Goal: Task Accomplishment & Management: Complete application form

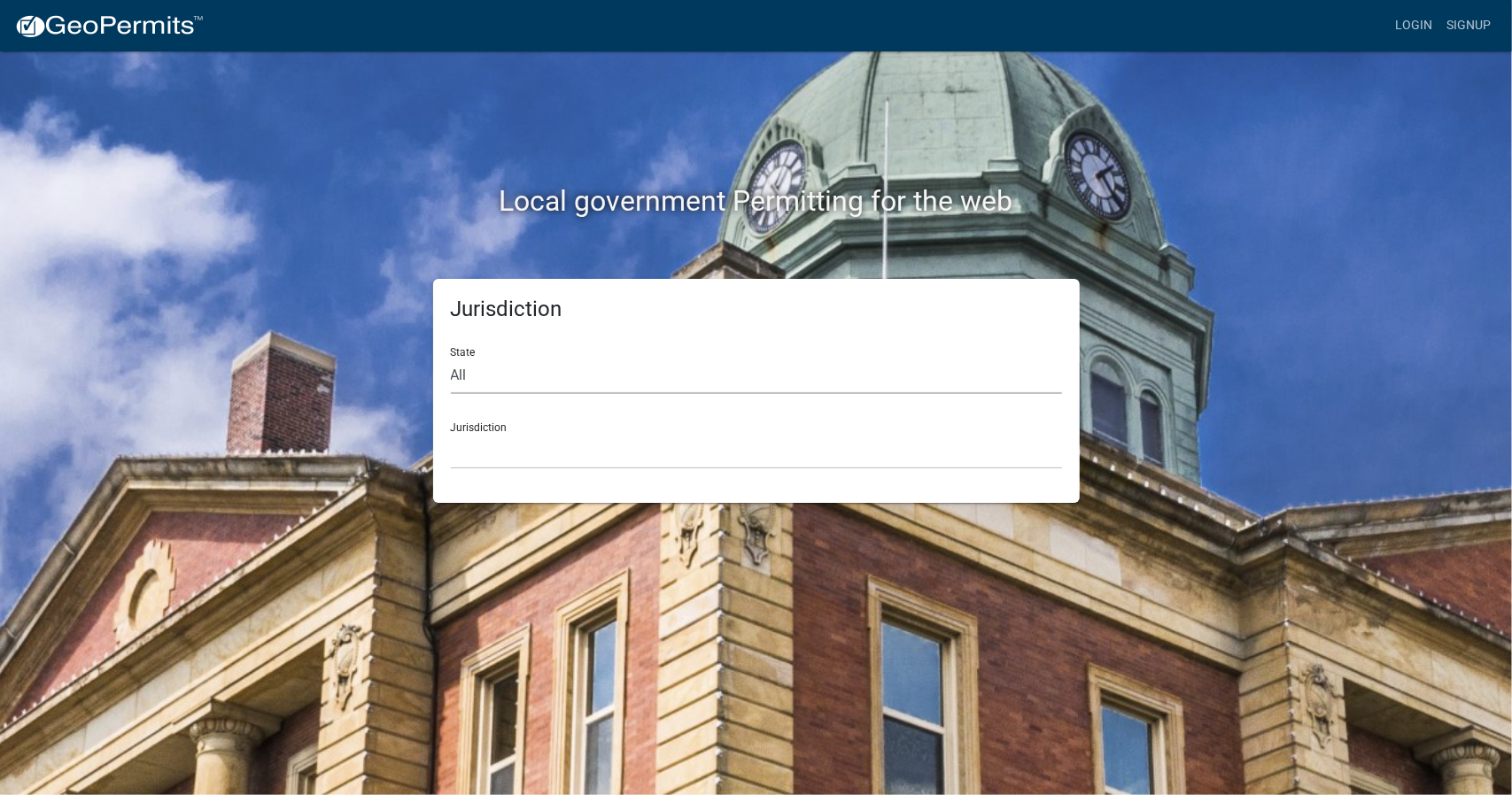
click at [494, 380] on select "All [US_STATE] [US_STATE] [US_STATE] [US_STATE] [US_STATE] [US_STATE] [US_STATE…" at bounding box center [756, 376] width 611 height 37
select select "[US_STATE]"
click at [450, 358] on select "All [US_STATE] [US_STATE] [US_STATE] [US_STATE] [US_STATE] [US_STATE] [US_STATE…" at bounding box center [756, 376] width 611 height 37
click at [508, 430] on div "Jurisdiction [GEOGRAPHIC_DATA], [US_STATE][PERSON_NAME][GEOGRAPHIC_DATA], [US_S…" at bounding box center [756, 438] width 611 height 61
click at [482, 450] on select "[GEOGRAPHIC_DATA], [US_STATE][PERSON_NAME][GEOGRAPHIC_DATA], [US_STATE][PERSON_…" at bounding box center [756, 451] width 611 height 37
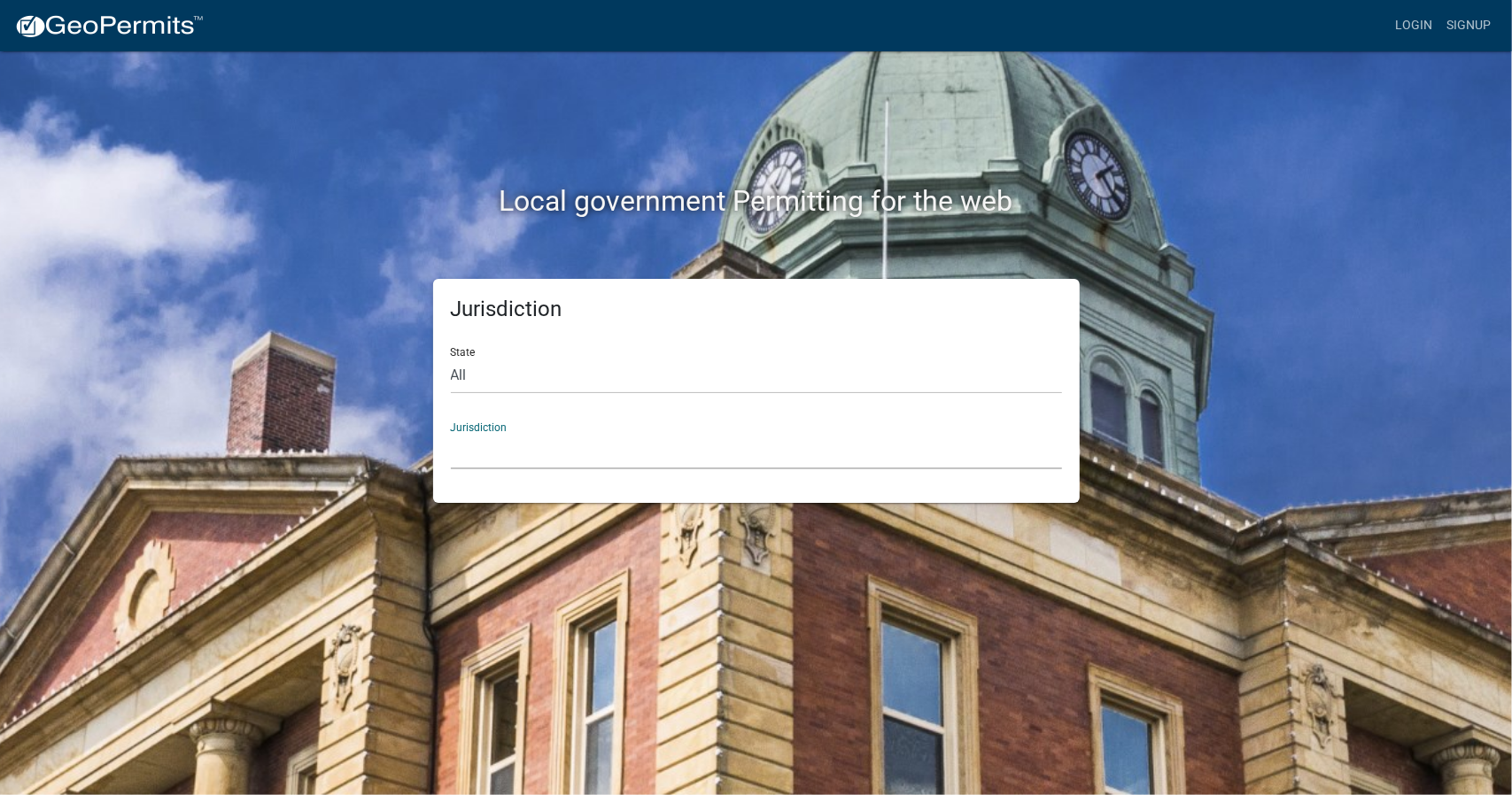
click at [504, 453] on select "[GEOGRAPHIC_DATA], [US_STATE][PERSON_NAME][GEOGRAPHIC_DATA], [US_STATE][PERSON_…" at bounding box center [756, 451] width 611 height 37
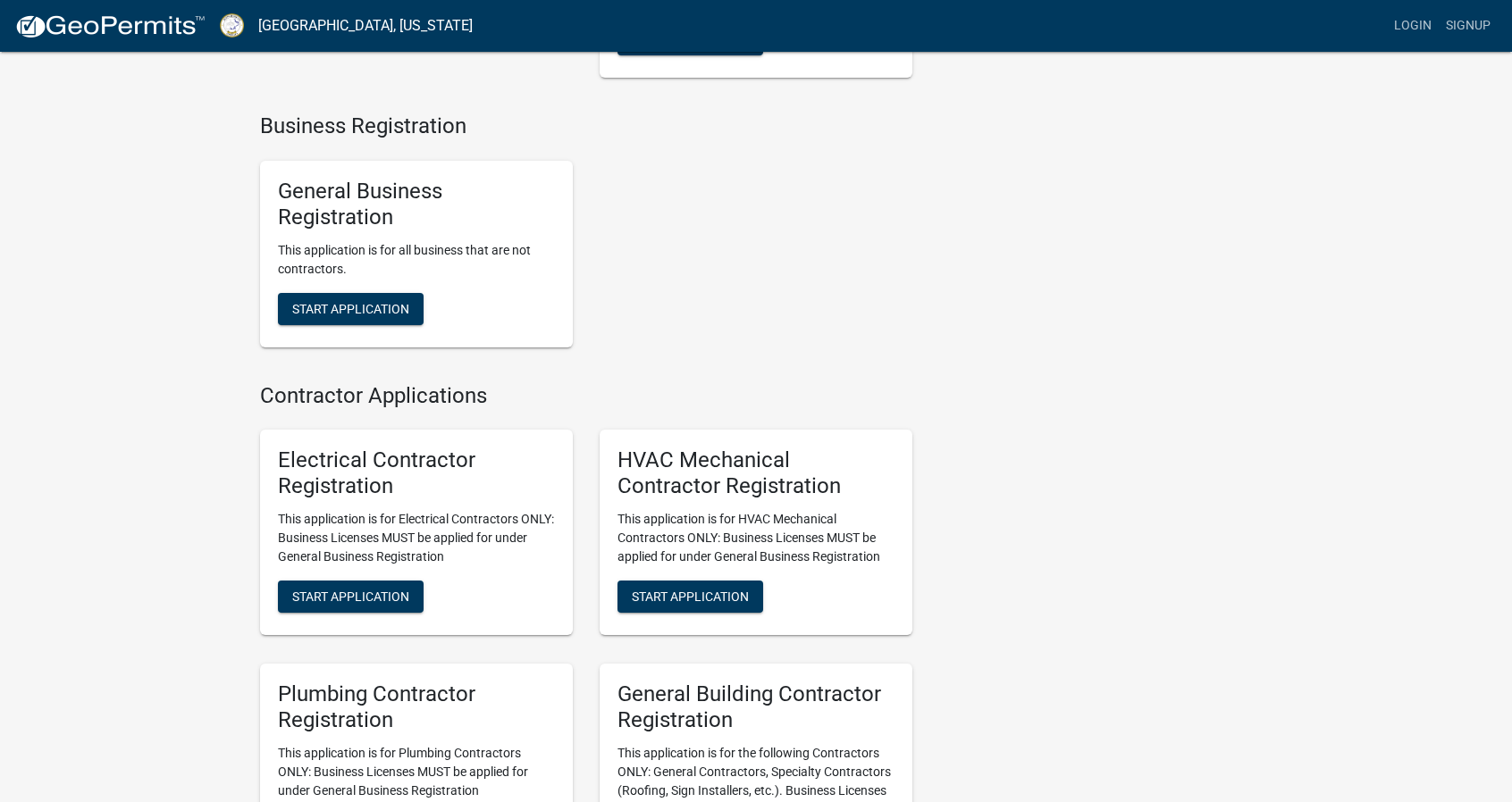
scroll to position [3125, 0]
click at [341, 315] on span "Start Application" at bounding box center [351, 307] width 118 height 15
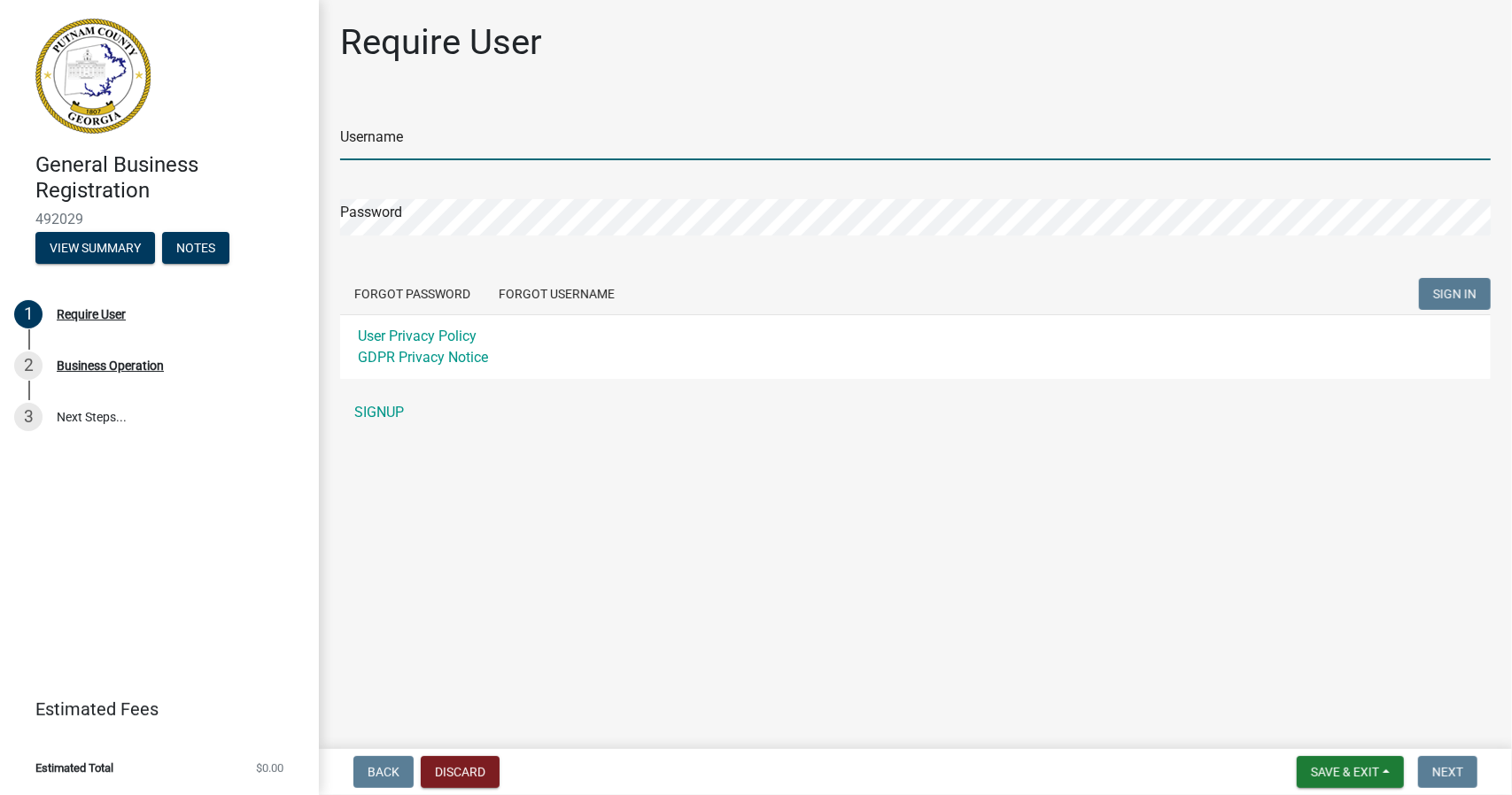
click at [451, 148] on input "Username" at bounding box center [914, 142] width 1150 height 37
type input "shumphries"
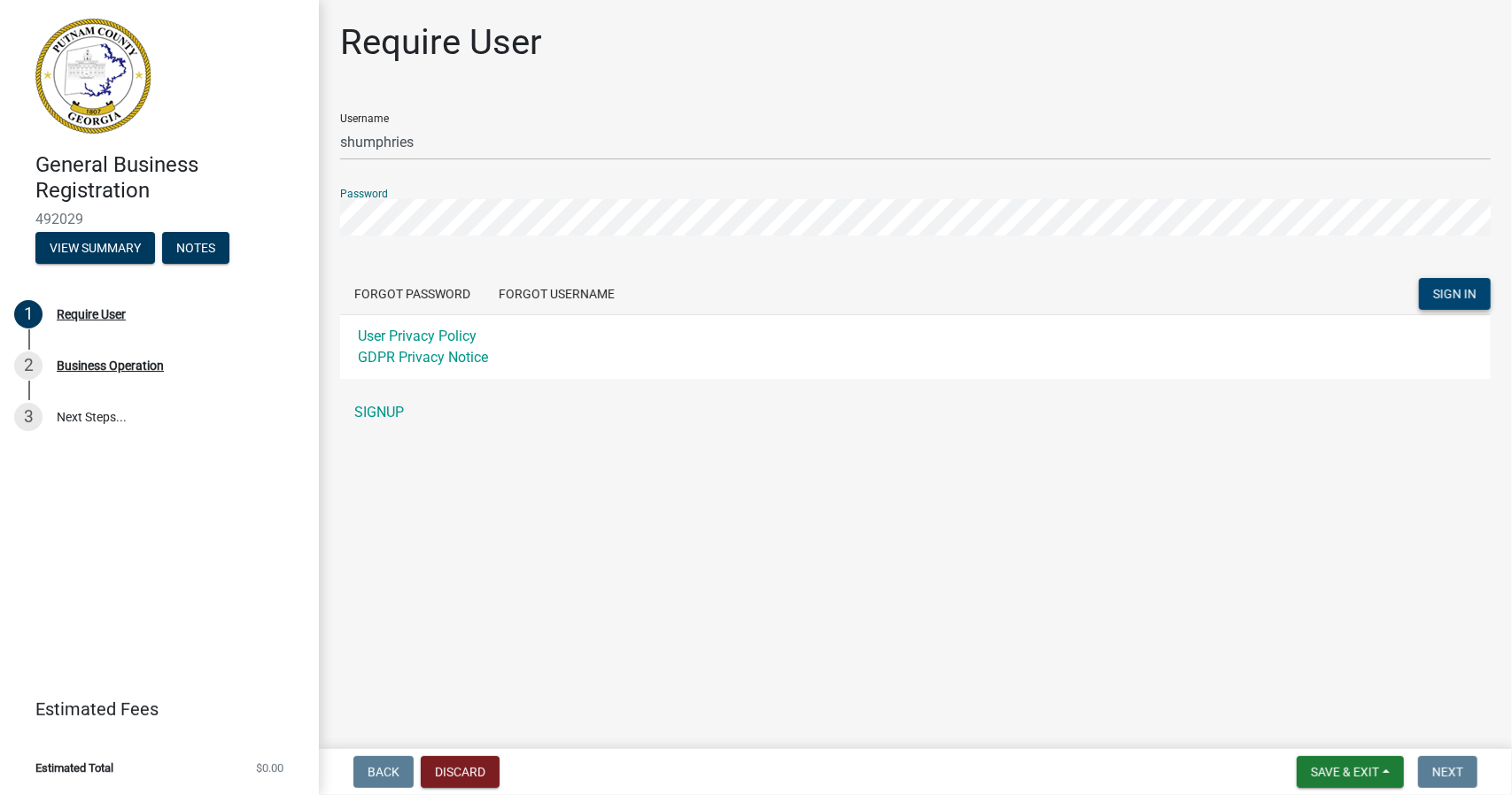
click at [1449, 292] on span "SIGN IN" at bounding box center [1454, 294] width 43 height 14
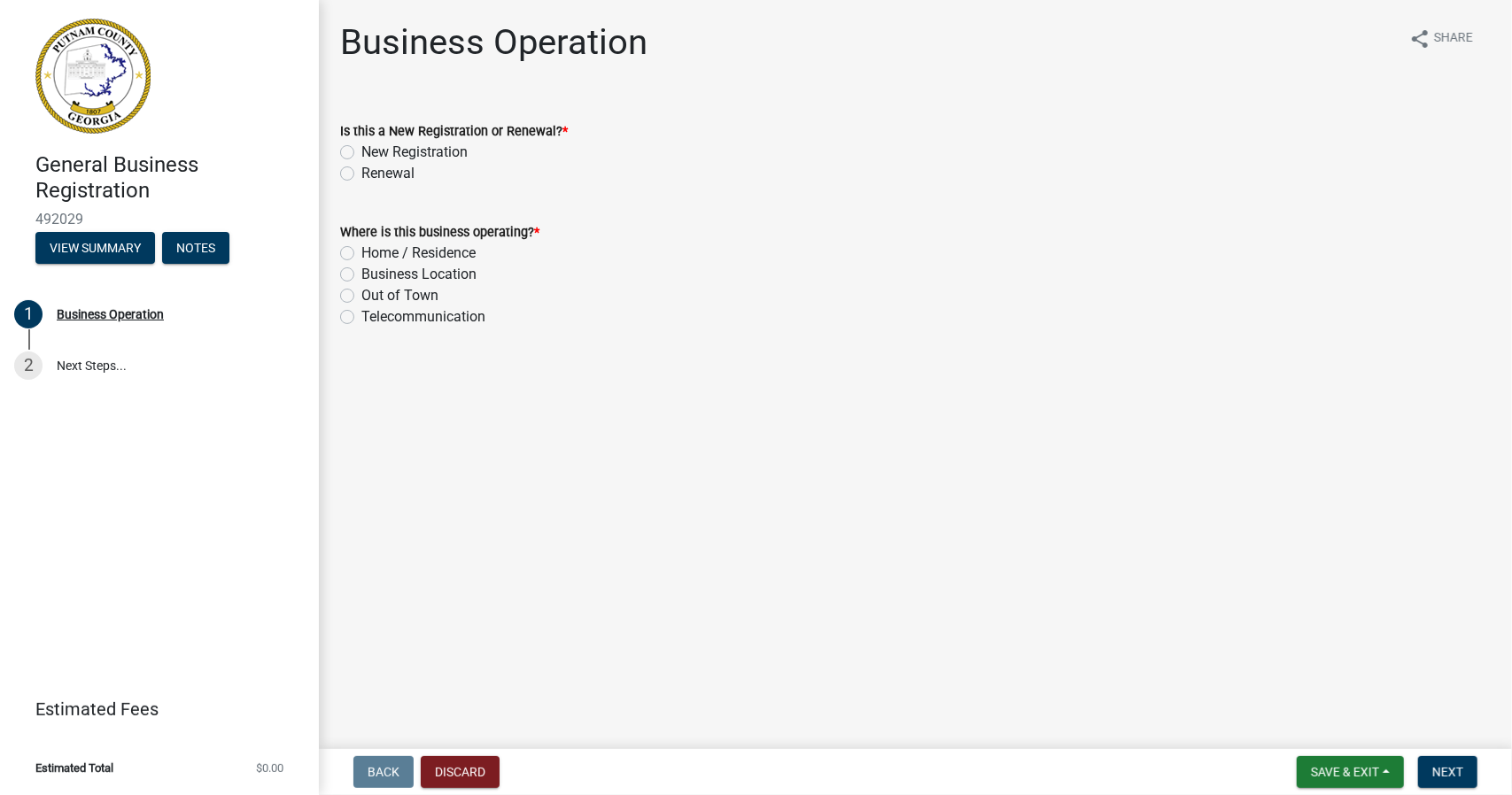
click at [361, 174] on label "Renewal" at bounding box center [387, 173] width 53 height 21
click at [361, 174] on input "Renewal" at bounding box center [367, 168] width 12 height 12
radio input "true"
click at [361, 253] on label "Home / Residence" at bounding box center [418, 253] width 115 height 21
click at [361, 253] on input "Home / Residence" at bounding box center [367, 248] width 12 height 12
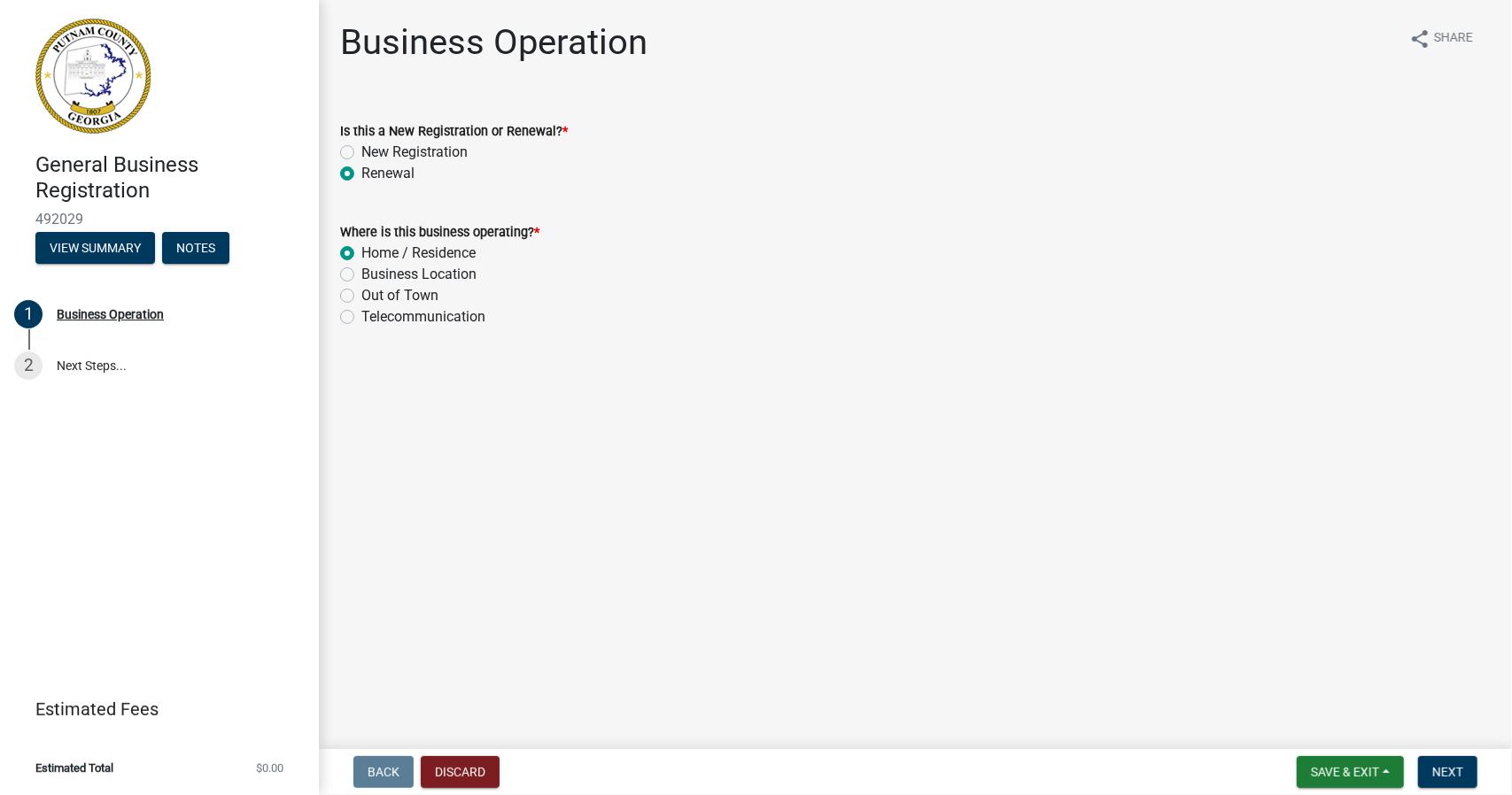
radio input "true"
click at [1462, 775] on span "Next" at bounding box center [1448, 772] width 31 height 14
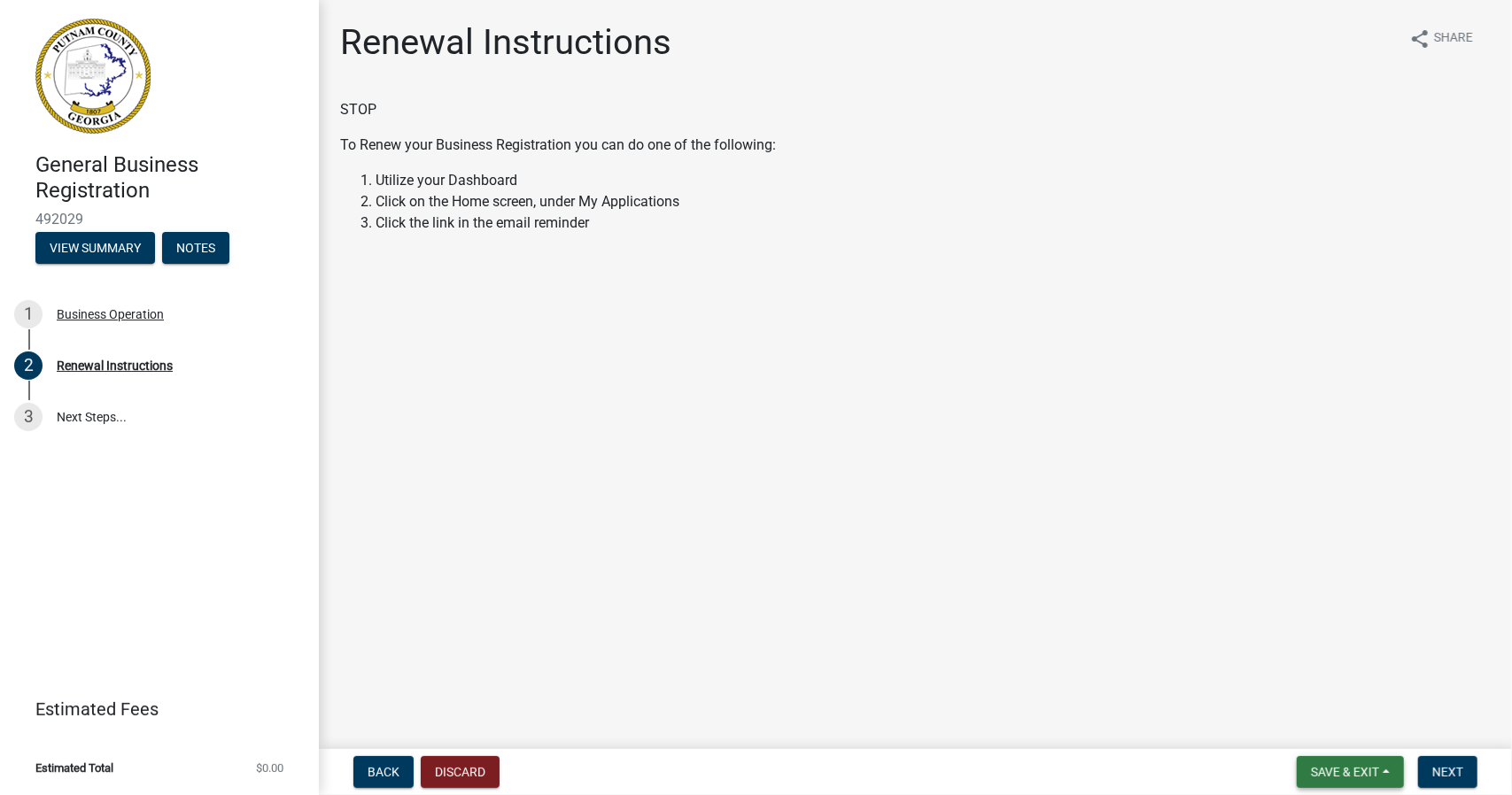
click at [1369, 782] on button "Save & Exit" at bounding box center [1349, 772] width 107 height 32
click at [1341, 724] on button "Save & Exit" at bounding box center [1332, 726] width 141 height 42
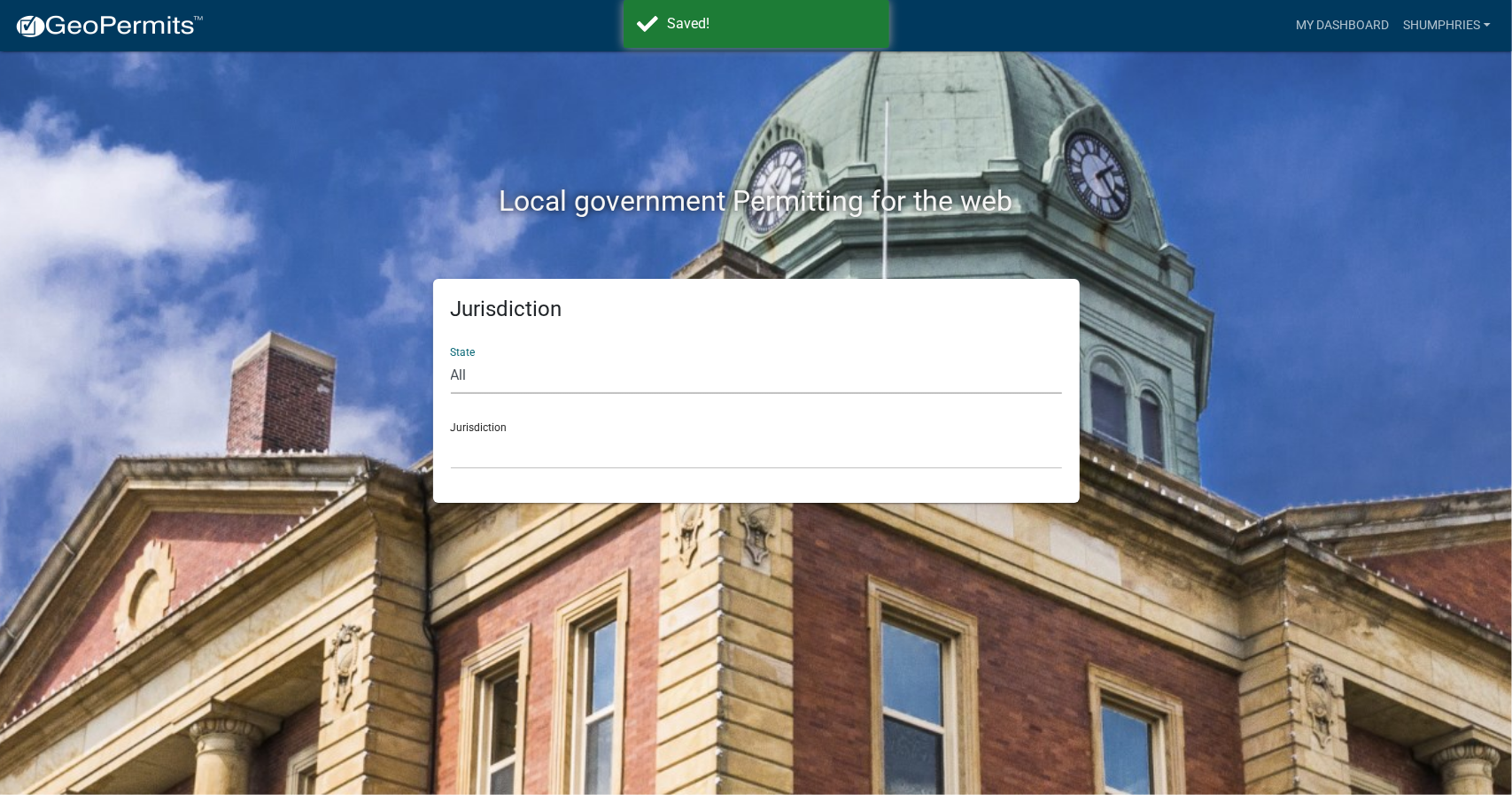
click at [471, 374] on select "All [US_STATE] [US_STATE] [US_STATE] [US_STATE] [US_STATE] [US_STATE] [US_STATE…" at bounding box center [756, 376] width 611 height 37
select select "[US_STATE]"
click at [450, 358] on select "All [US_STATE] [US_STATE] [US_STATE] [US_STATE] [US_STATE] [US_STATE] [US_STATE…" at bounding box center [756, 376] width 611 height 37
click at [494, 436] on select "[GEOGRAPHIC_DATA], [US_STATE][PERSON_NAME][GEOGRAPHIC_DATA], [US_STATE][PERSON_…" at bounding box center [756, 451] width 611 height 37
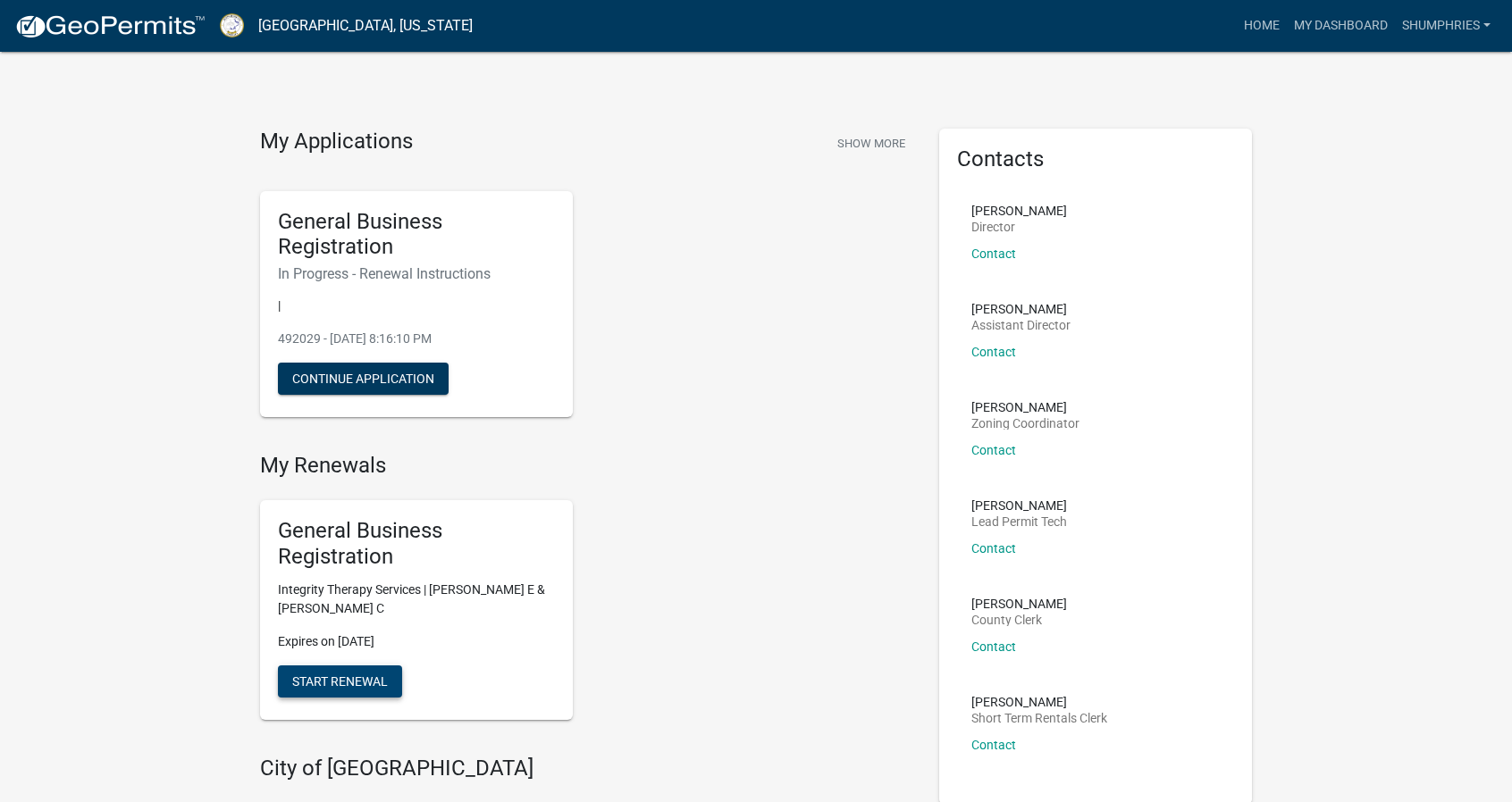
click at [345, 687] on span "Start Renewal" at bounding box center [340, 681] width 95 height 15
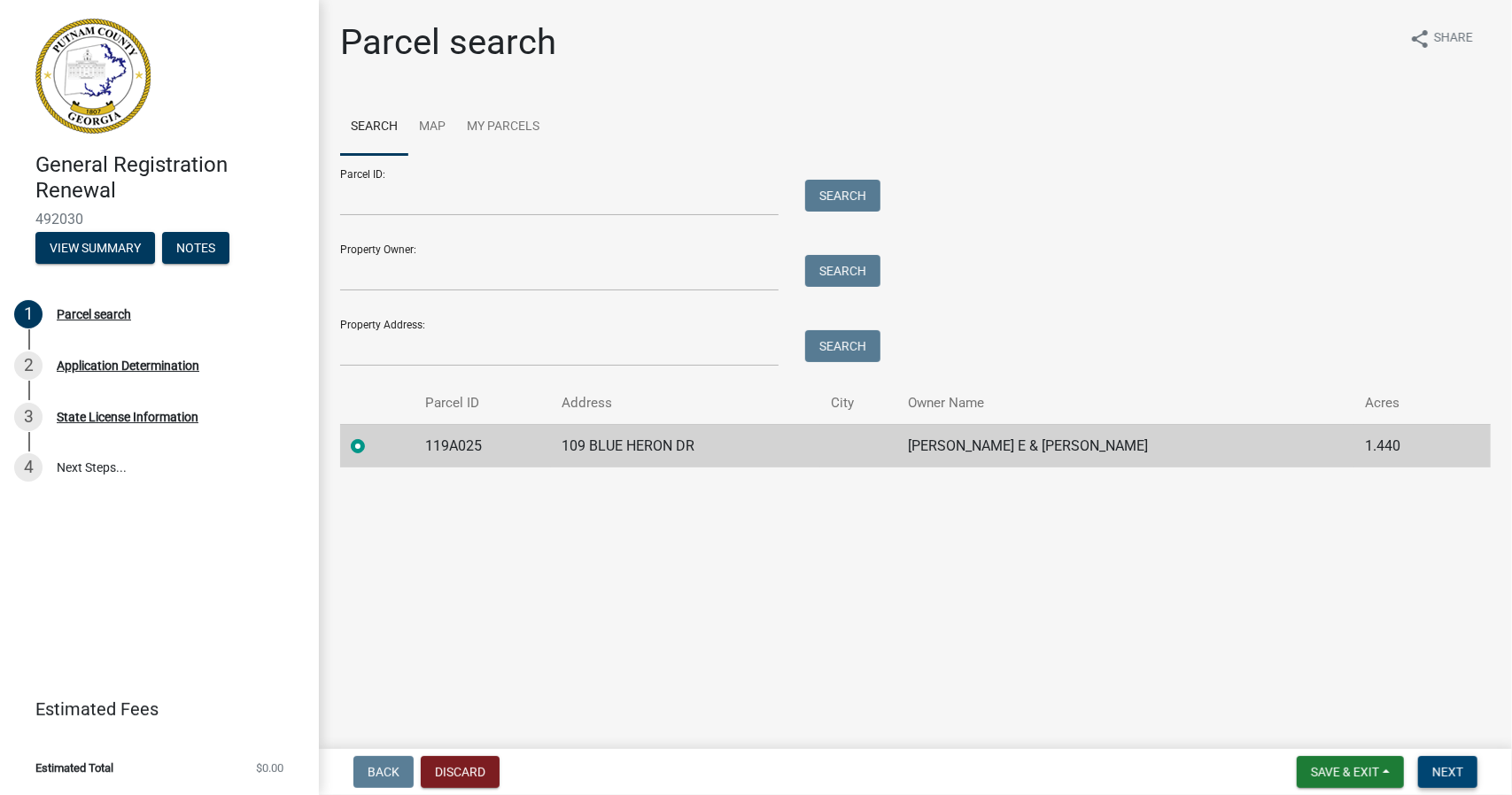
click at [1451, 778] on span "Next" at bounding box center [1448, 772] width 31 height 14
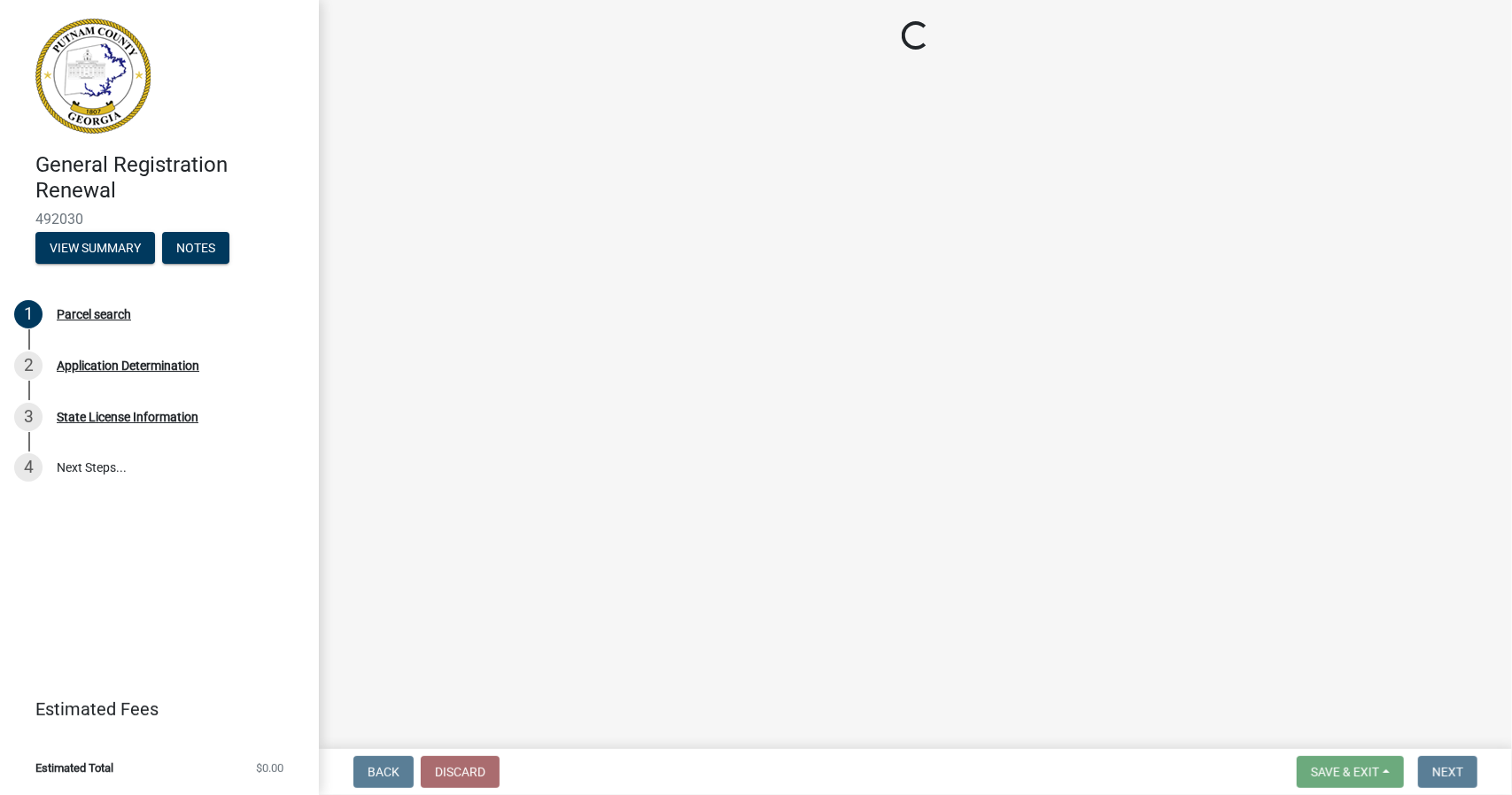
select select "GA"
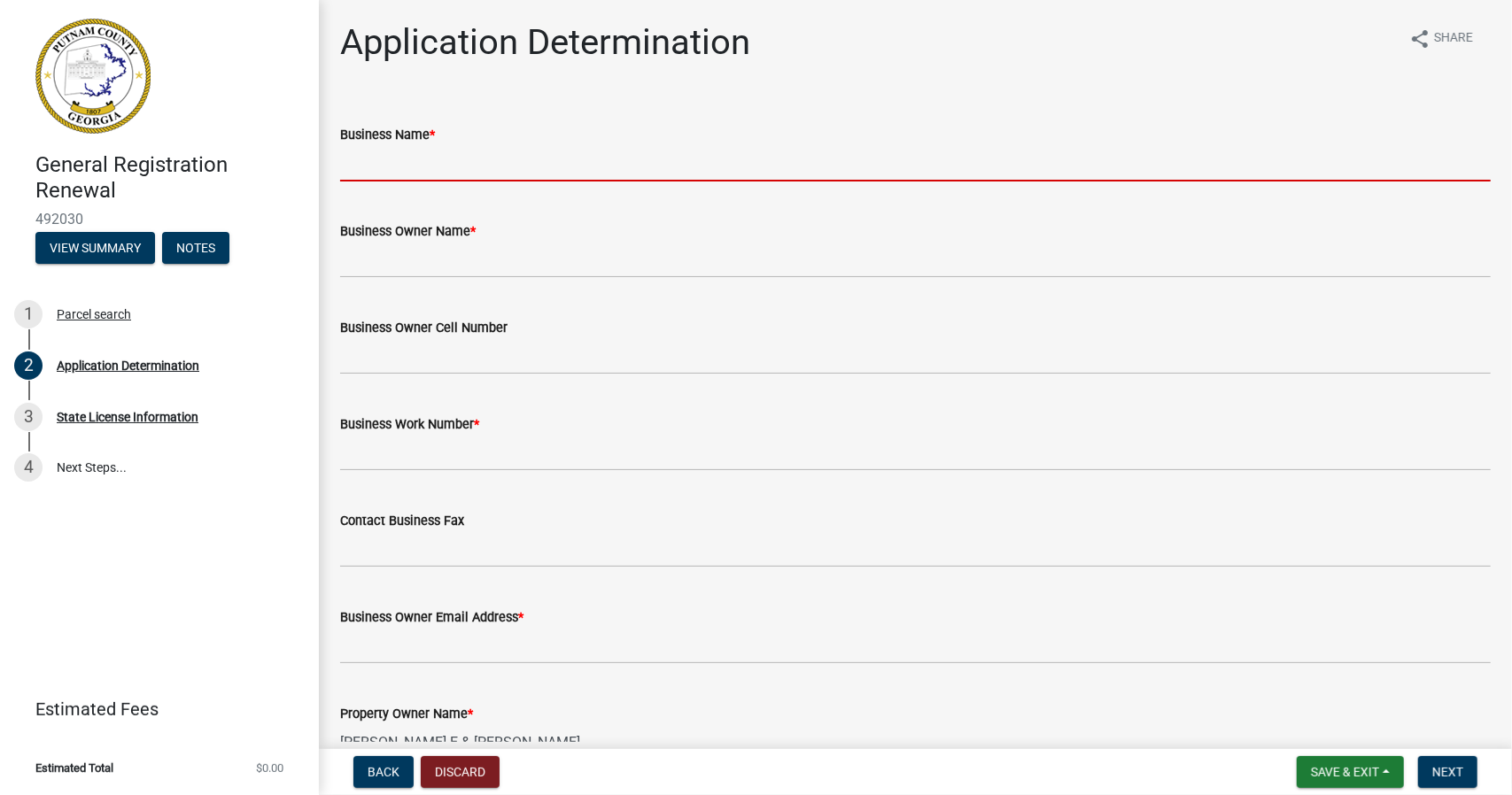
click at [385, 167] on input "Business Name *" at bounding box center [914, 164] width 1150 height 37
type input "Integrity Therapy Services"
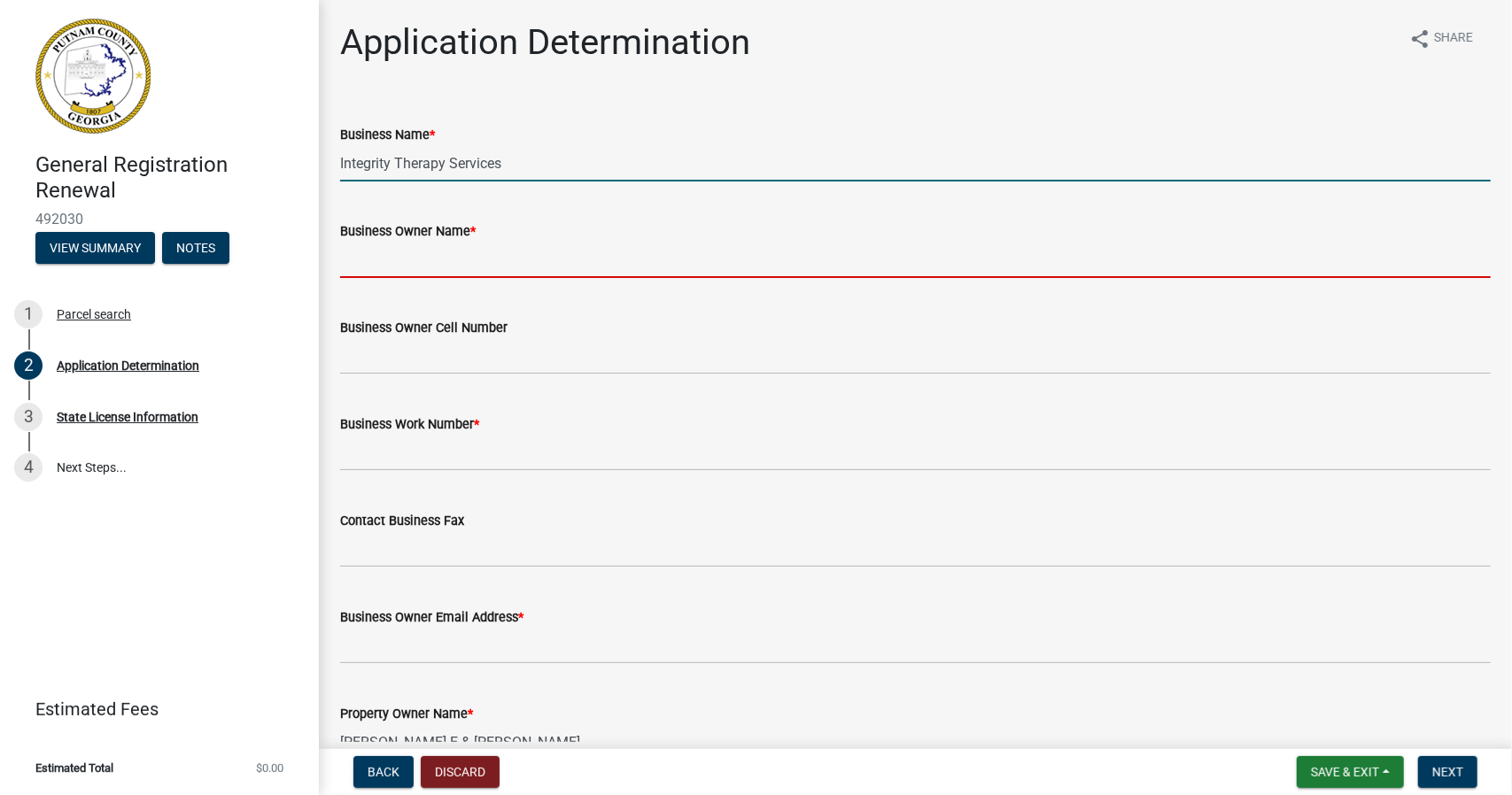
click at [459, 264] on input "Business Owner Name *" at bounding box center [914, 260] width 1150 height 37
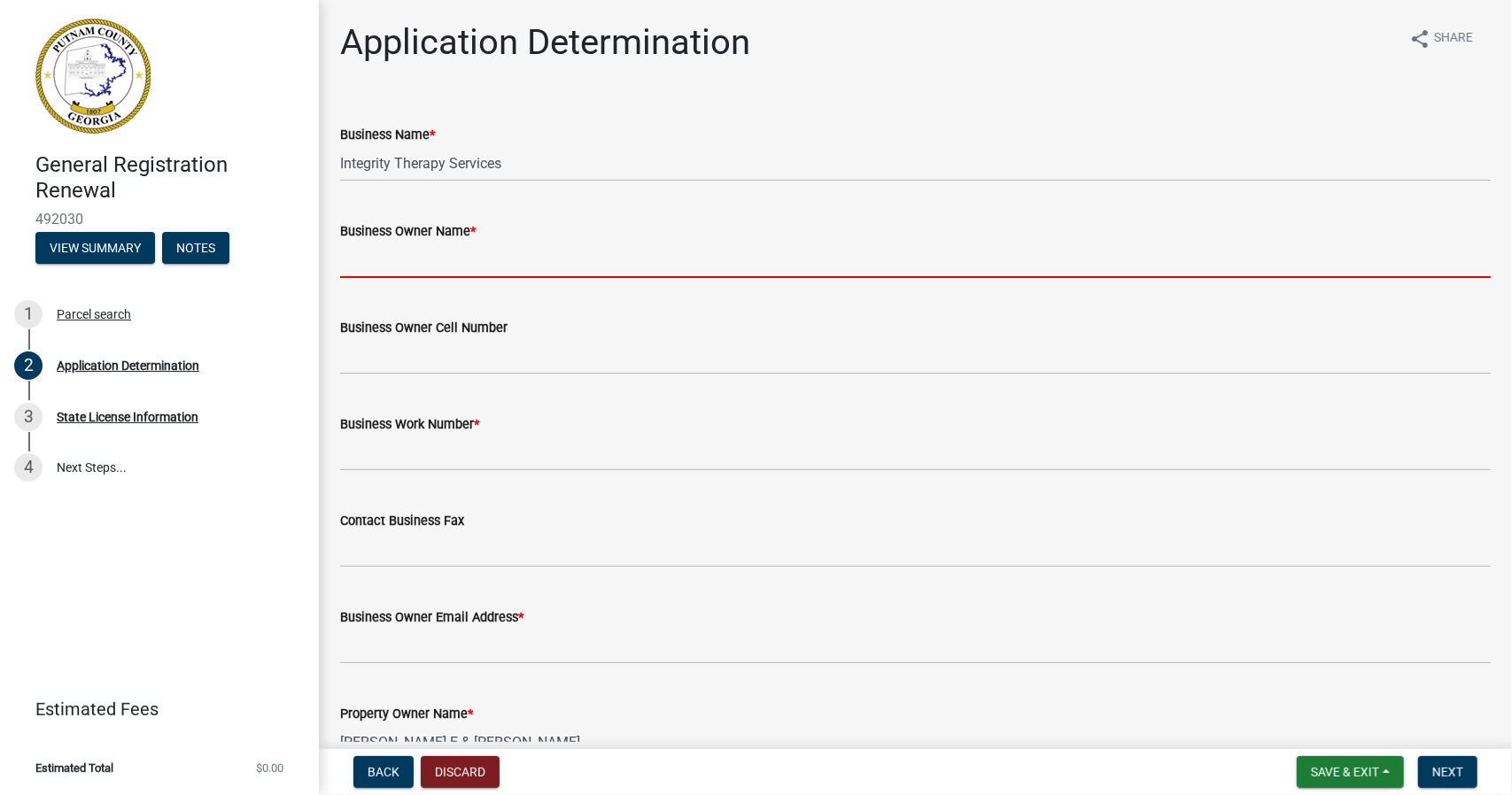
type input "[PERSON_NAME]"
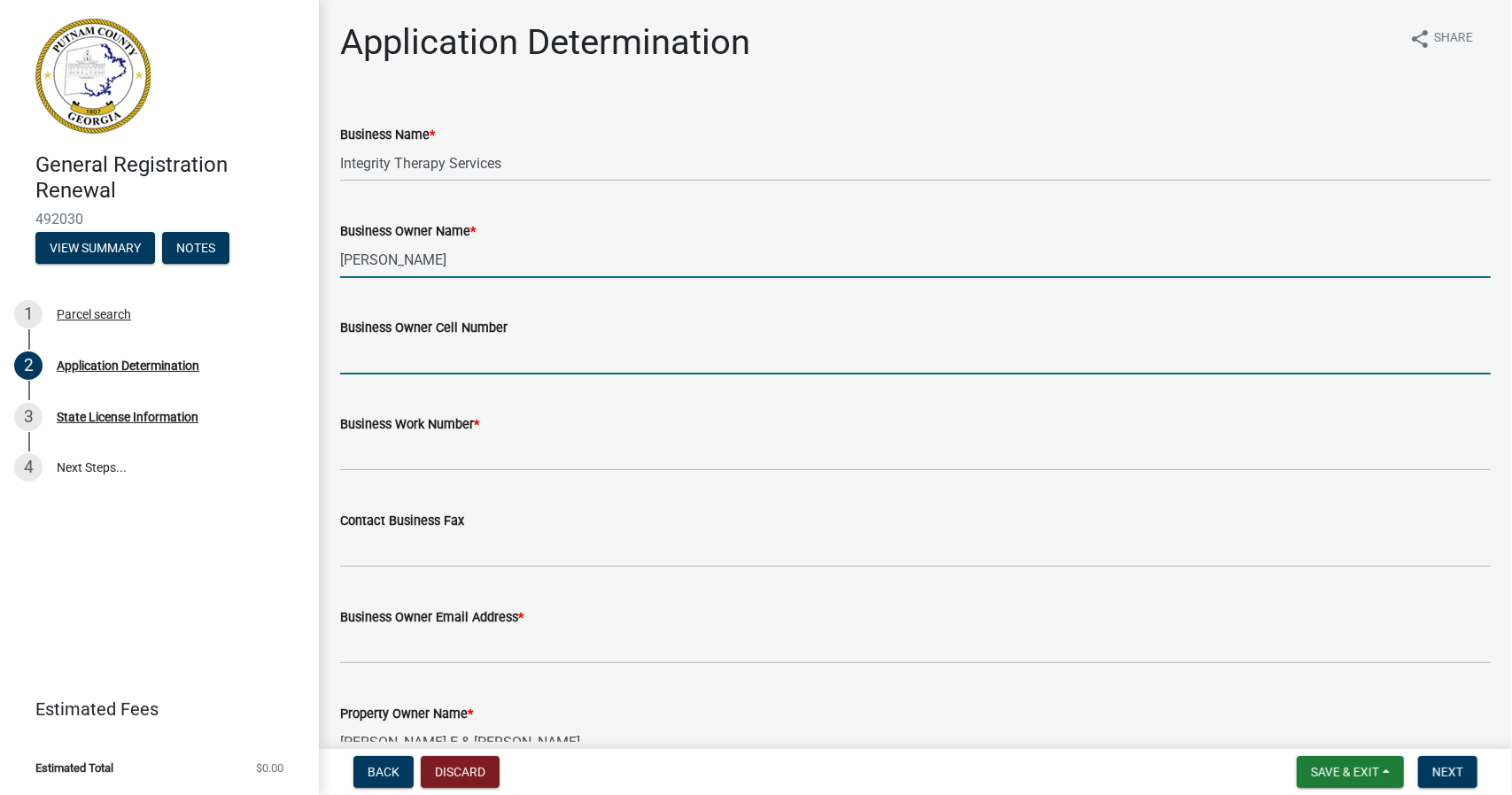
click at [428, 360] on input "Business Owner Cell Number" at bounding box center [914, 356] width 1150 height 37
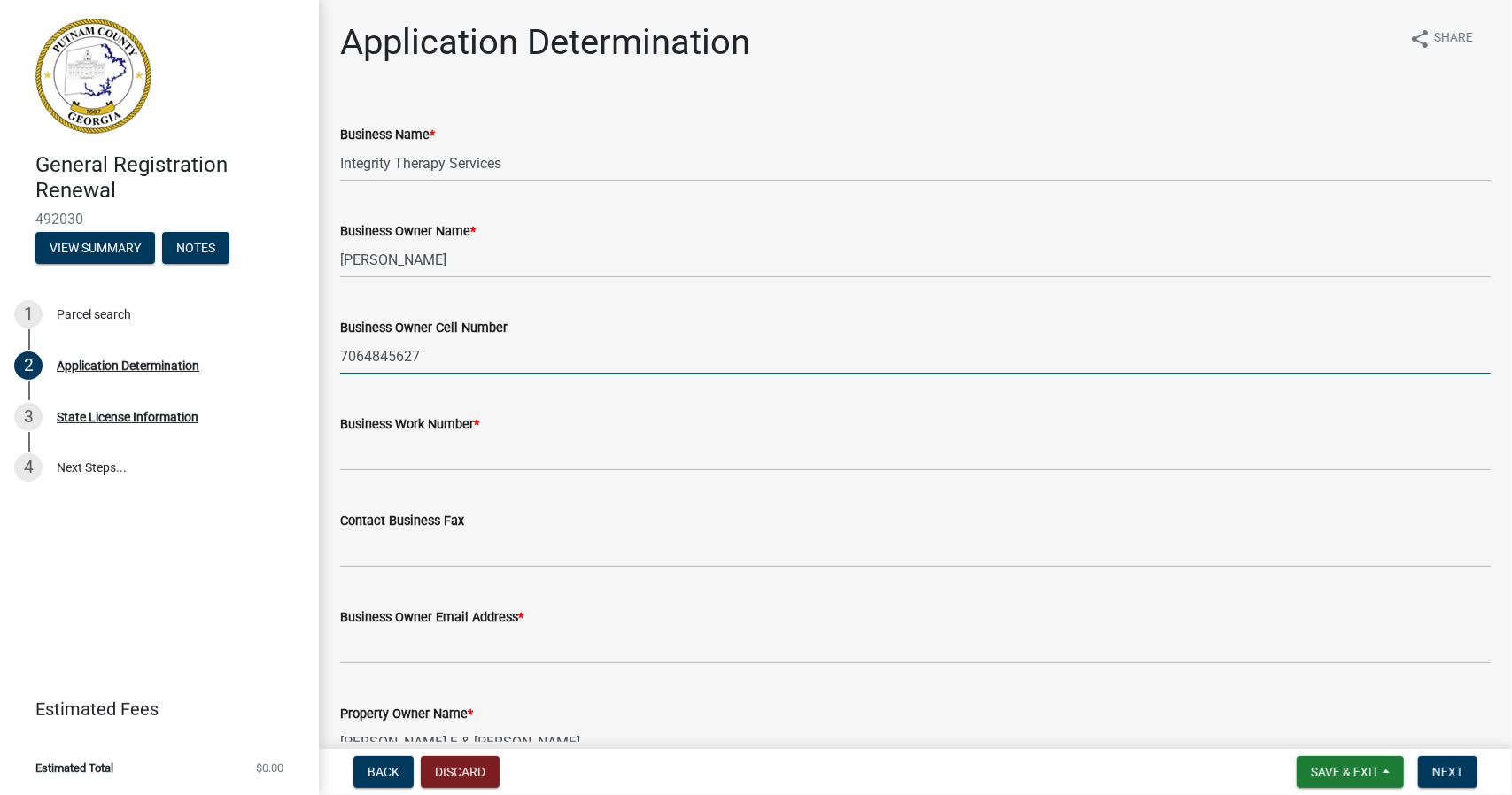
type input "7064845627"
click at [379, 453] on input "Business Work Number *" at bounding box center [914, 453] width 1150 height 37
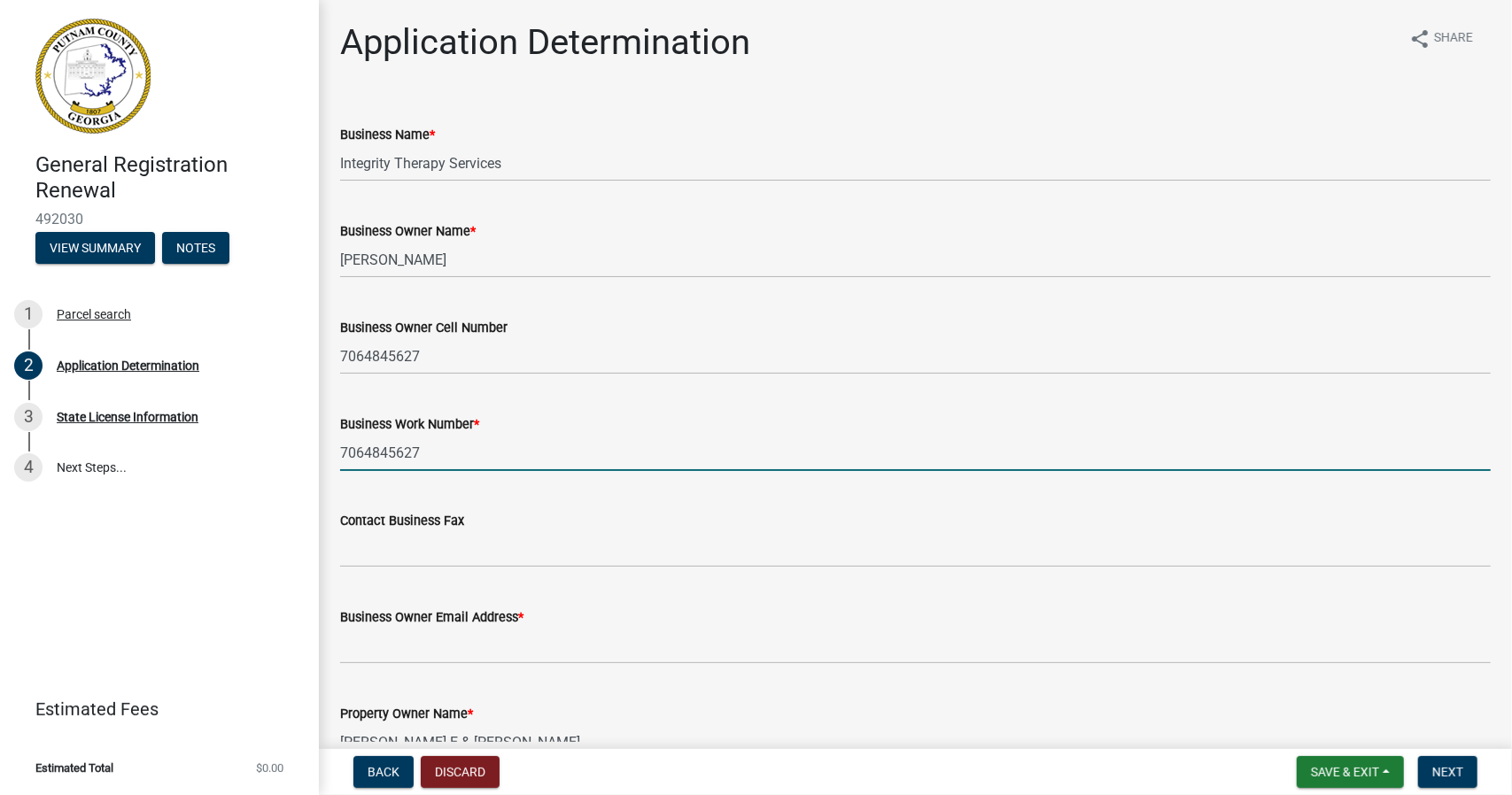
type input "7064845627"
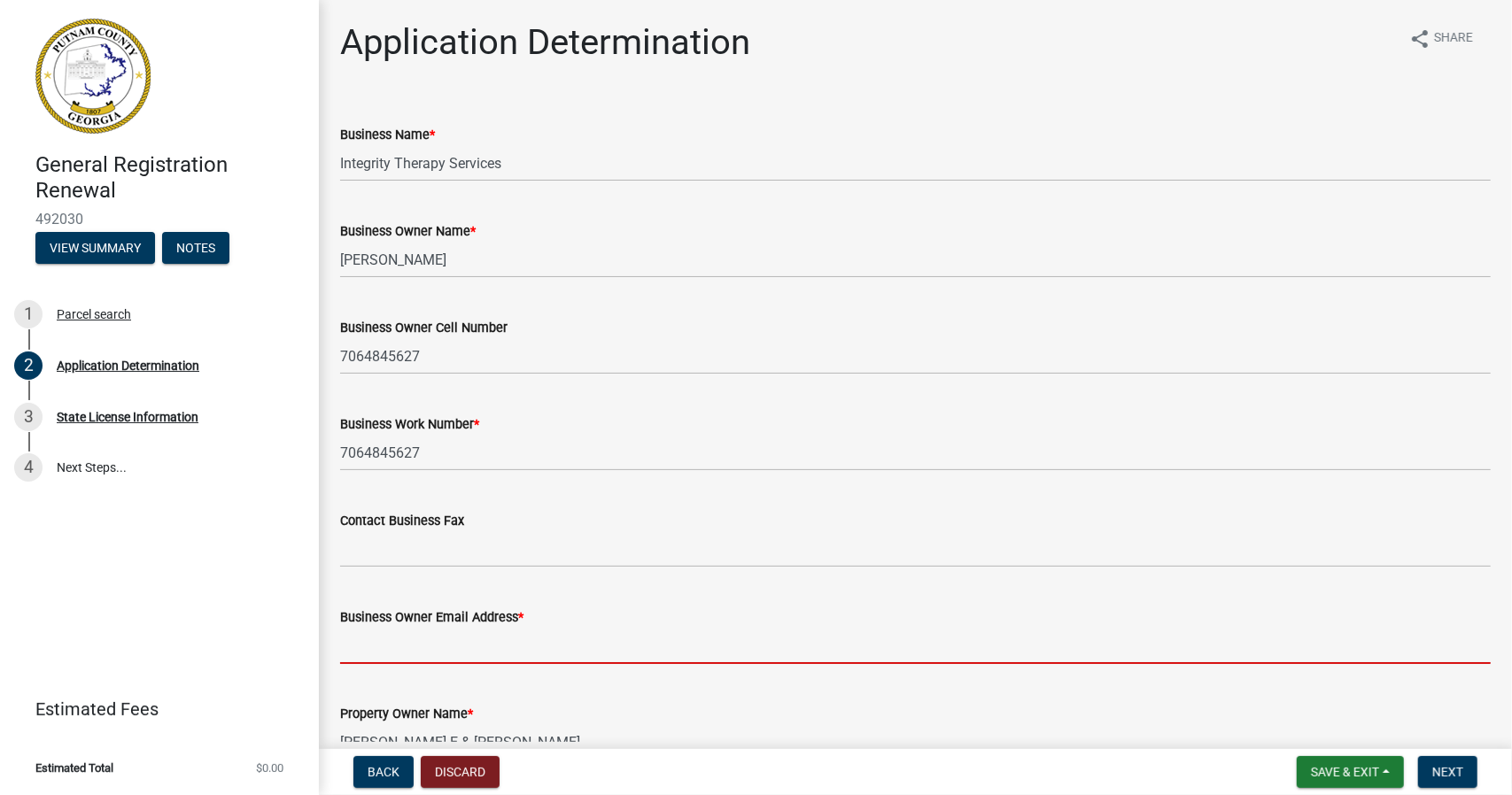
click at [409, 646] on input "Business Owner Email Address *" at bounding box center [914, 646] width 1150 height 37
type input "[PERSON_NAME][EMAIL_ADDRESS][PERSON_NAME][DOMAIN_NAME]"
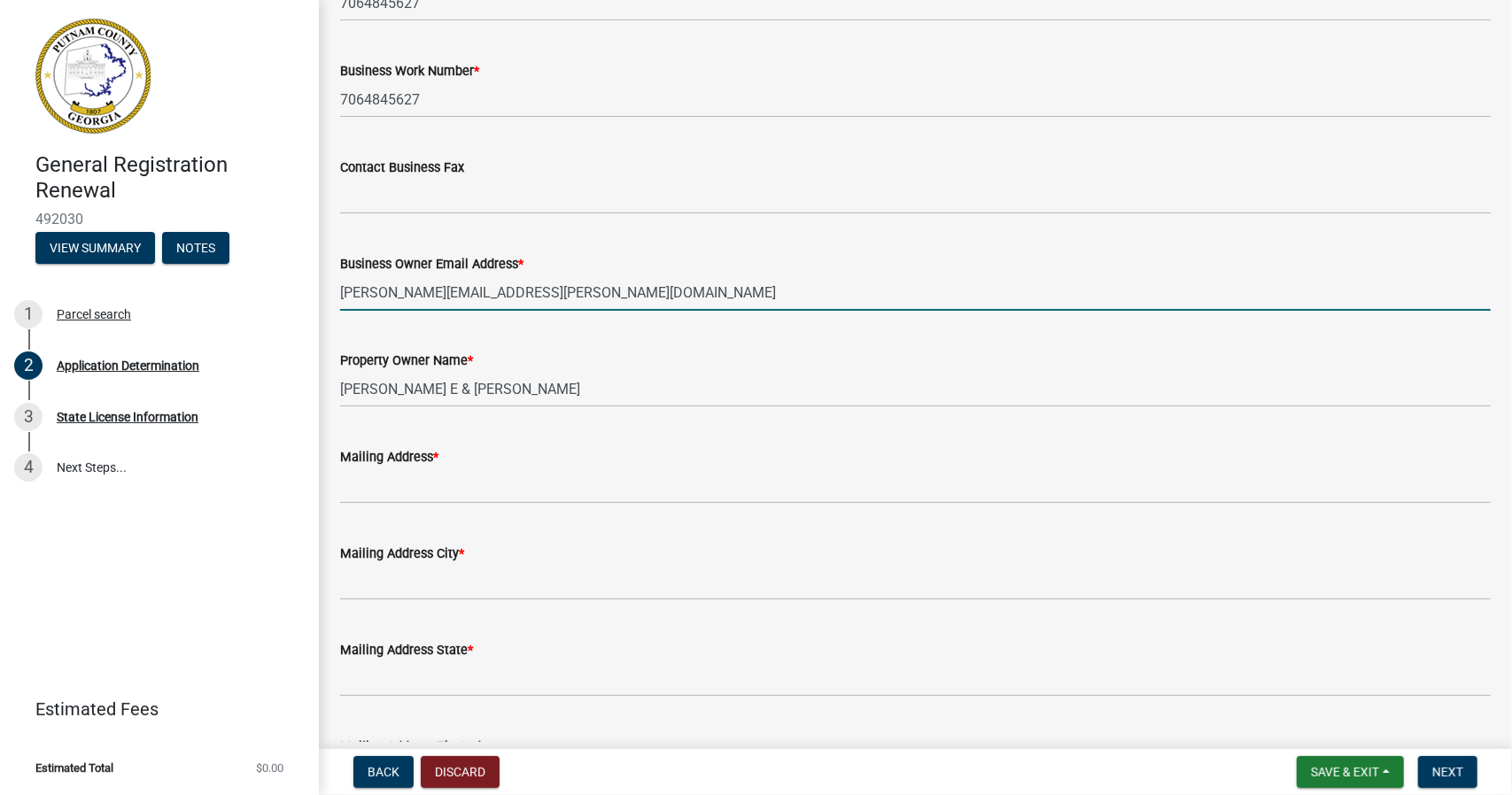
scroll to position [354, 0]
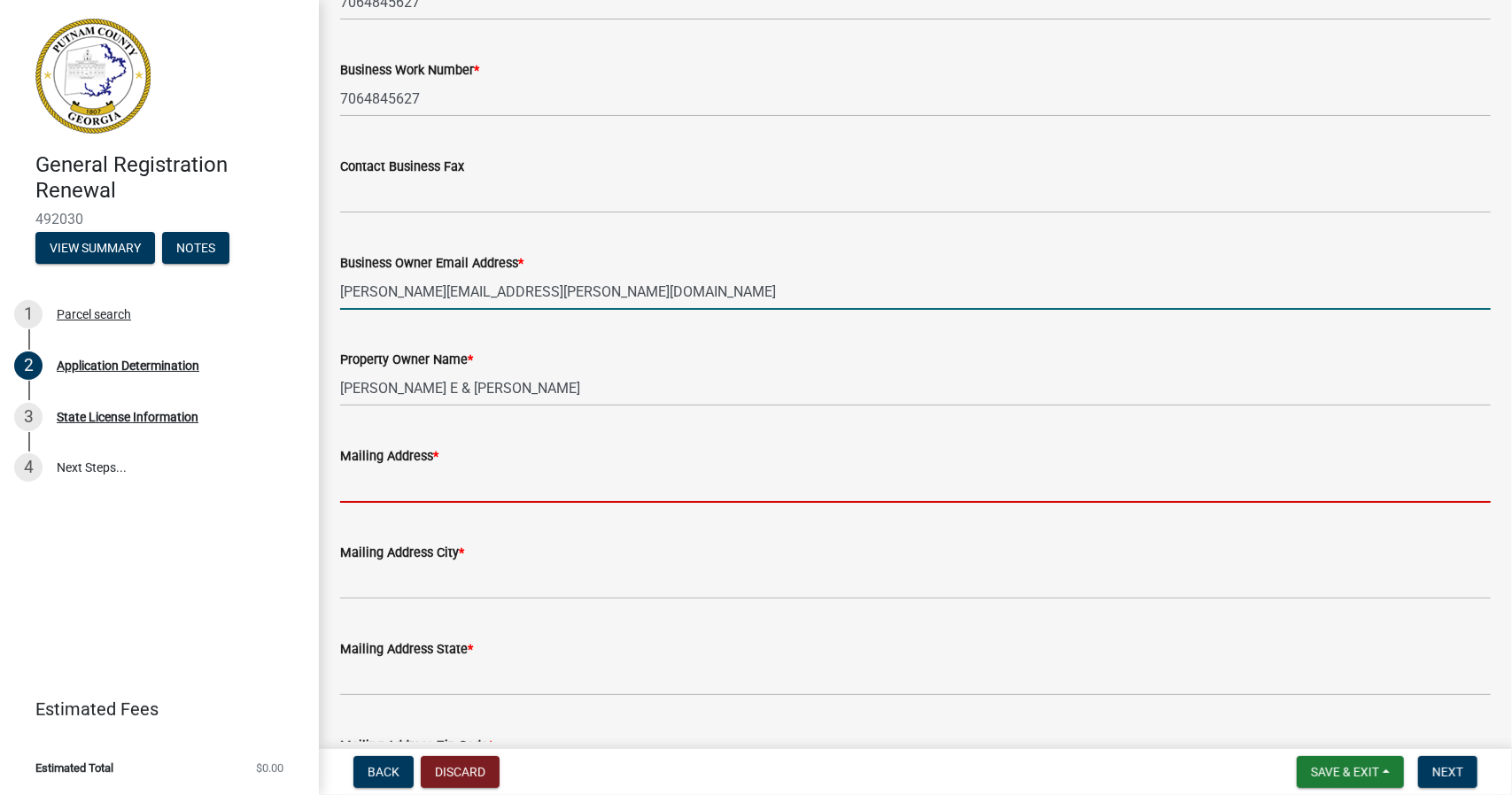
click at [433, 490] on input "Mailing Address *" at bounding box center [914, 485] width 1150 height 37
type input "[STREET_ADDRESS]"
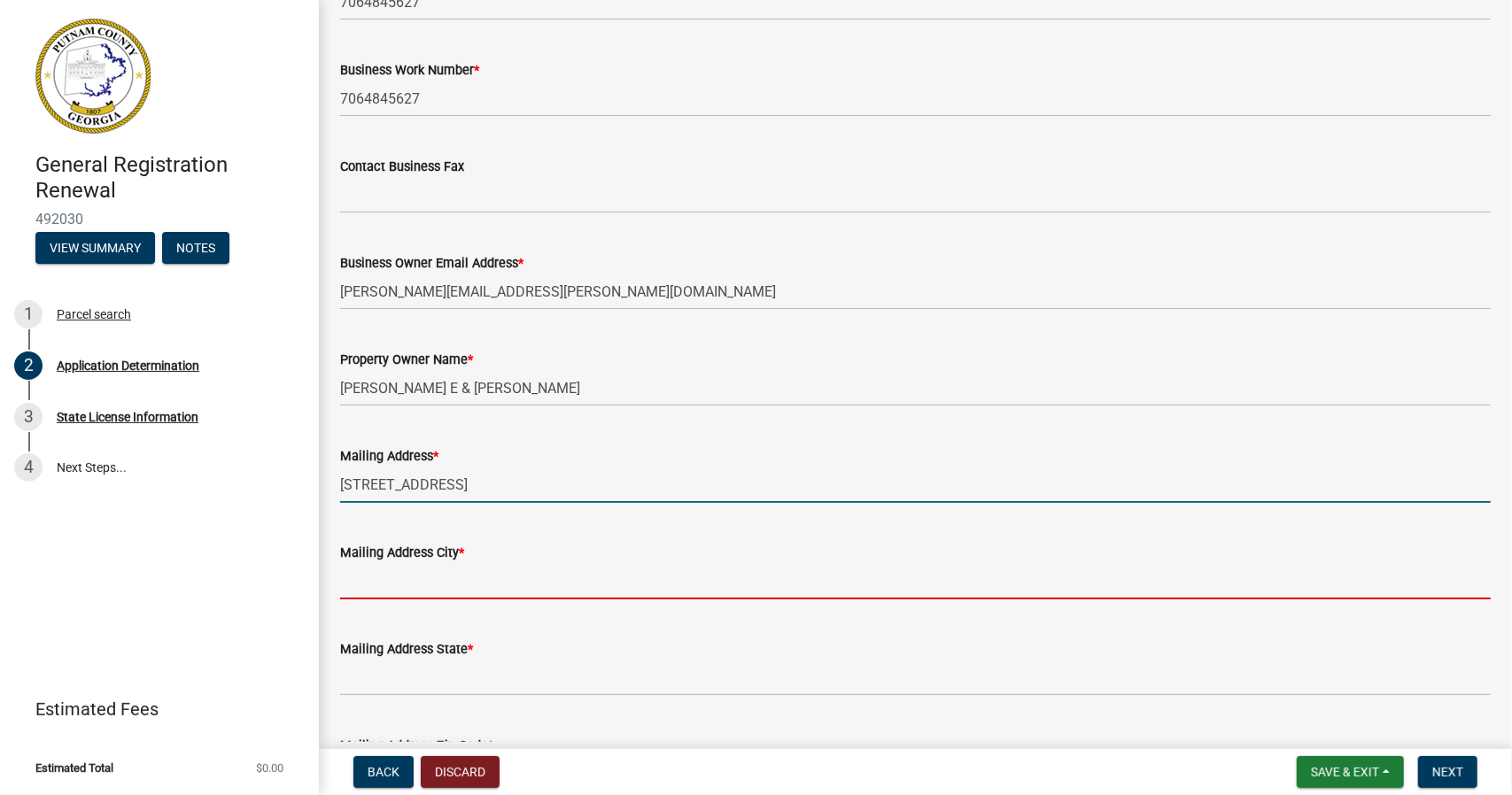
click at [481, 580] on input "Mailing Address City *" at bounding box center [914, 581] width 1150 height 37
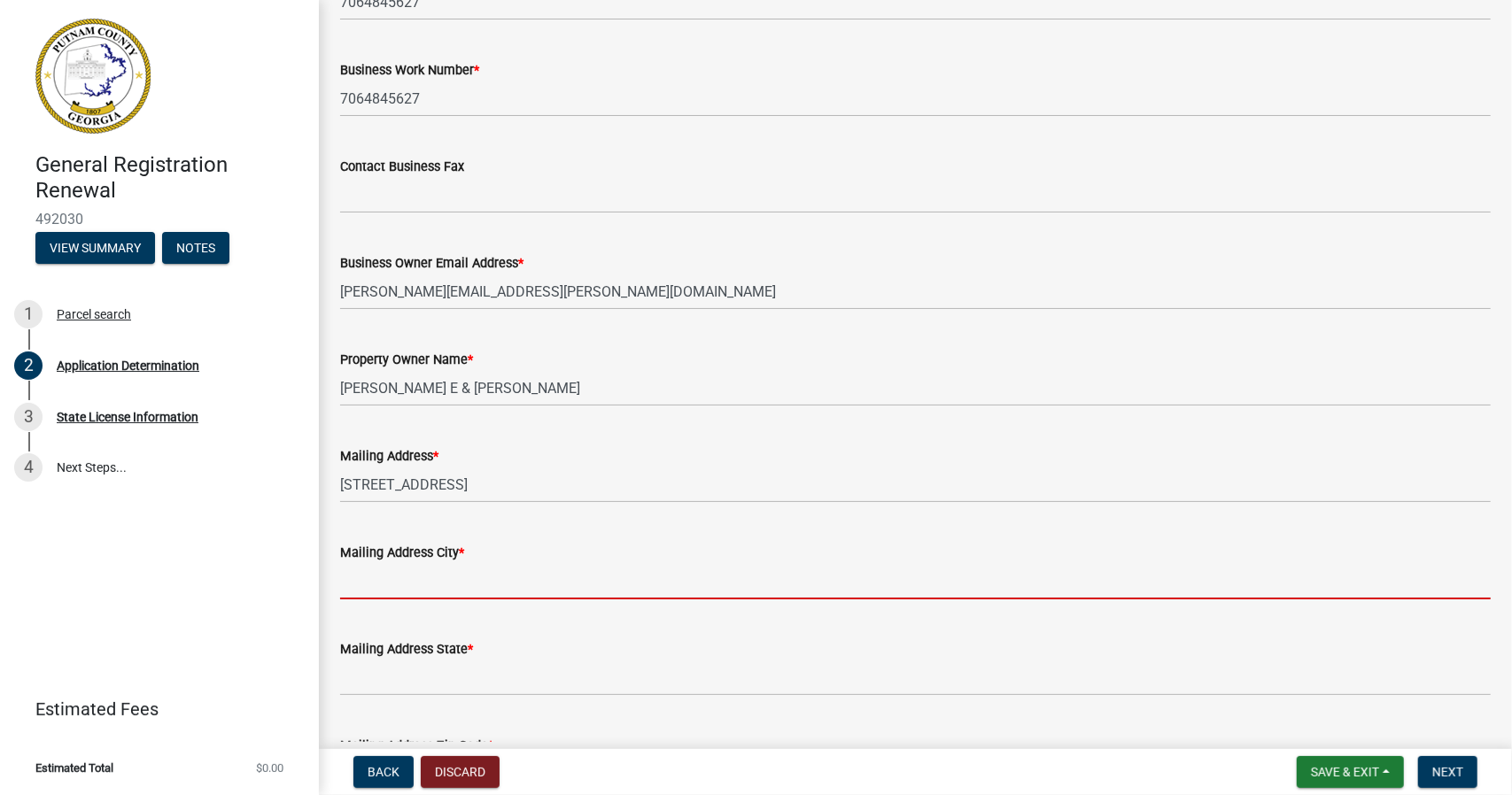
type input "Eatonton,"
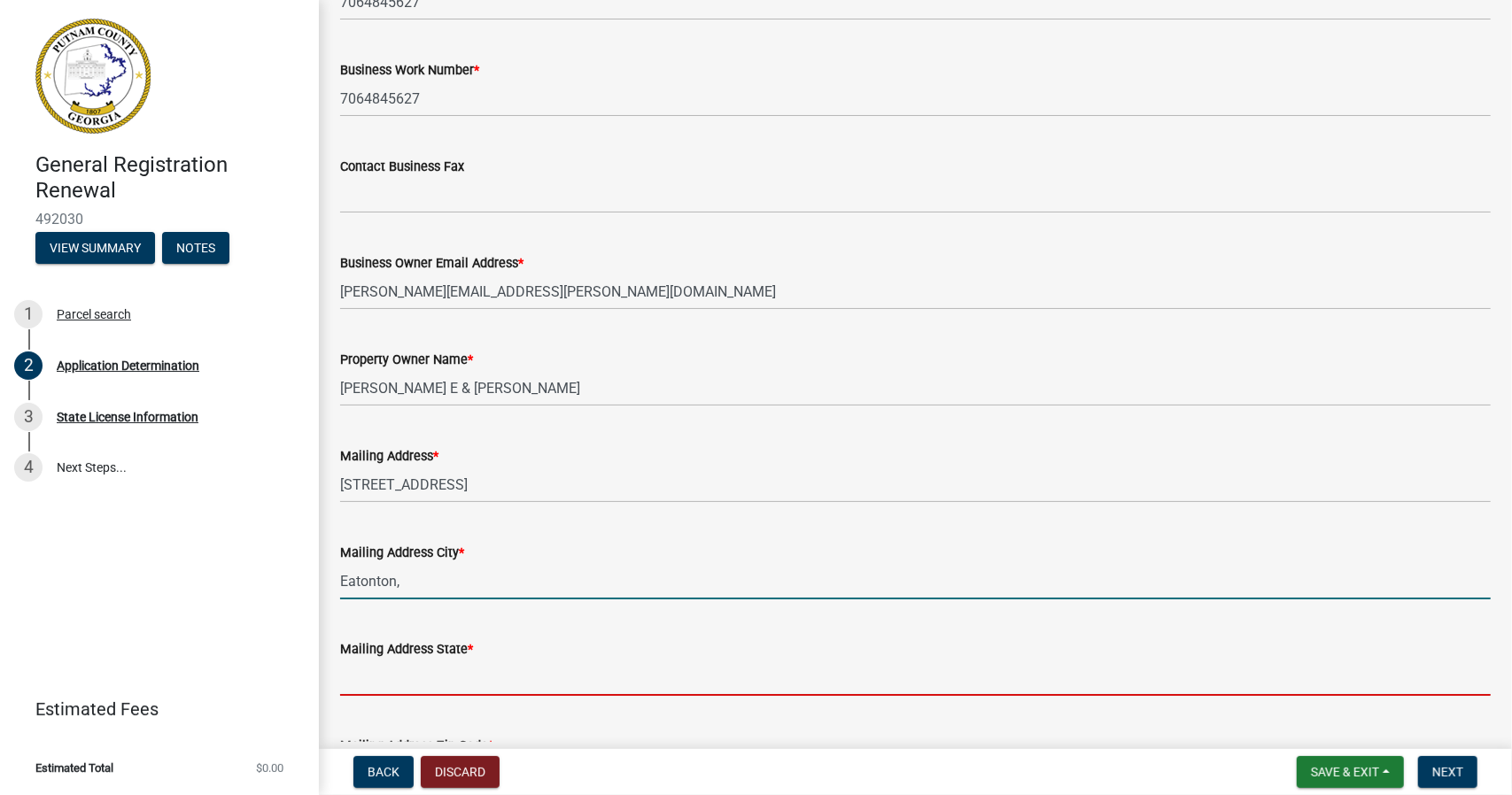
click at [443, 684] on input "Mailing Address State *" at bounding box center [914, 678] width 1150 height 37
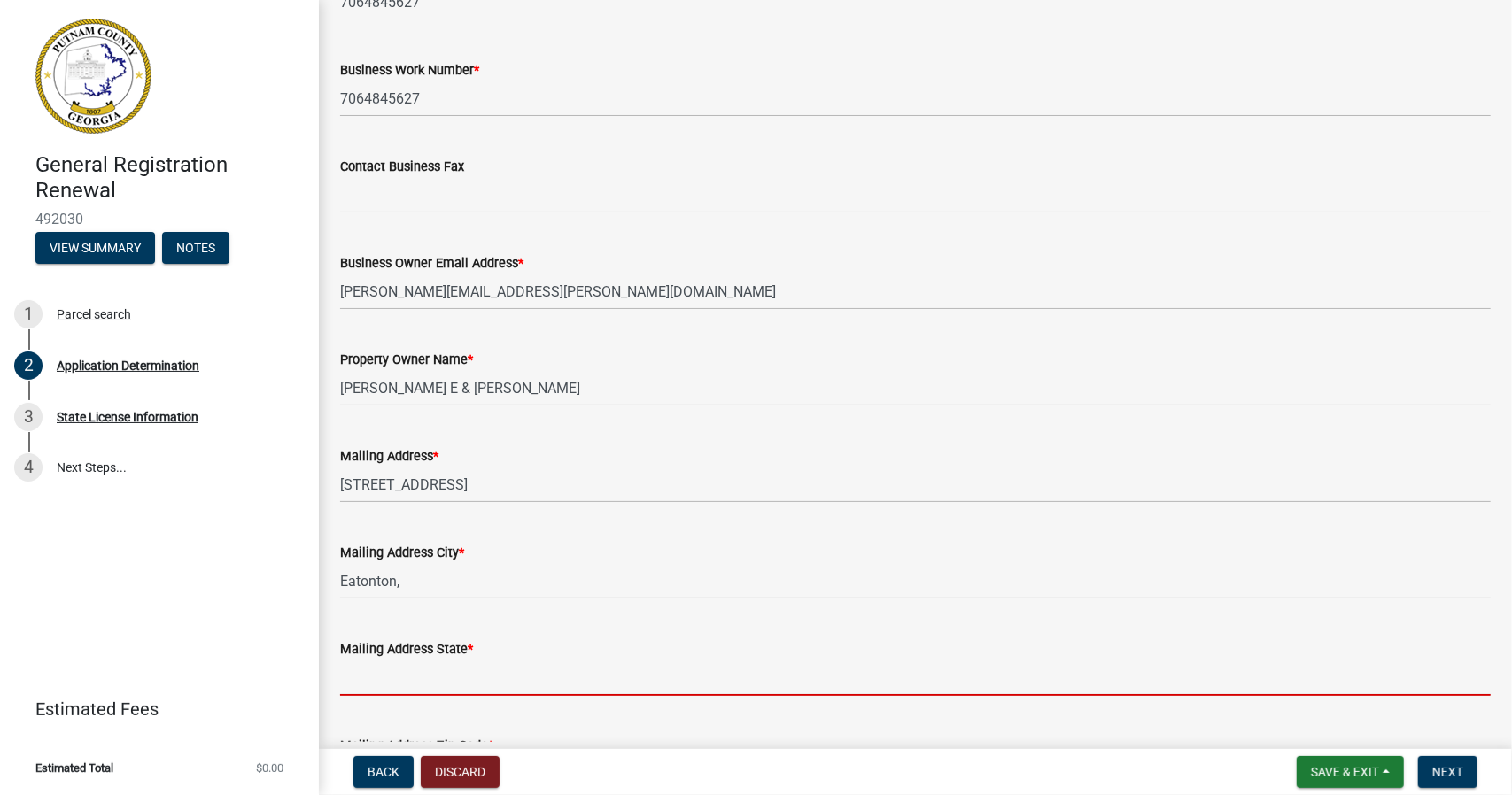
type input "GA"
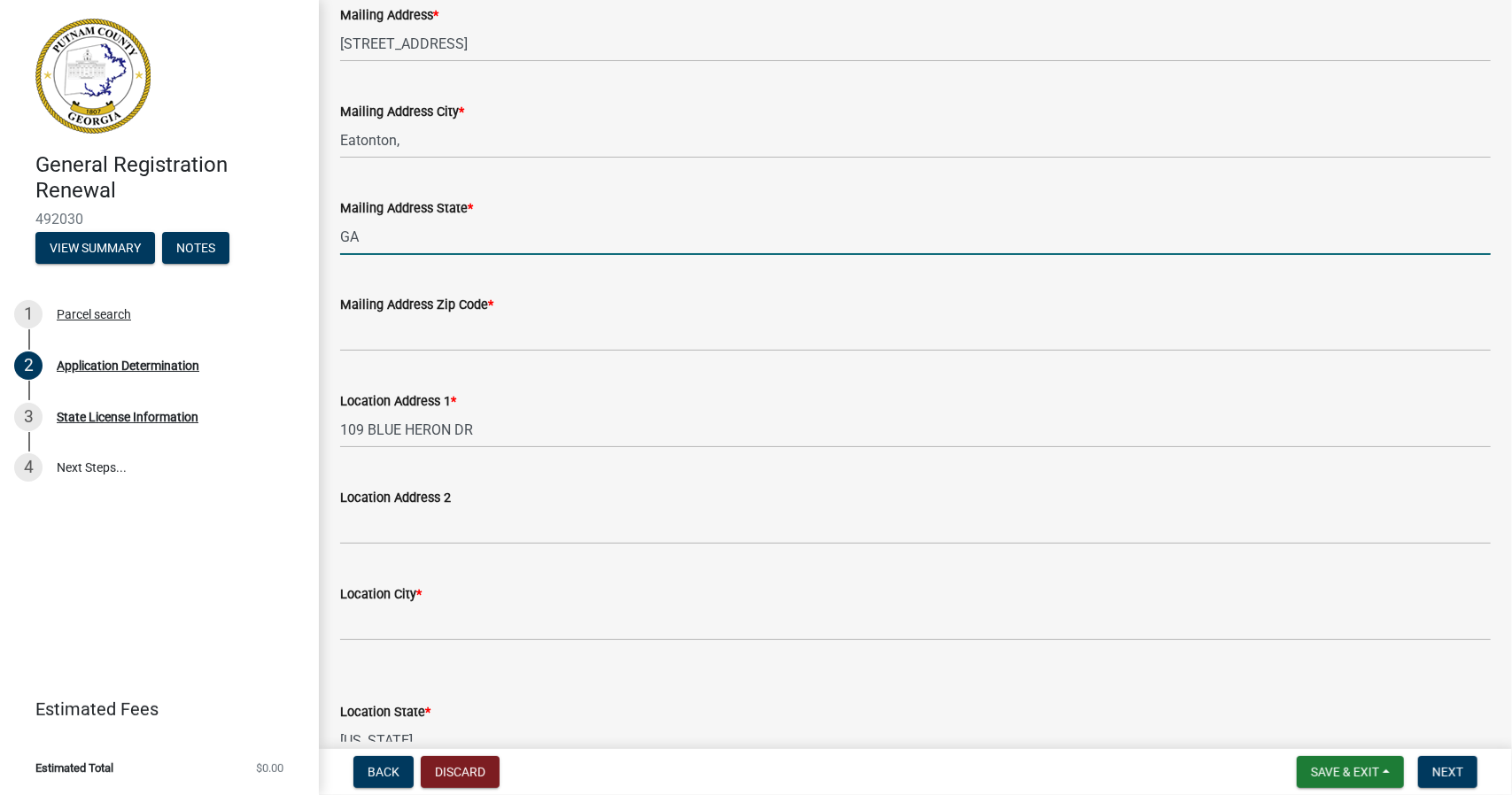
scroll to position [796, 0]
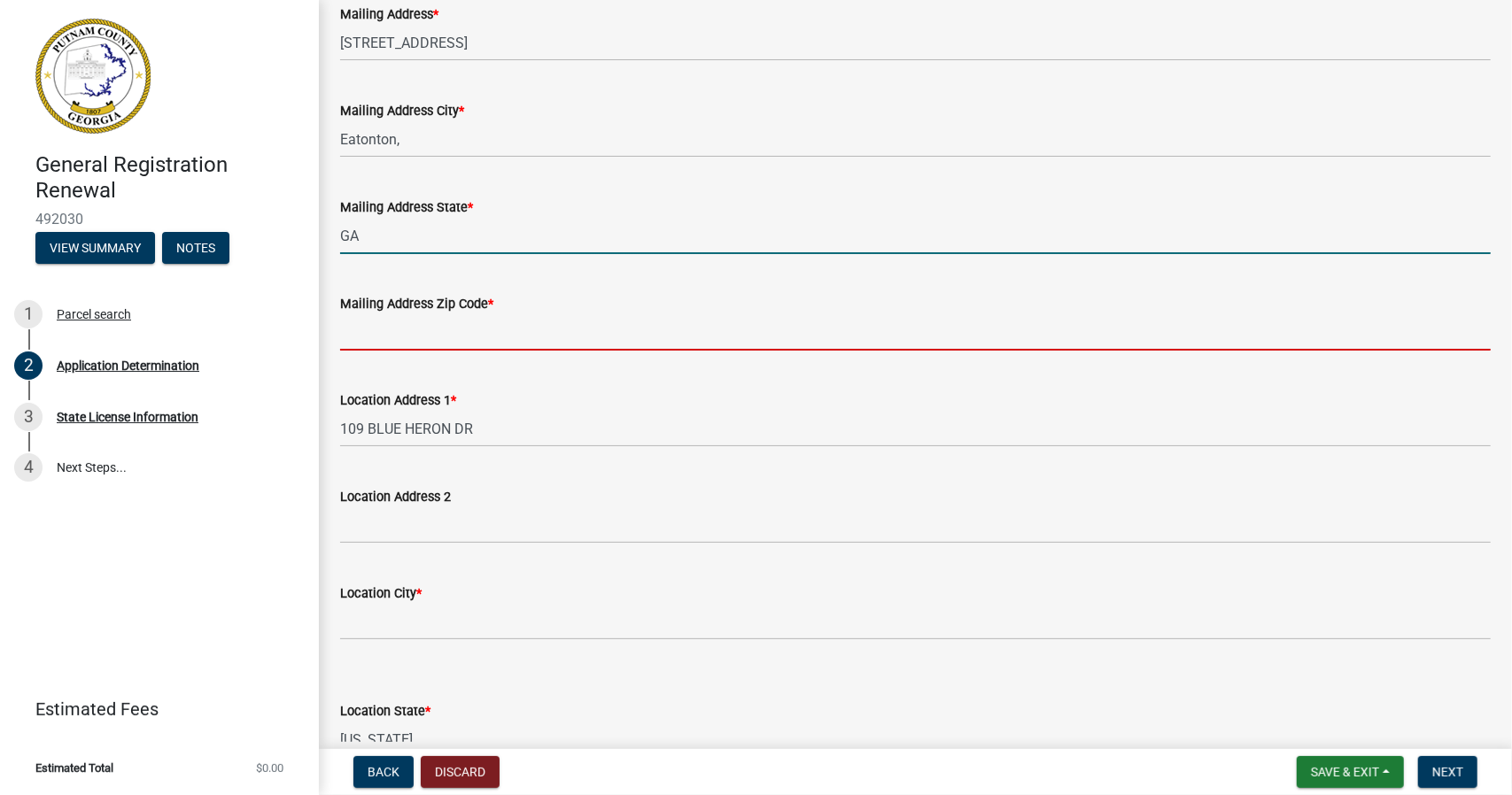
click at [372, 326] on input "Mailing Address Zip Code *" at bounding box center [914, 333] width 1150 height 37
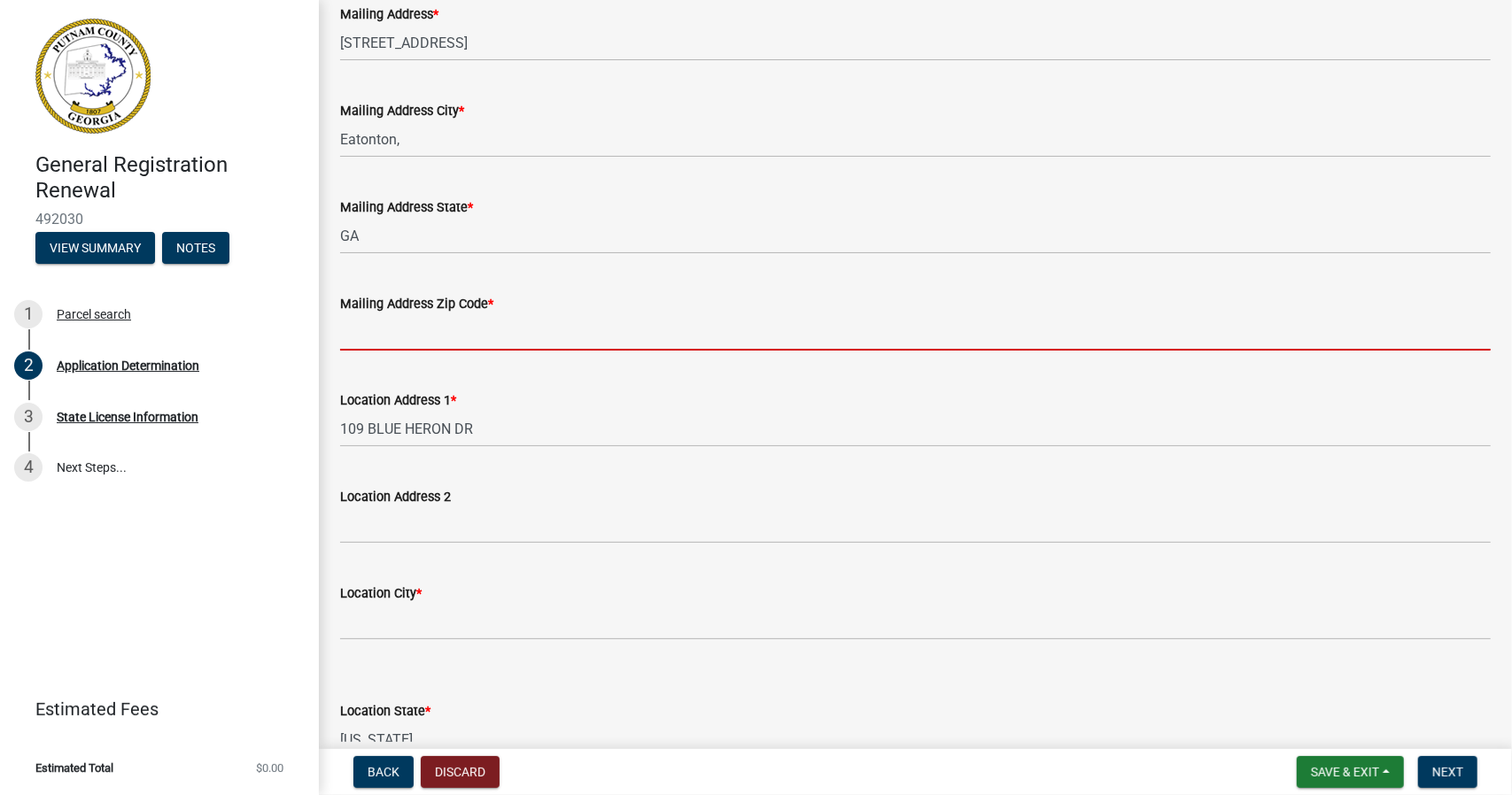
type input "31024"
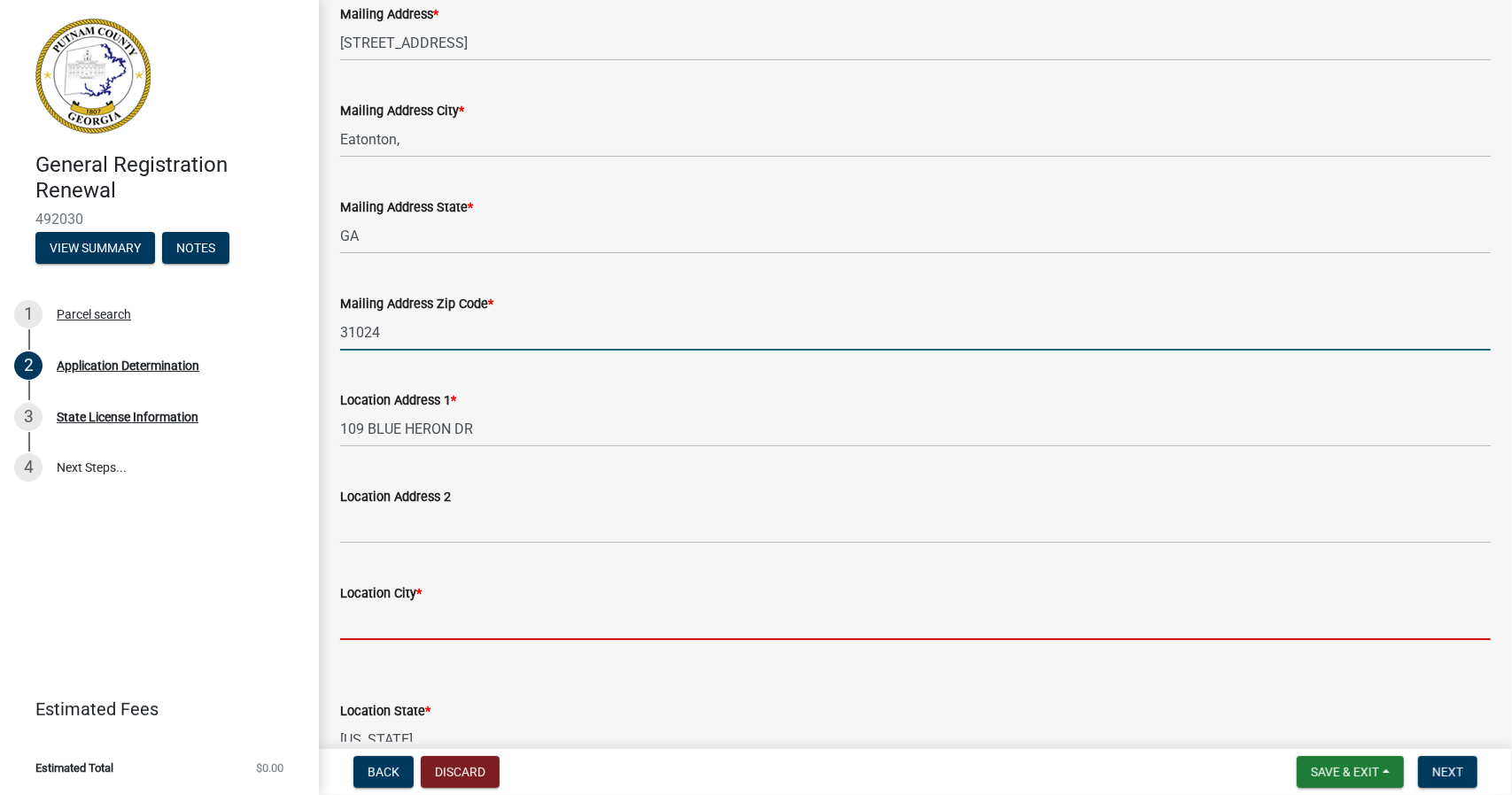
click at [400, 615] on input "Location City *" at bounding box center [914, 622] width 1150 height 37
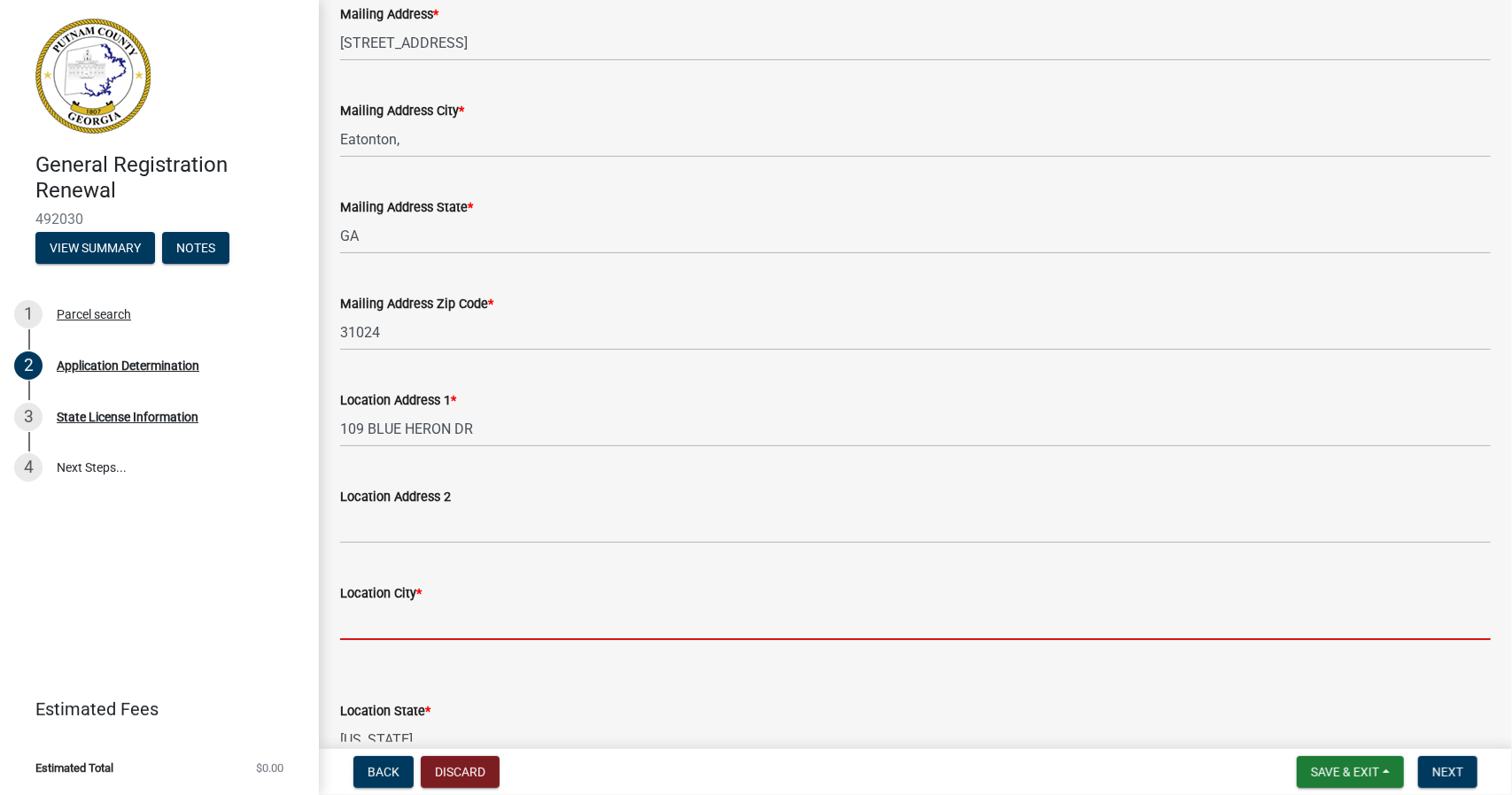
type input "Eatonton"
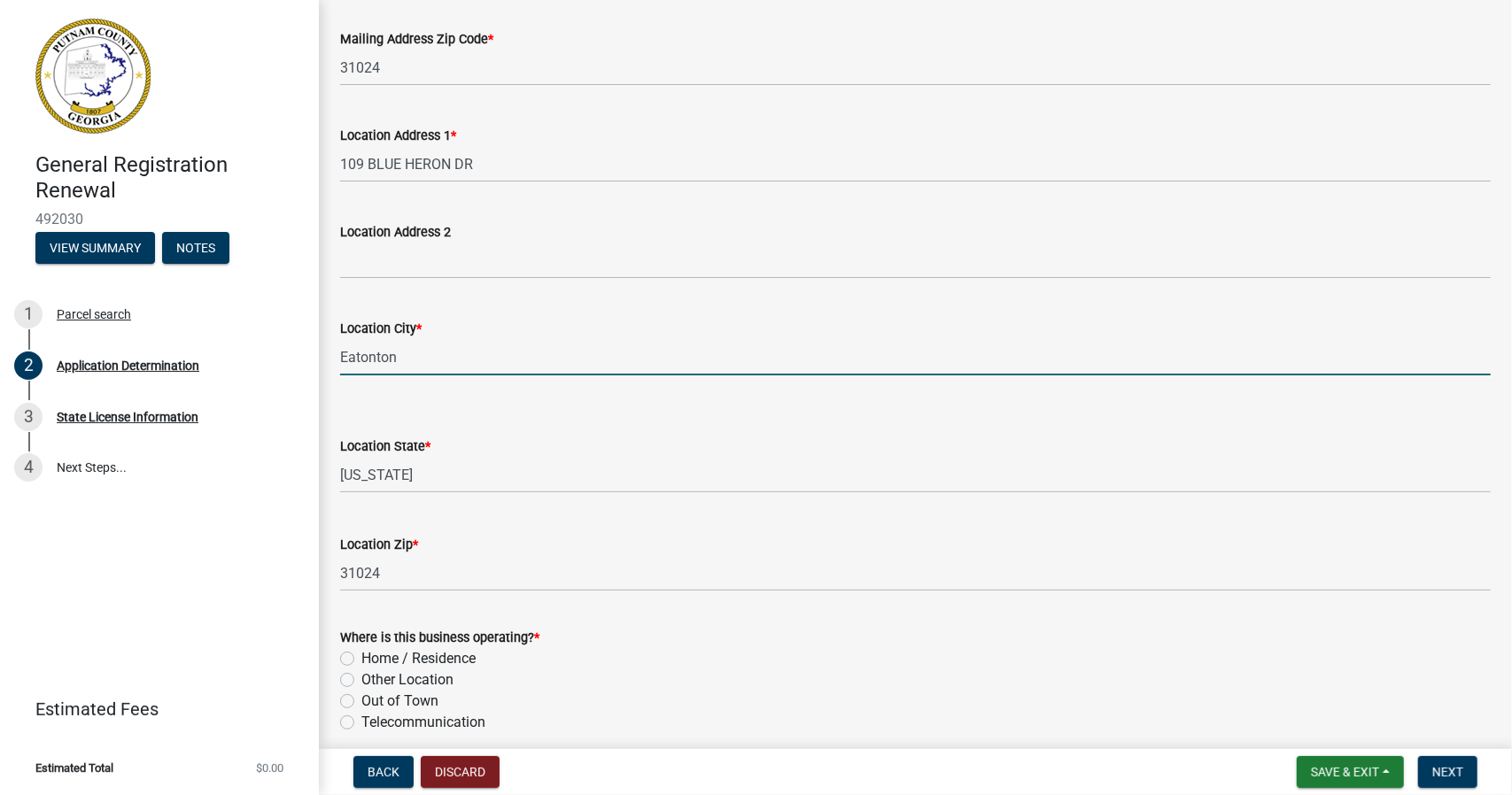
scroll to position [1062, 0]
click at [361, 658] on label "Home / Residence" at bounding box center [418, 658] width 115 height 21
click at [361, 658] on input "Home / Residence" at bounding box center [367, 654] width 12 height 12
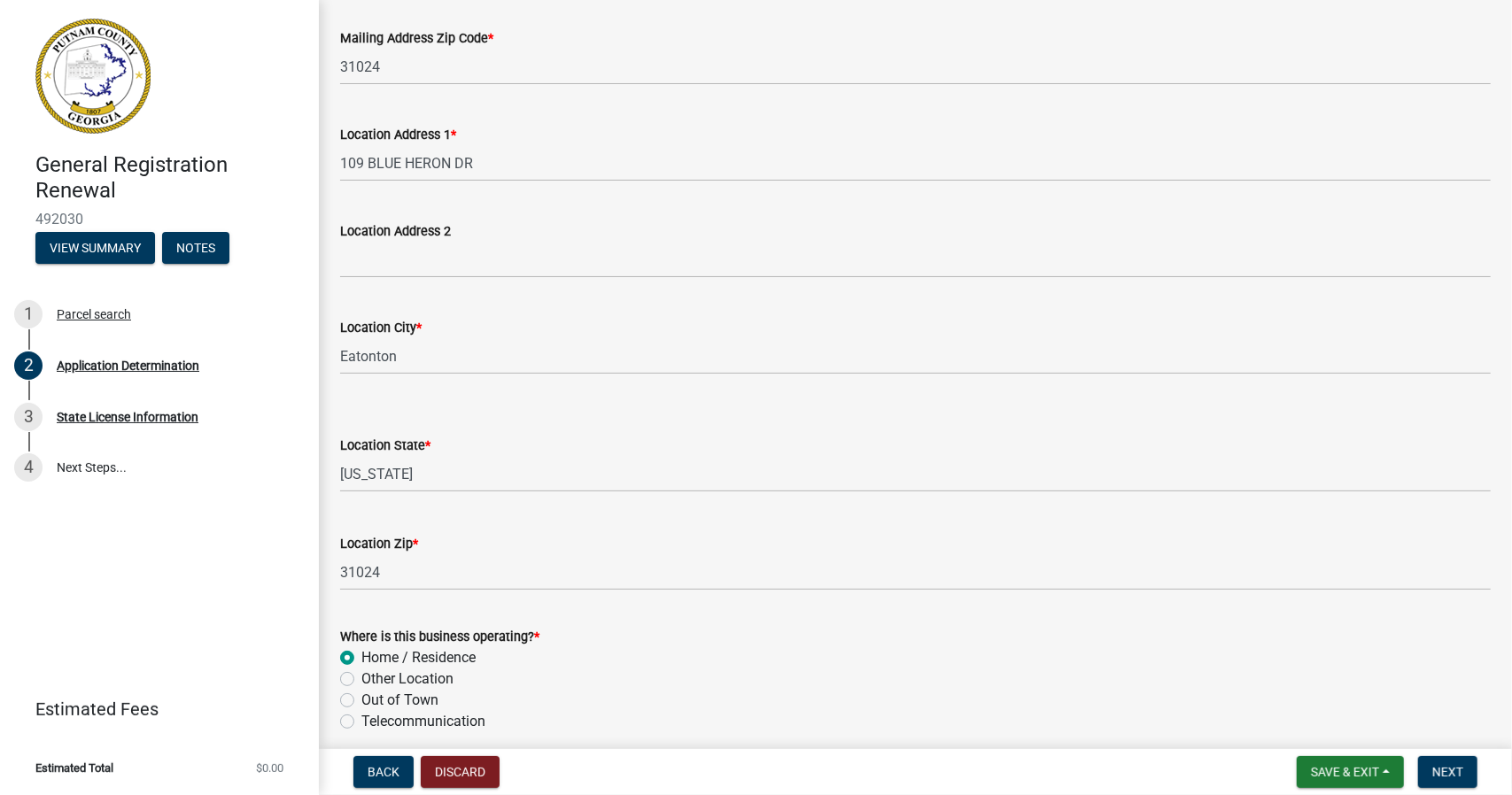
radio input "true"
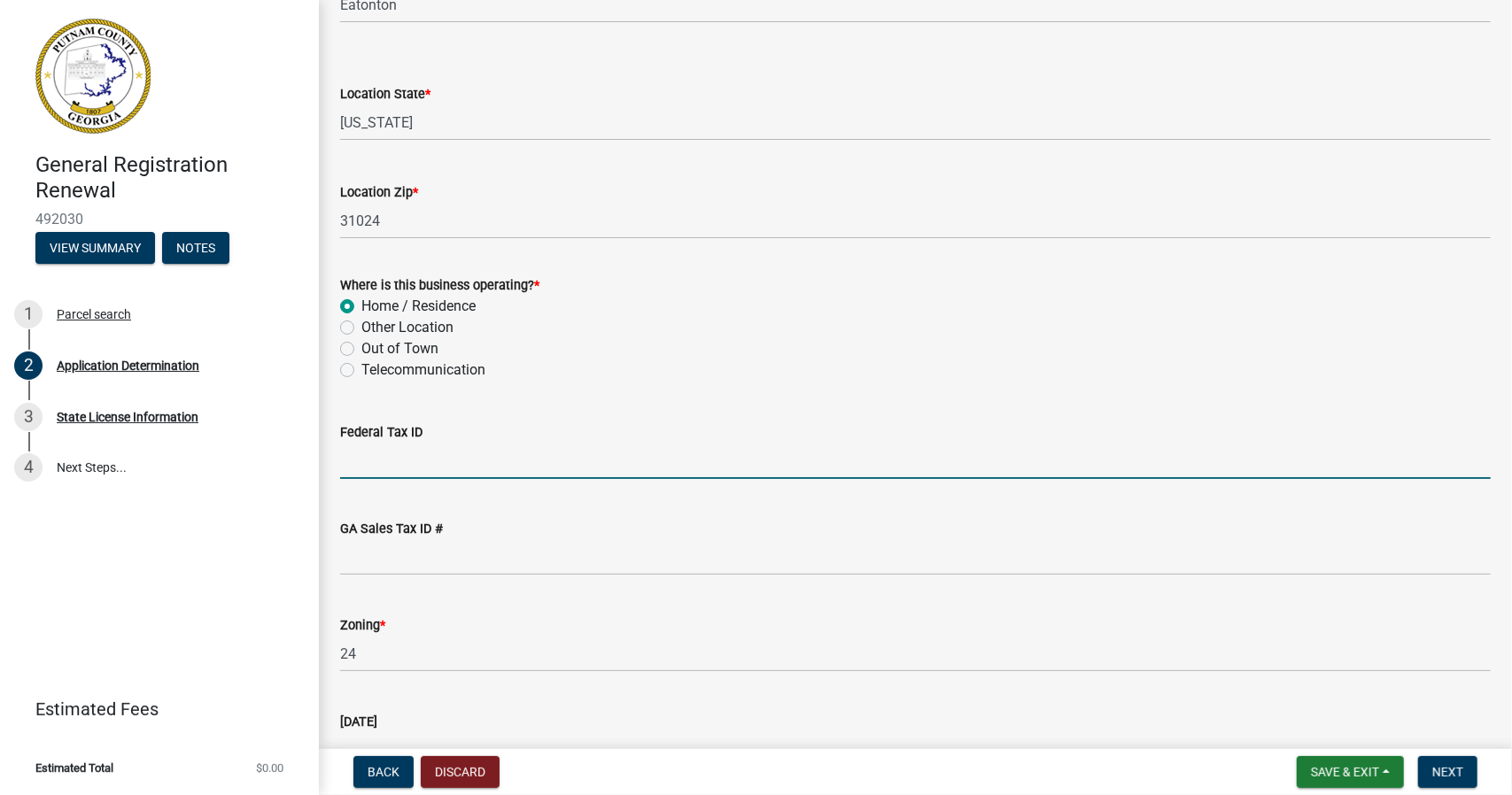
click at [416, 460] on input "Federal Tax ID" at bounding box center [914, 461] width 1150 height 37
type input "204368983"
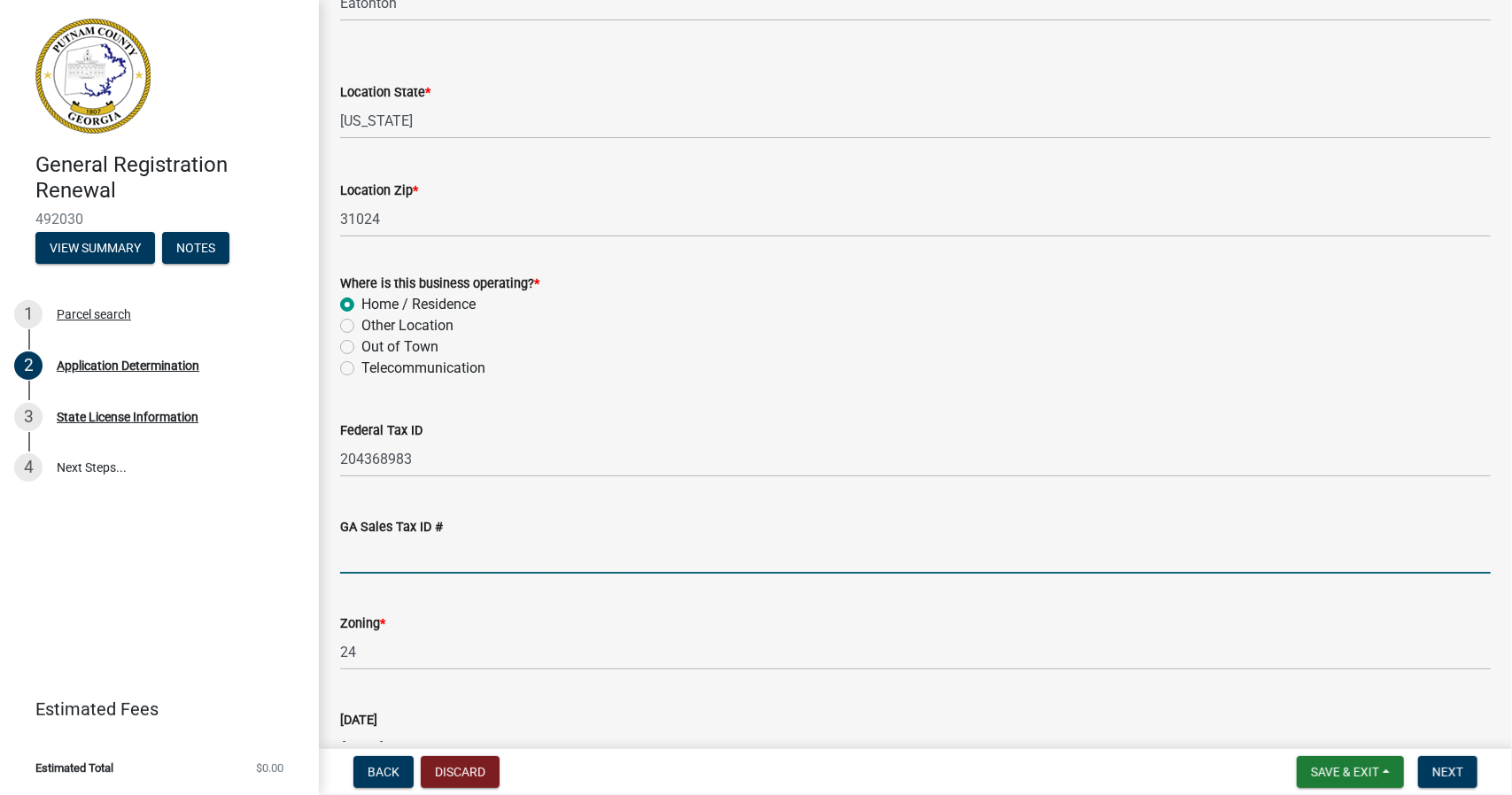
click at [434, 555] on input "GA Sales Tax ID #" at bounding box center [914, 555] width 1150 height 37
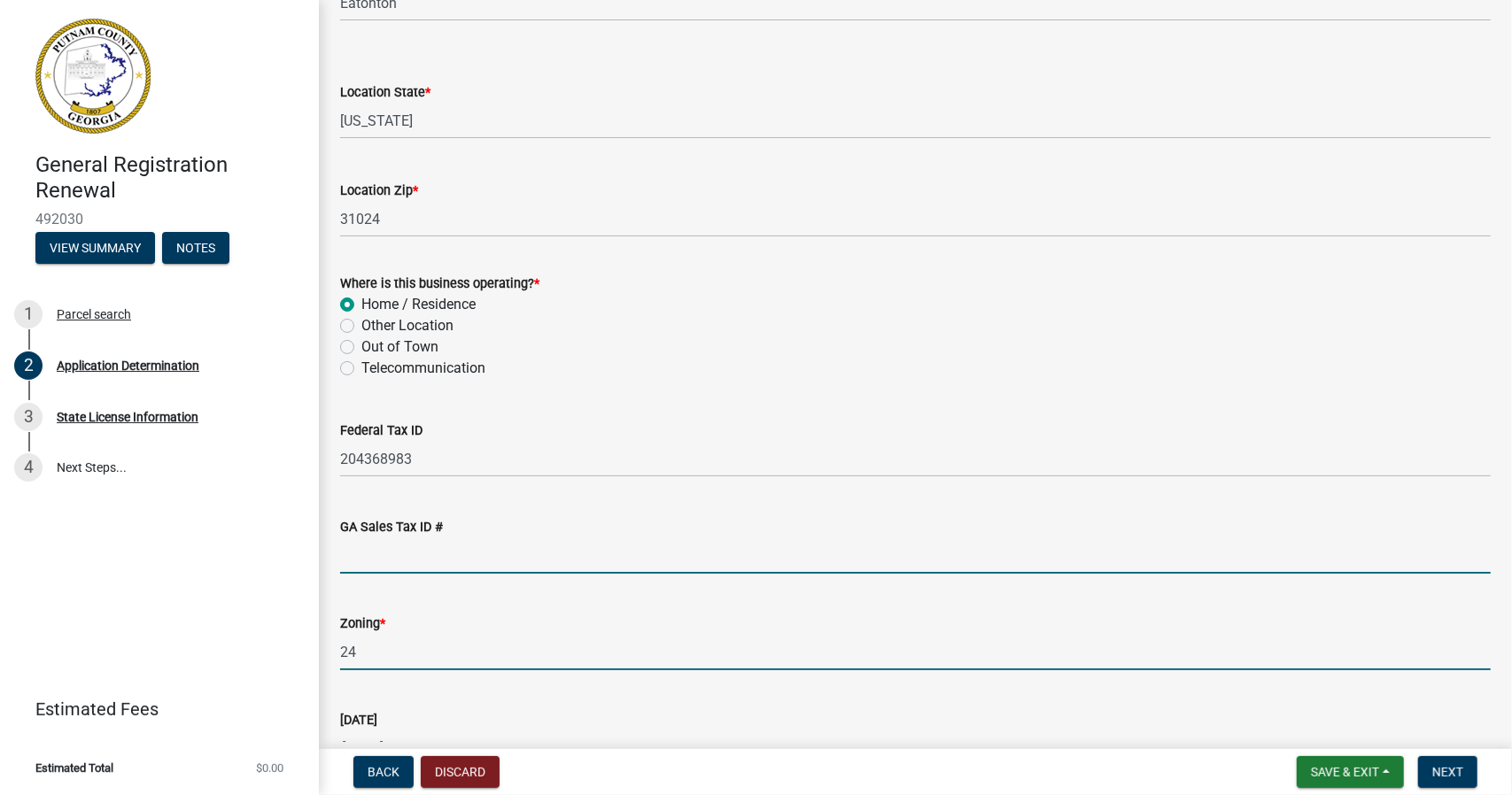
click at [629, 659] on input "24" at bounding box center [914, 653] width 1150 height 37
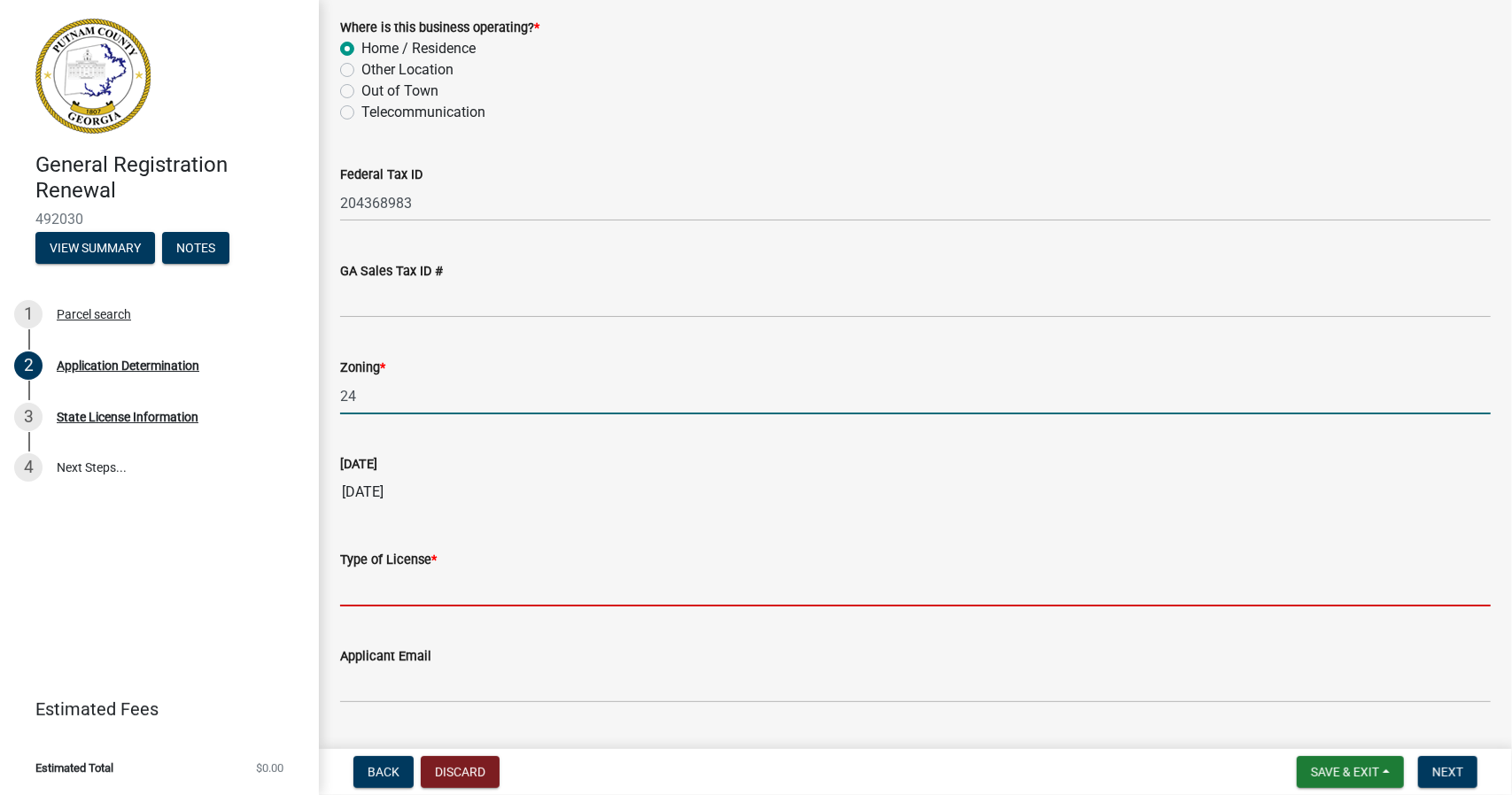
click at [404, 591] on input "Type of License *" at bounding box center [914, 589] width 1150 height 37
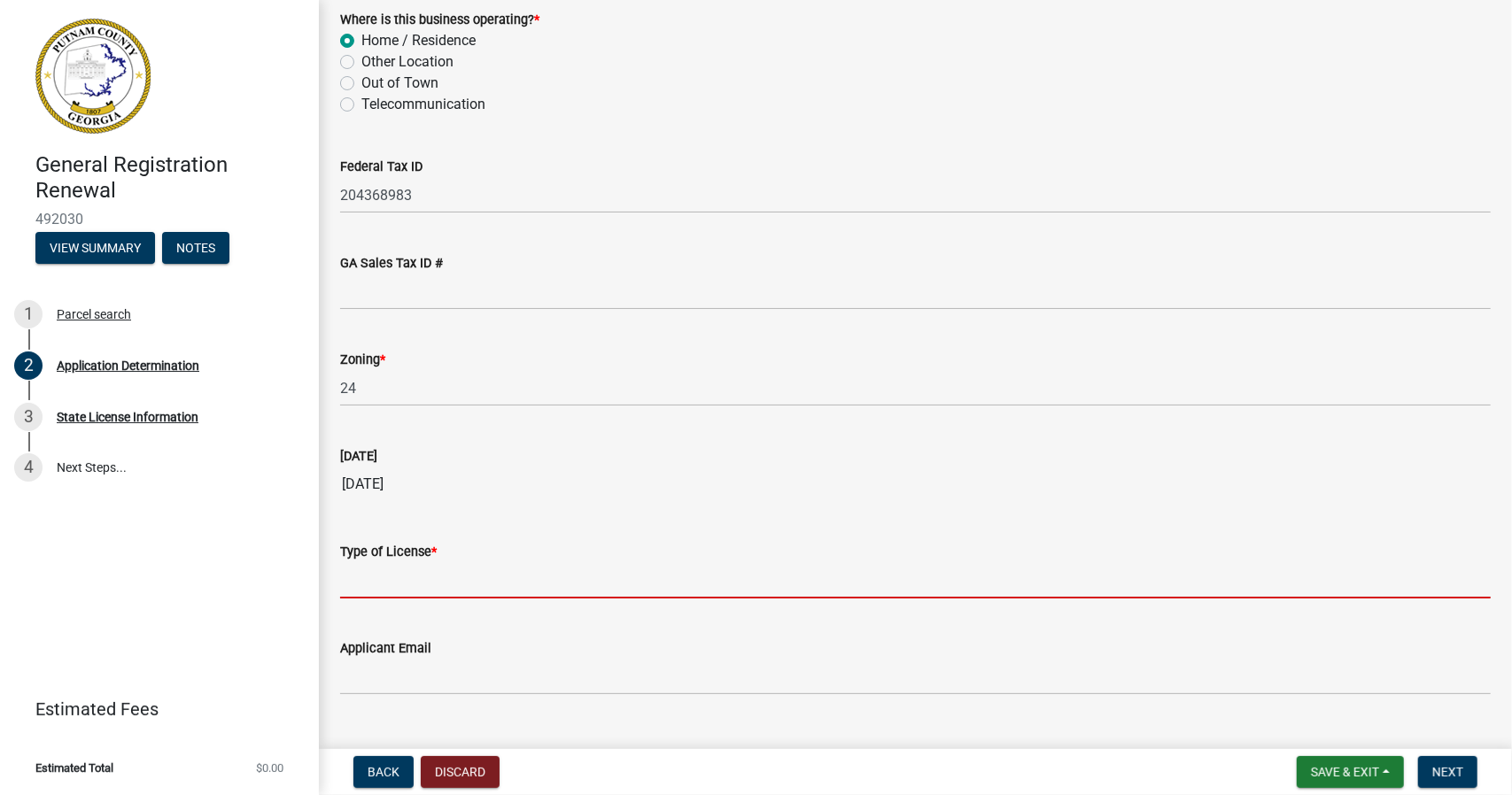
scroll to position [1679, 0]
type input "Occupancy"
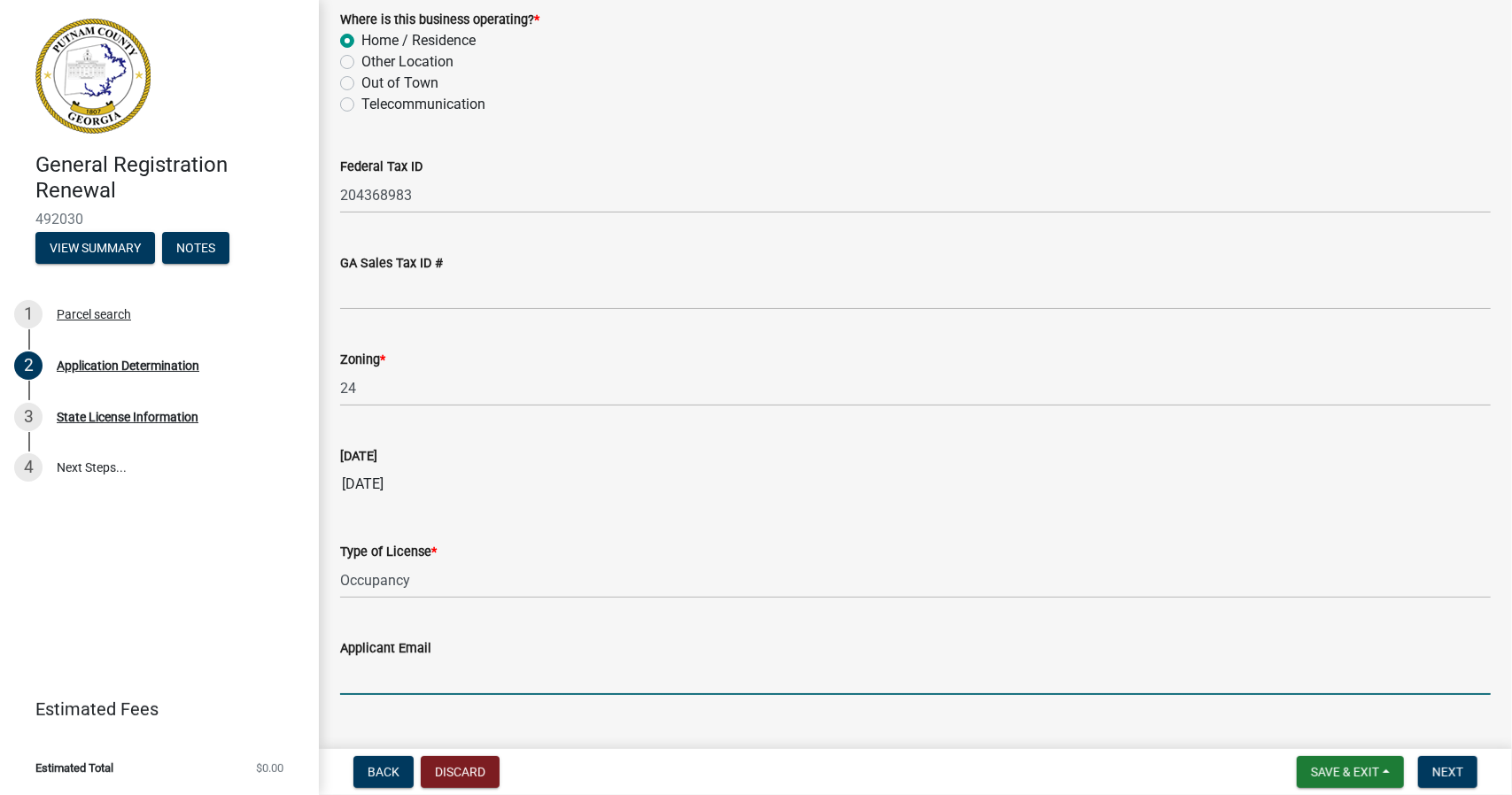
click at [408, 679] on input "Applicant Email" at bounding box center [914, 678] width 1150 height 37
type input "[PERSON_NAME][EMAIL_ADDRESS][PERSON_NAME][DOMAIN_NAME]"
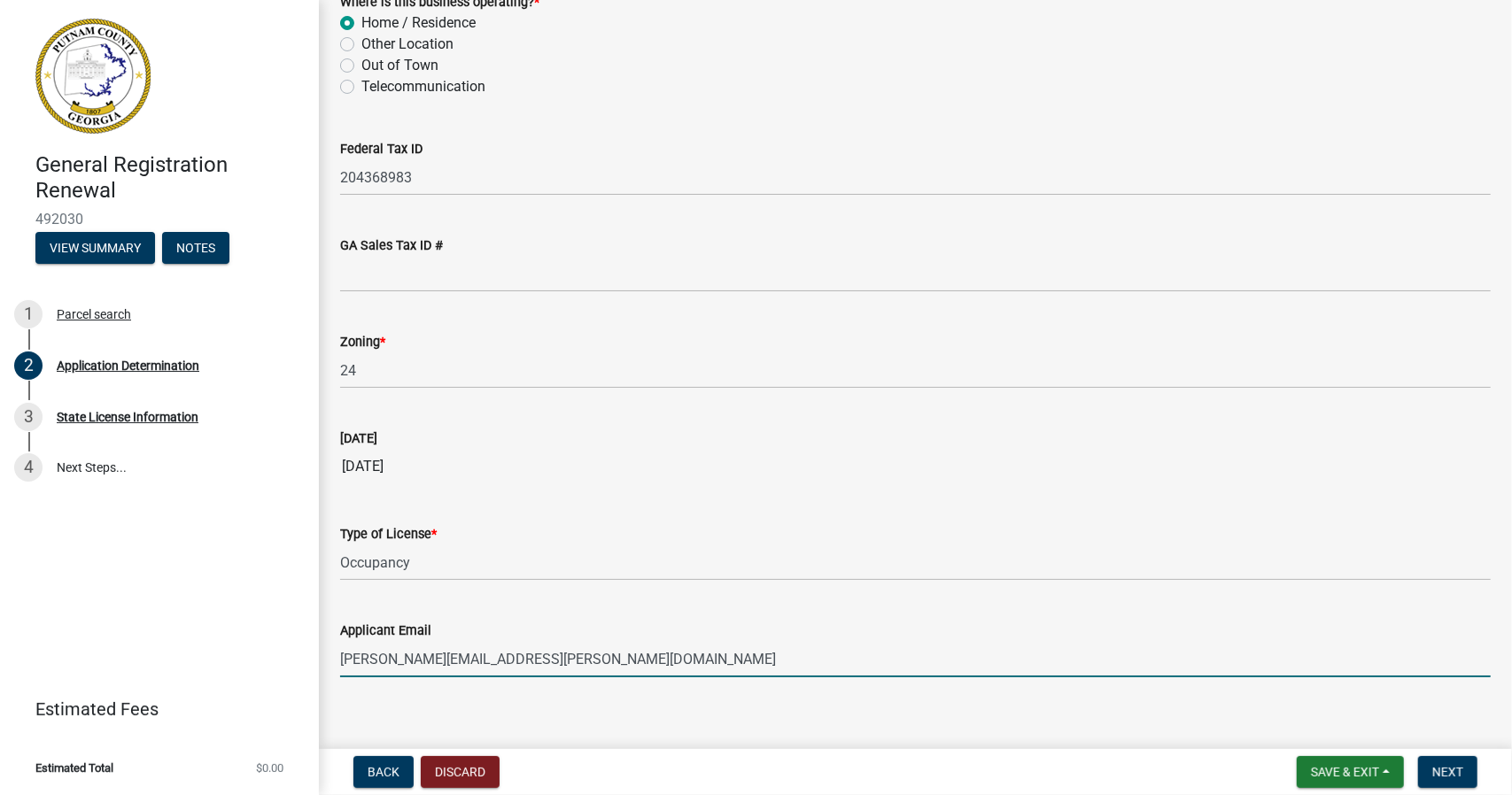
scroll to position [1714, 0]
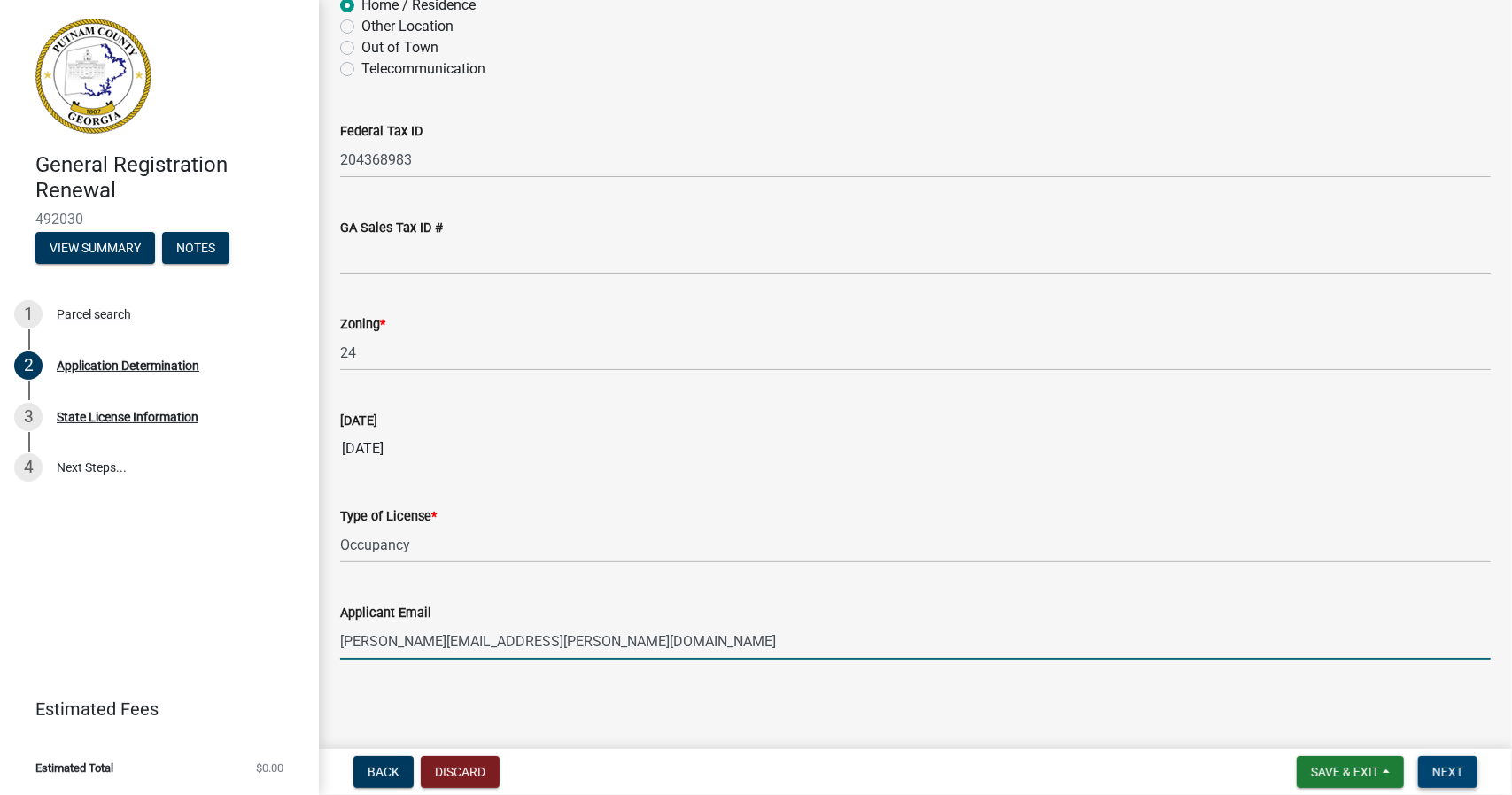
click at [1450, 777] on span "Next" at bounding box center [1448, 772] width 31 height 14
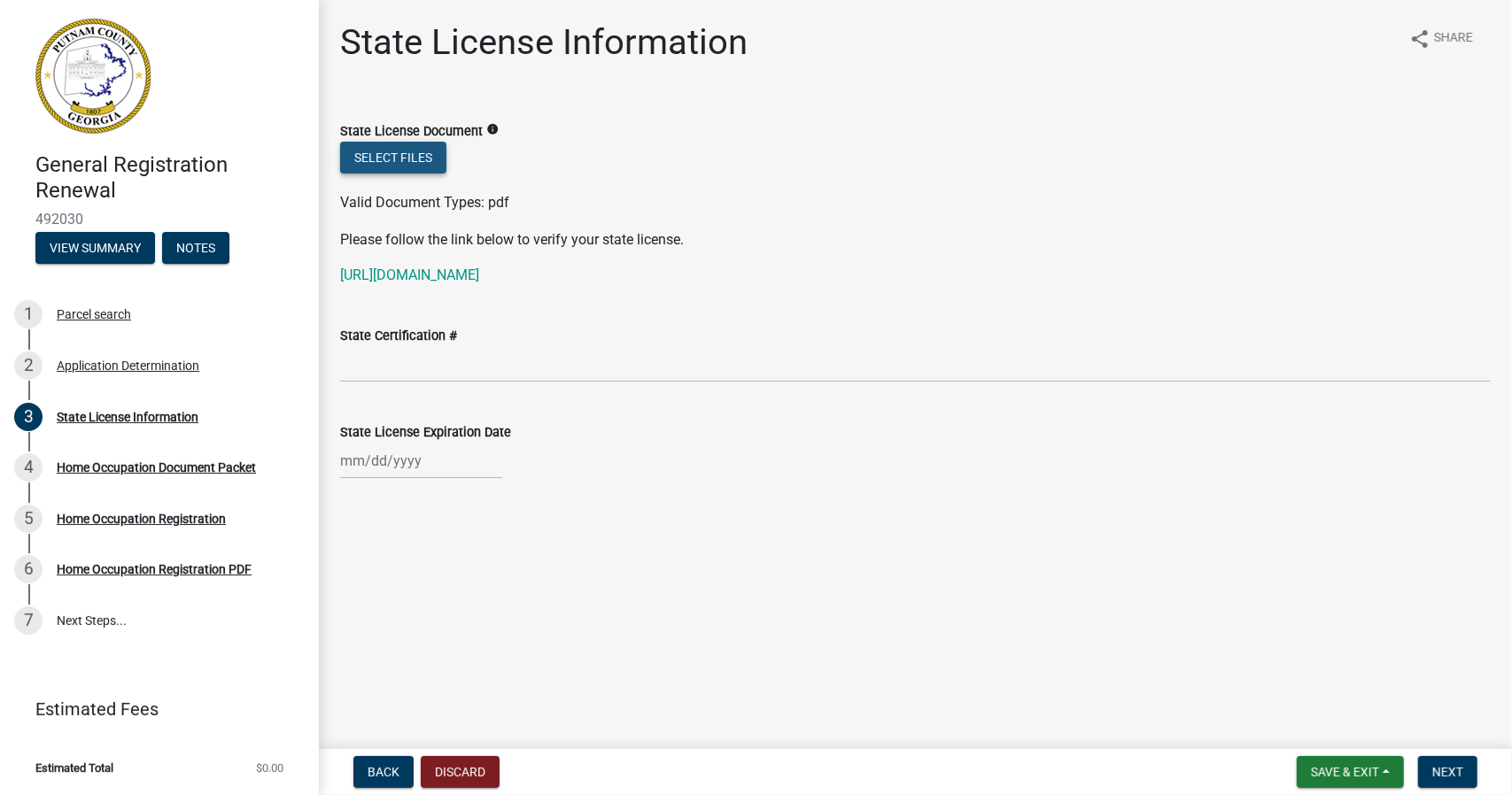
click at [425, 158] on button "Select files" at bounding box center [393, 157] width 106 height 32
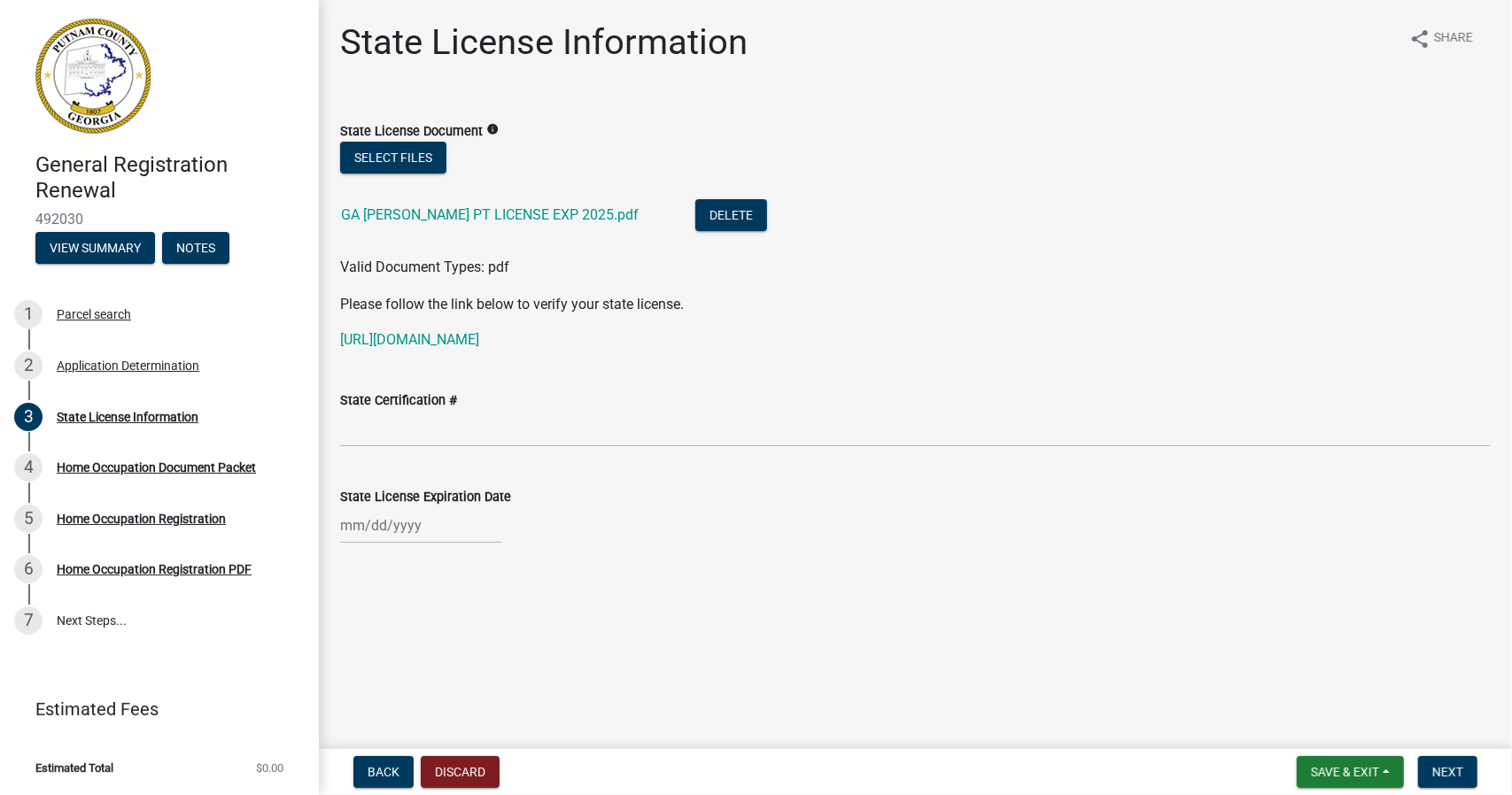
click at [360, 526] on div at bounding box center [421, 526] width 162 height 37
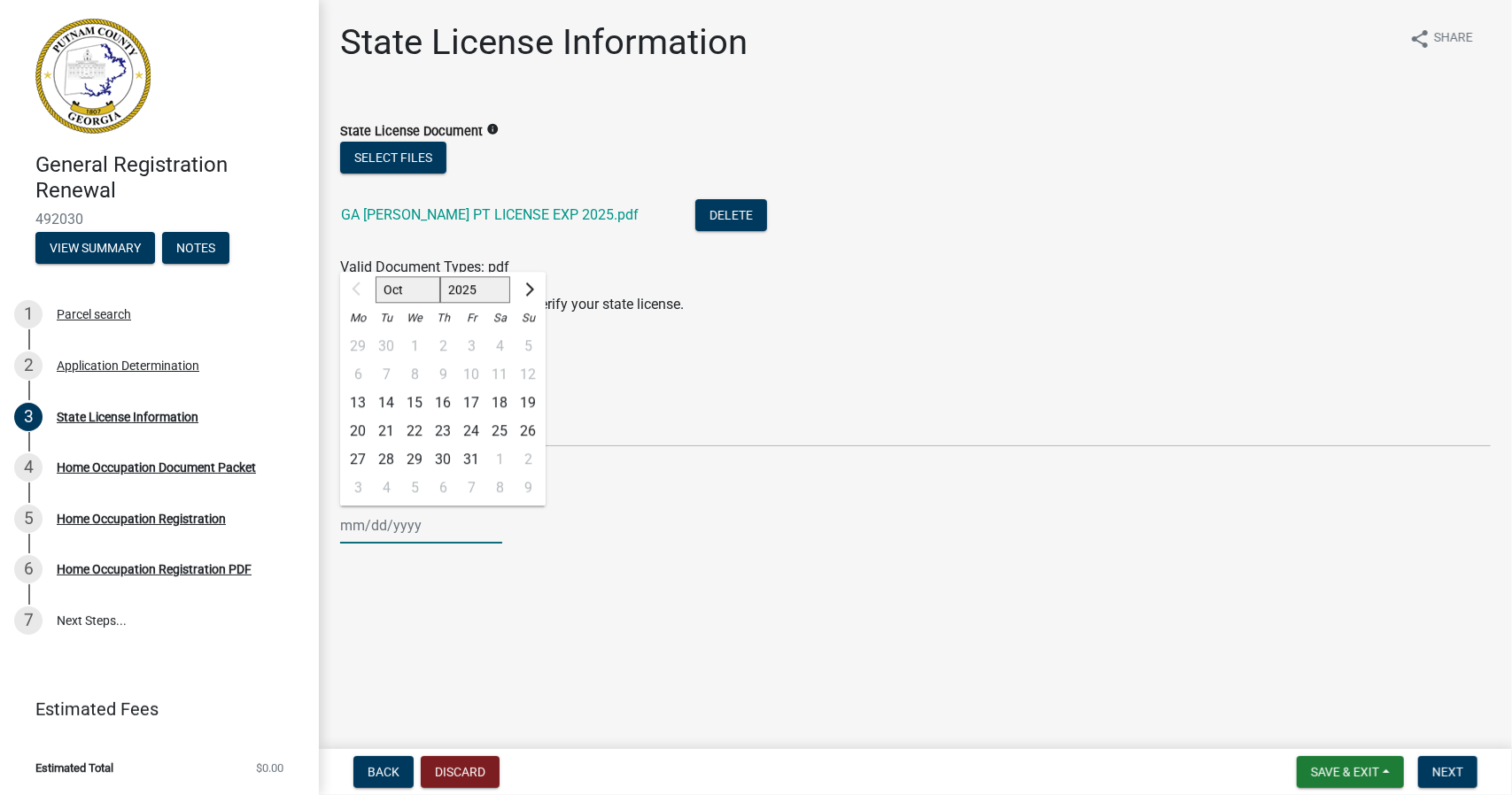
drag, startPoint x: 371, startPoint y: 530, endPoint x: 375, endPoint y: 521, distance: 9.8
click at [372, 526] on input "State License Expiration Date" at bounding box center [421, 526] width 162 height 37
type input "[DATE]"
click at [1444, 767] on span "Next" at bounding box center [1448, 772] width 31 height 14
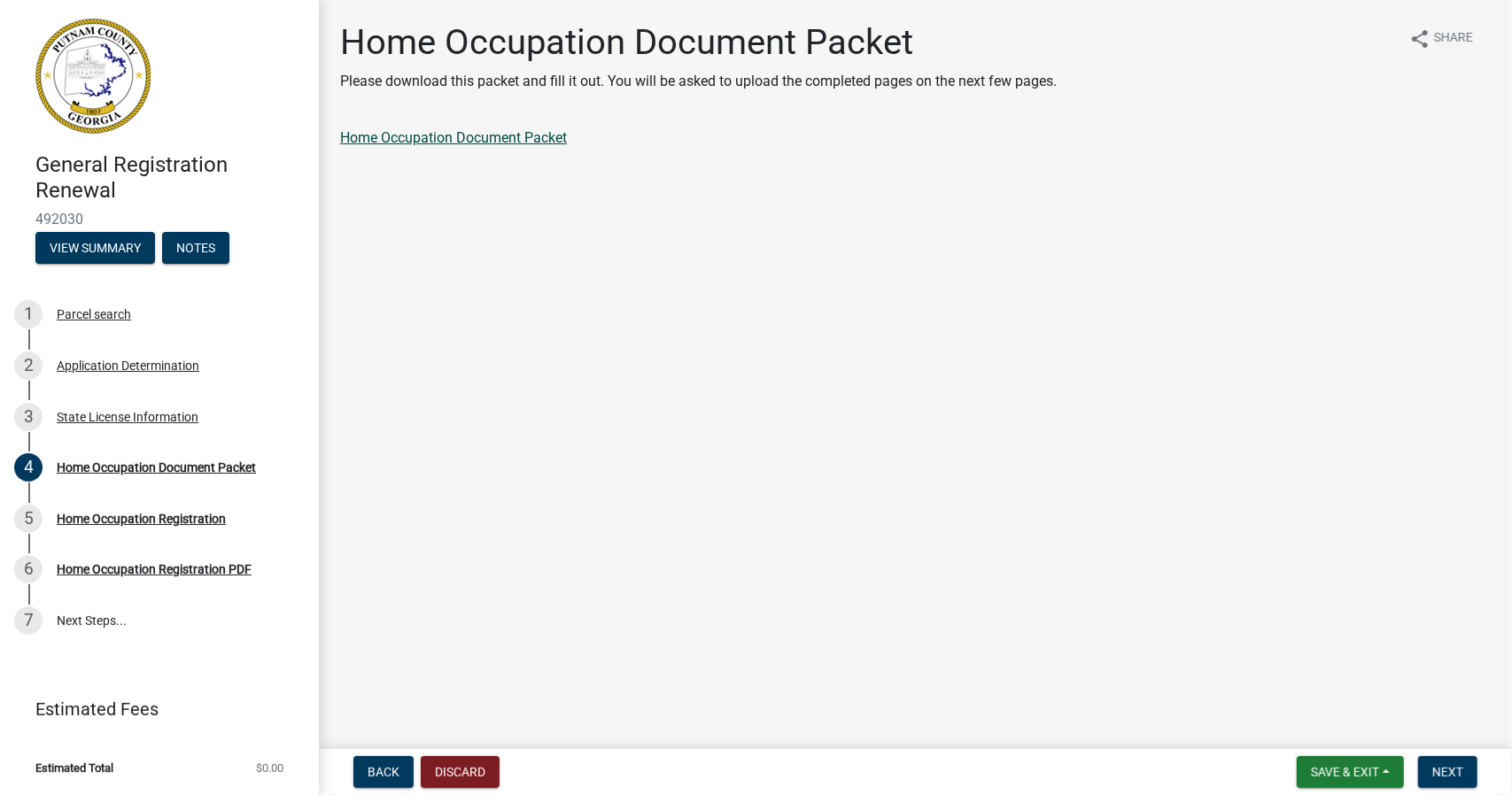
click at [505, 141] on link "Home Occupation Document Packet" at bounding box center [453, 137] width 227 height 16
click at [1453, 776] on span "Next" at bounding box center [1448, 772] width 31 height 14
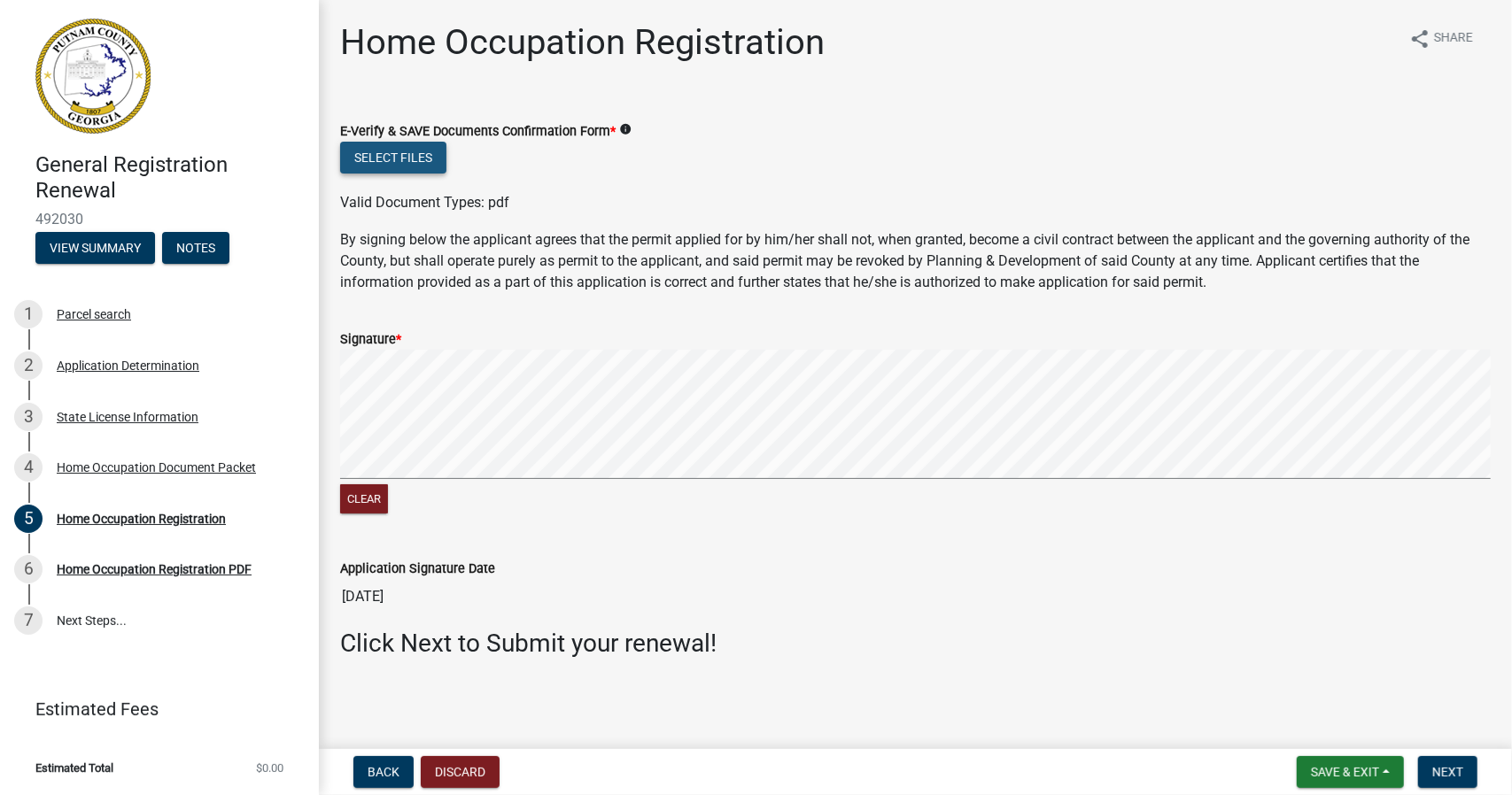
click at [378, 162] on button "Select files" at bounding box center [393, 157] width 106 height 32
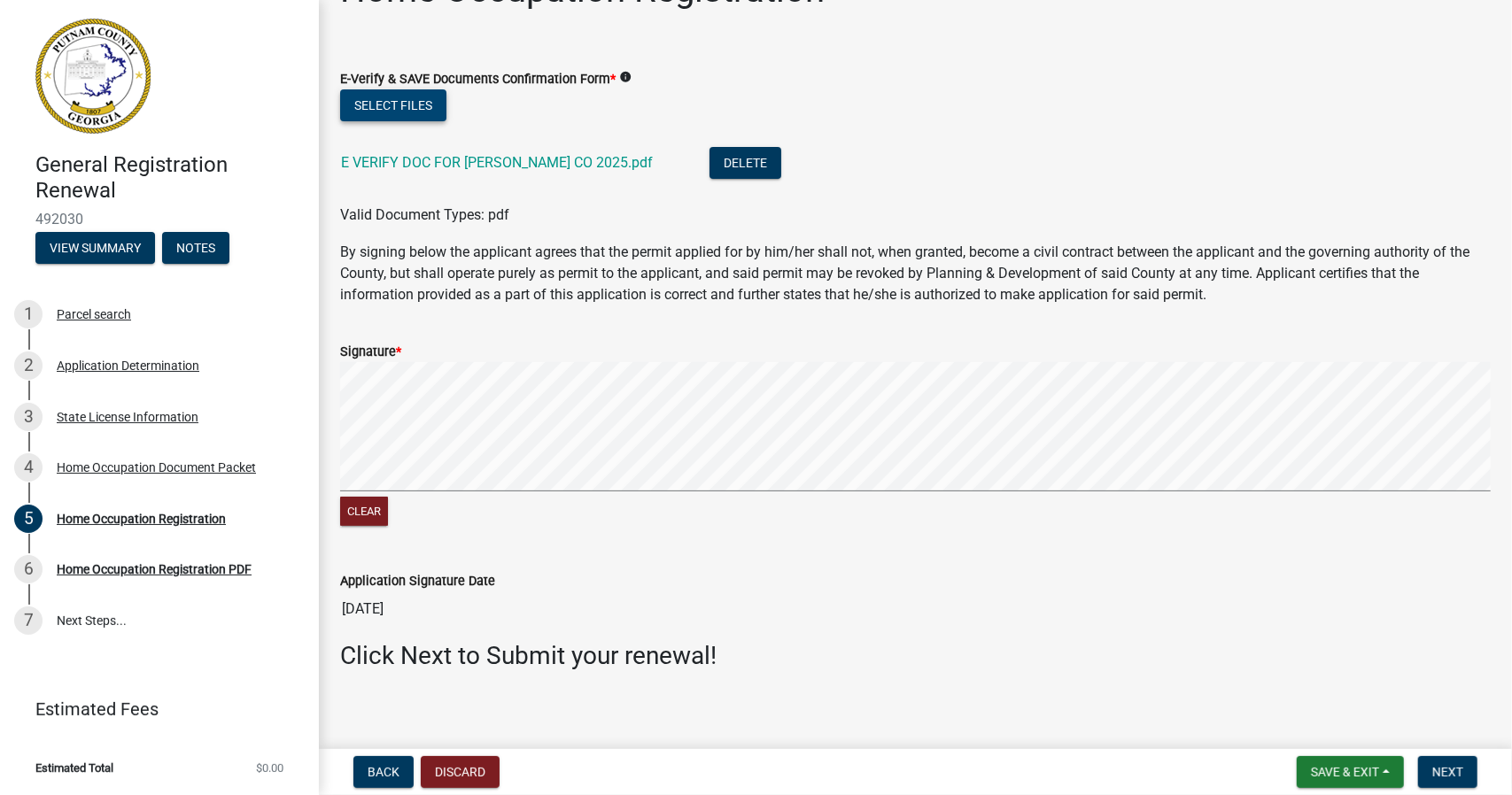
scroll to position [64, 0]
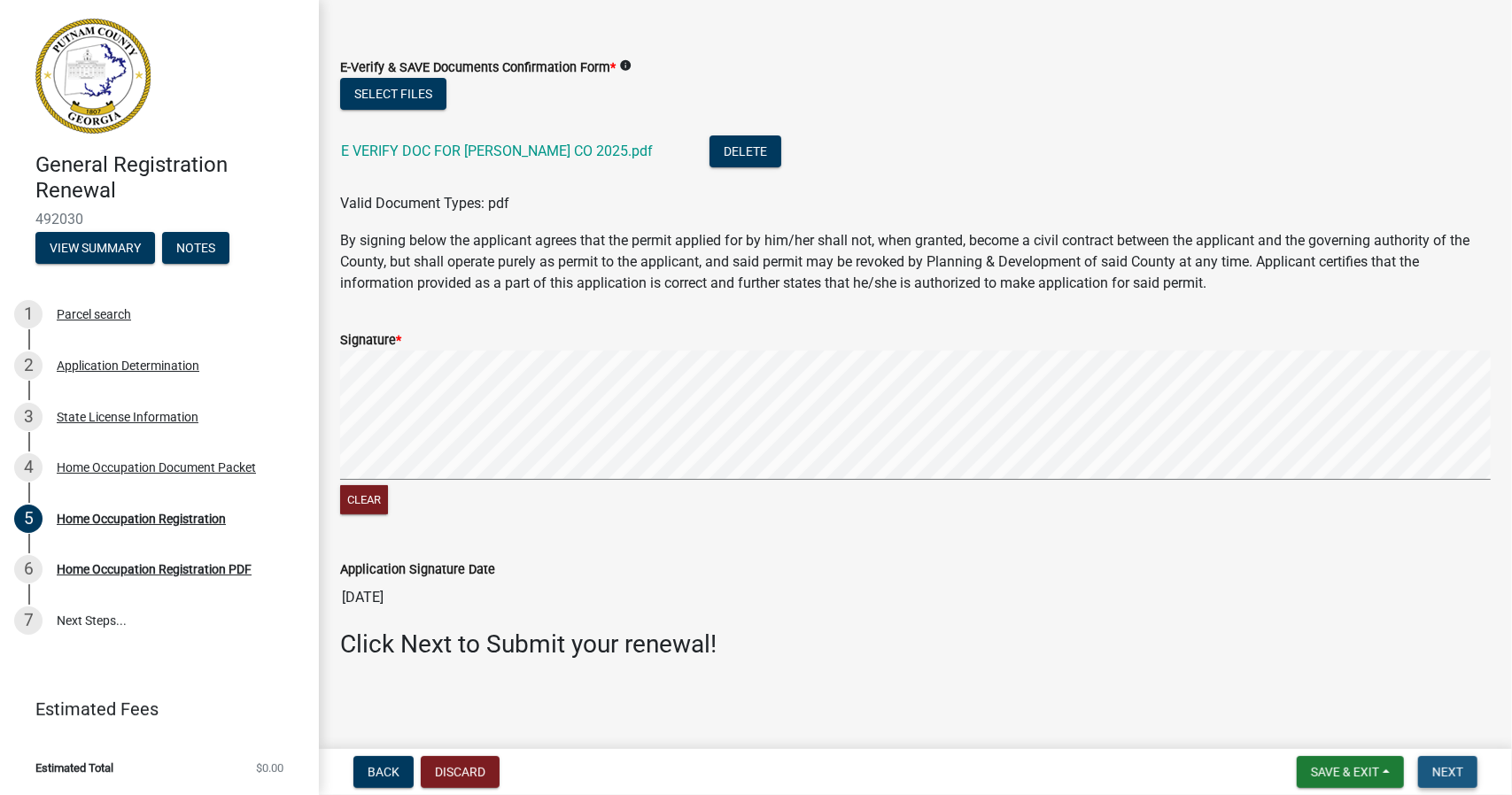
click at [1444, 775] on span "Next" at bounding box center [1448, 772] width 31 height 14
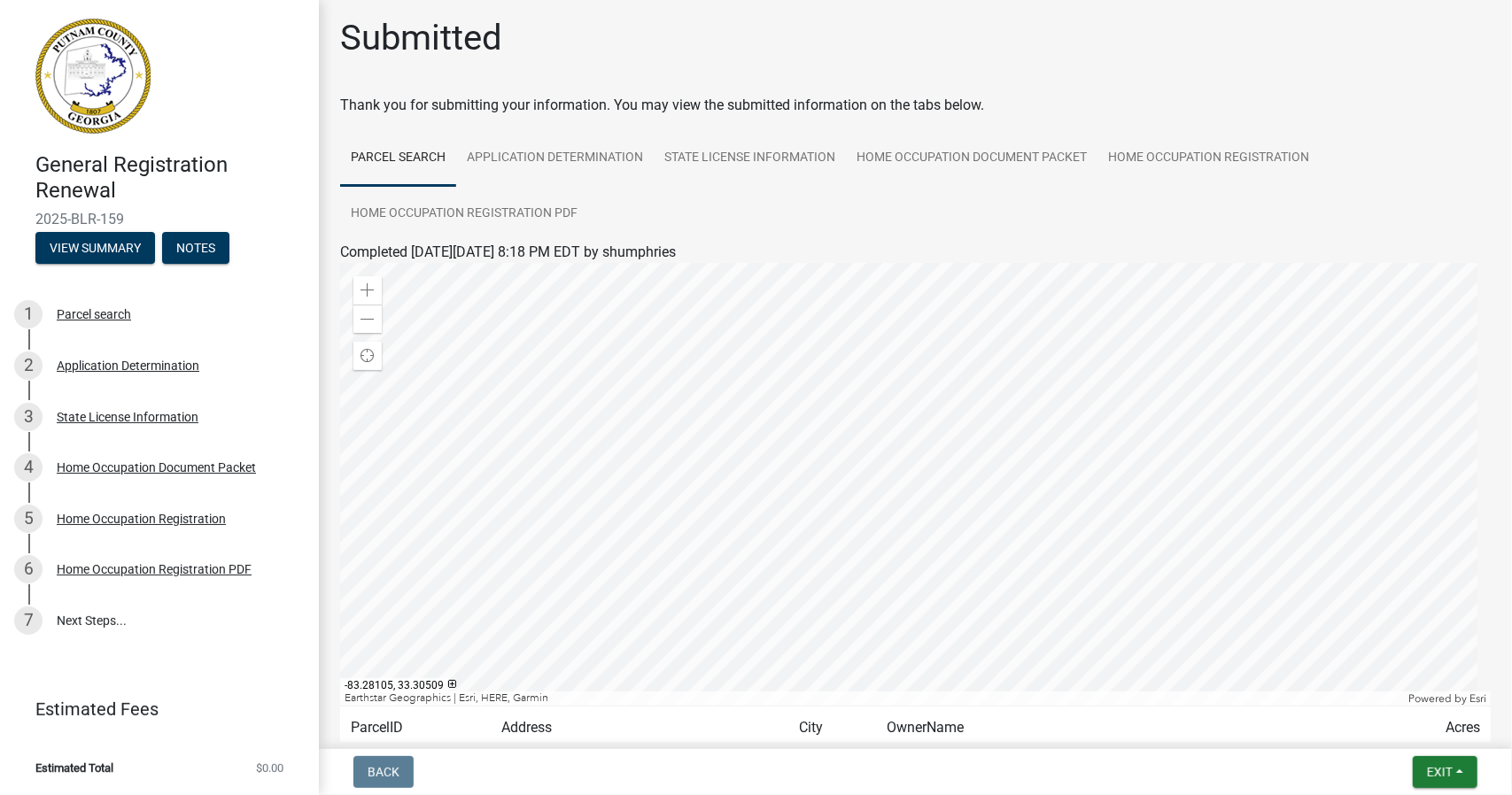
scroll to position [0, 0]
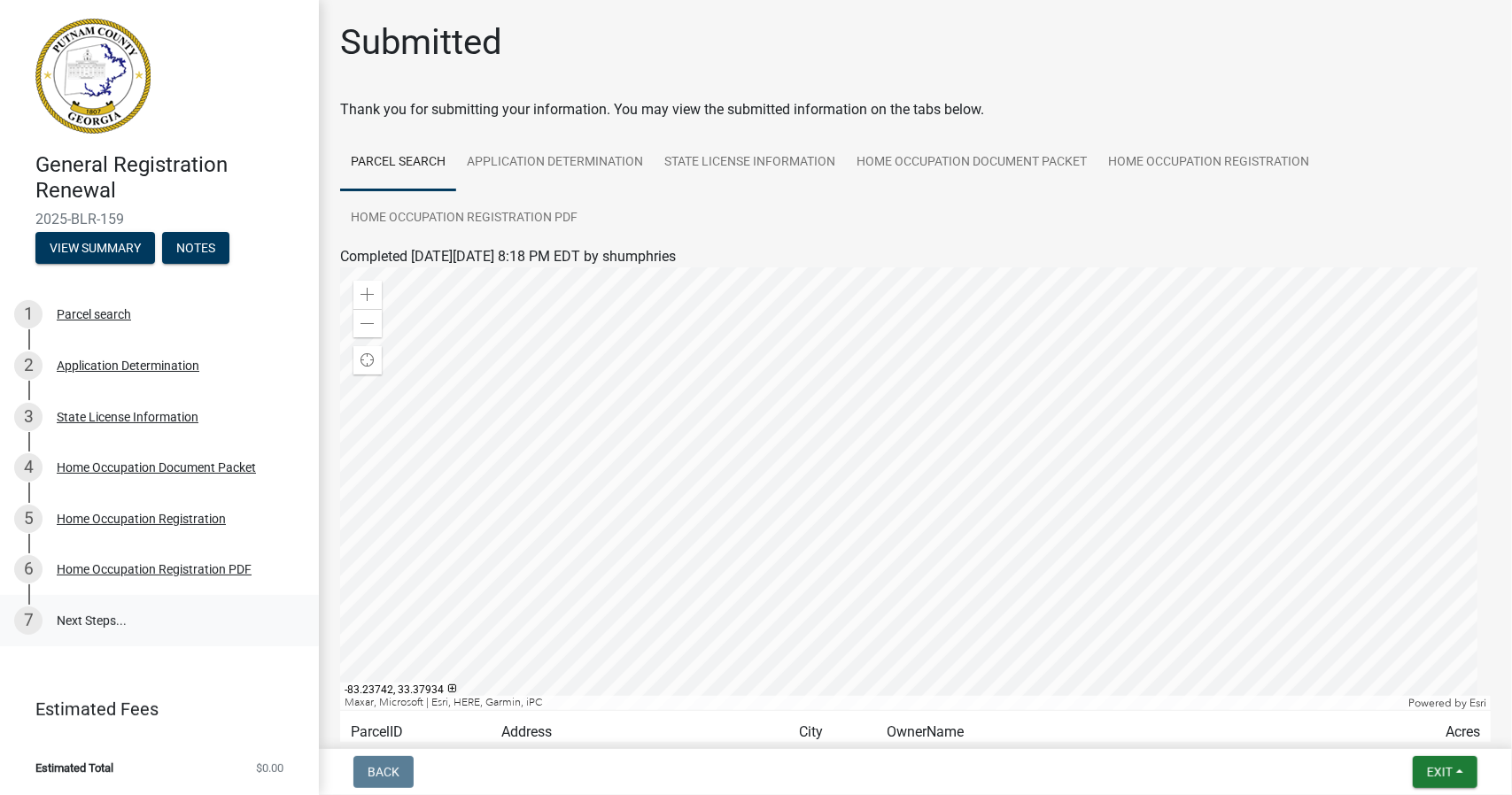
click at [95, 628] on link "7 Next Steps..." at bounding box center [159, 620] width 319 height 51
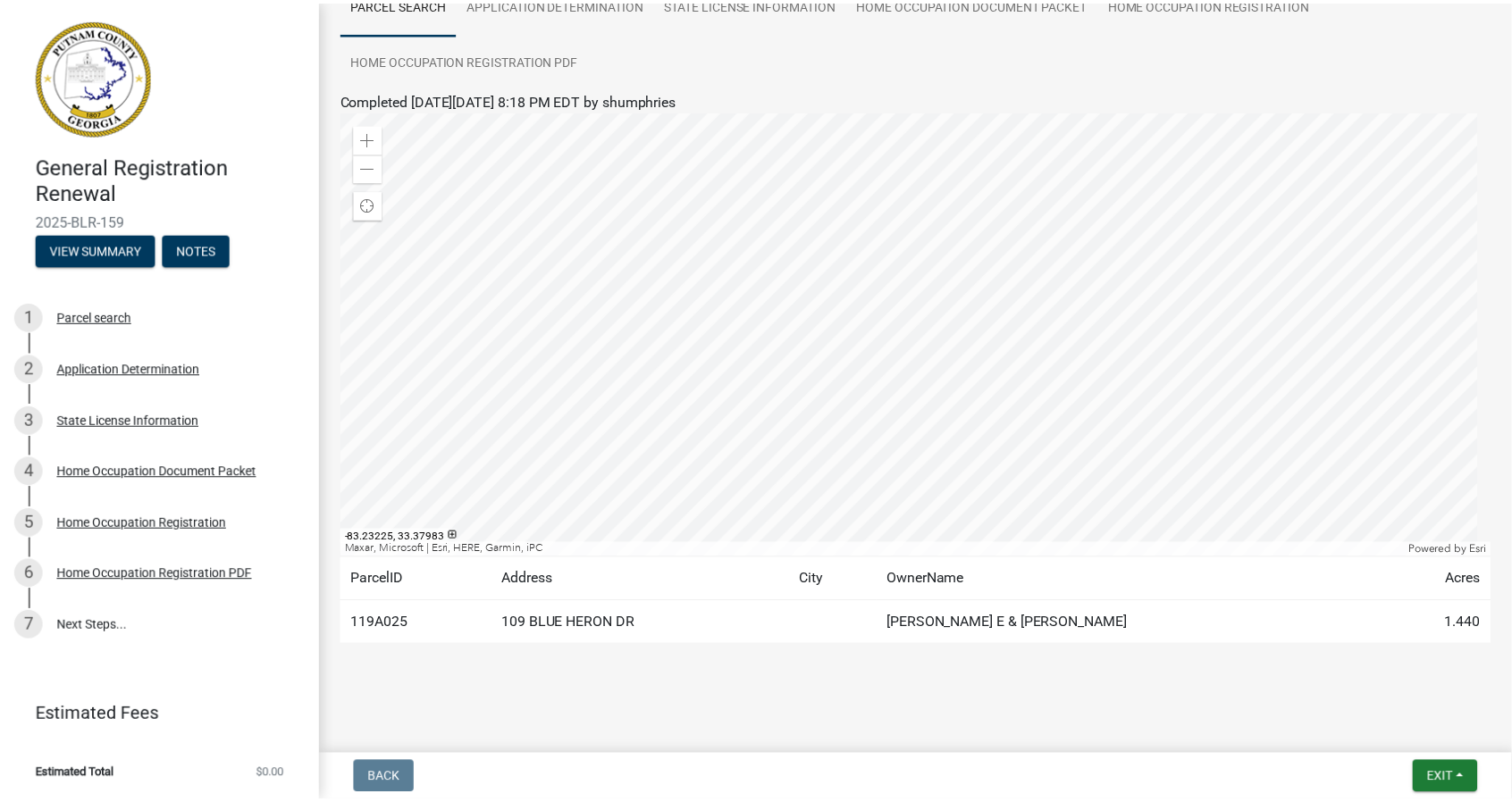
scroll to position [161, 0]
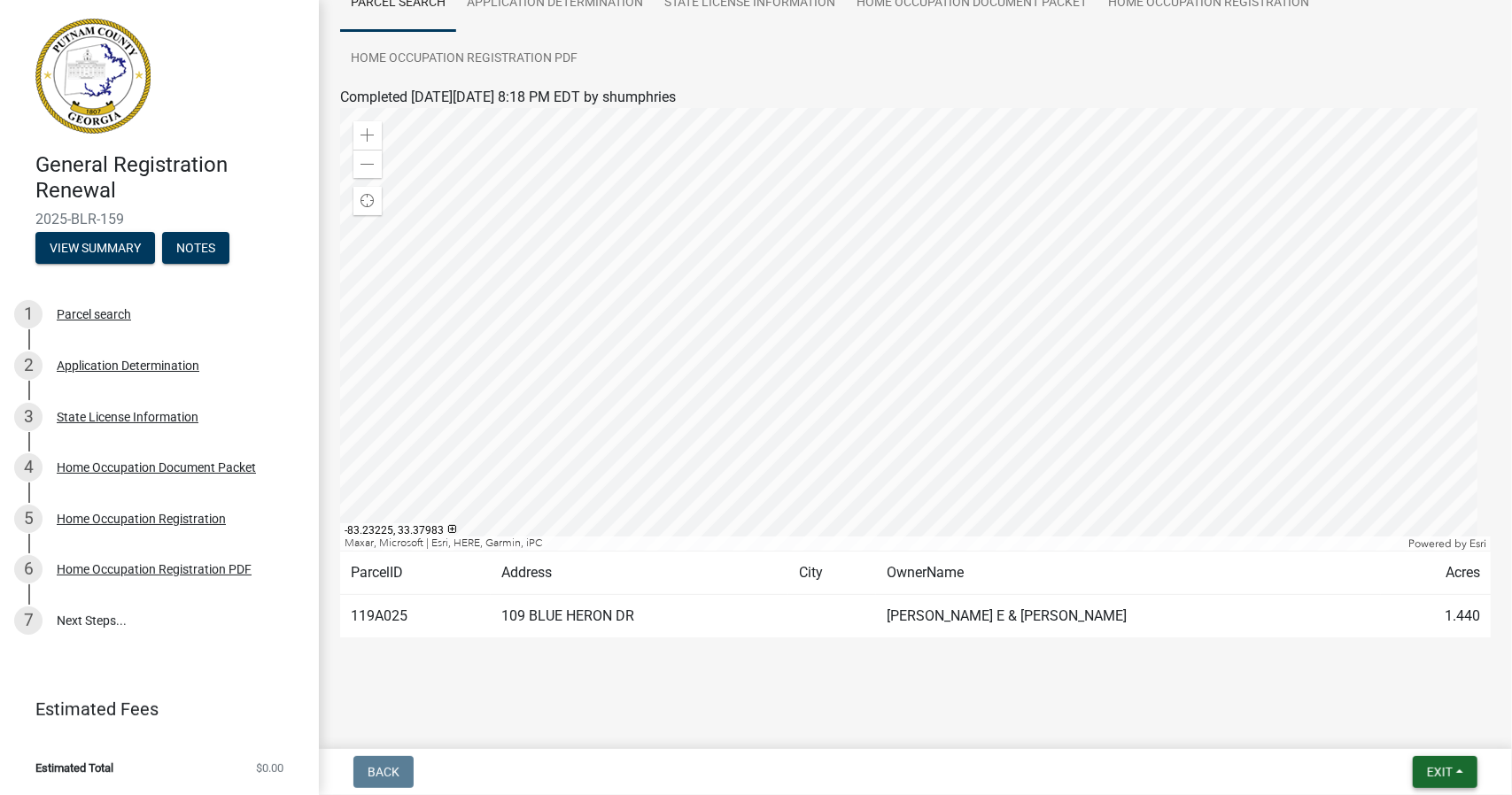
click at [1450, 776] on span "Exit" at bounding box center [1439, 772] width 26 height 14
click at [1400, 727] on button "Save & Exit" at bounding box center [1406, 726] width 141 height 42
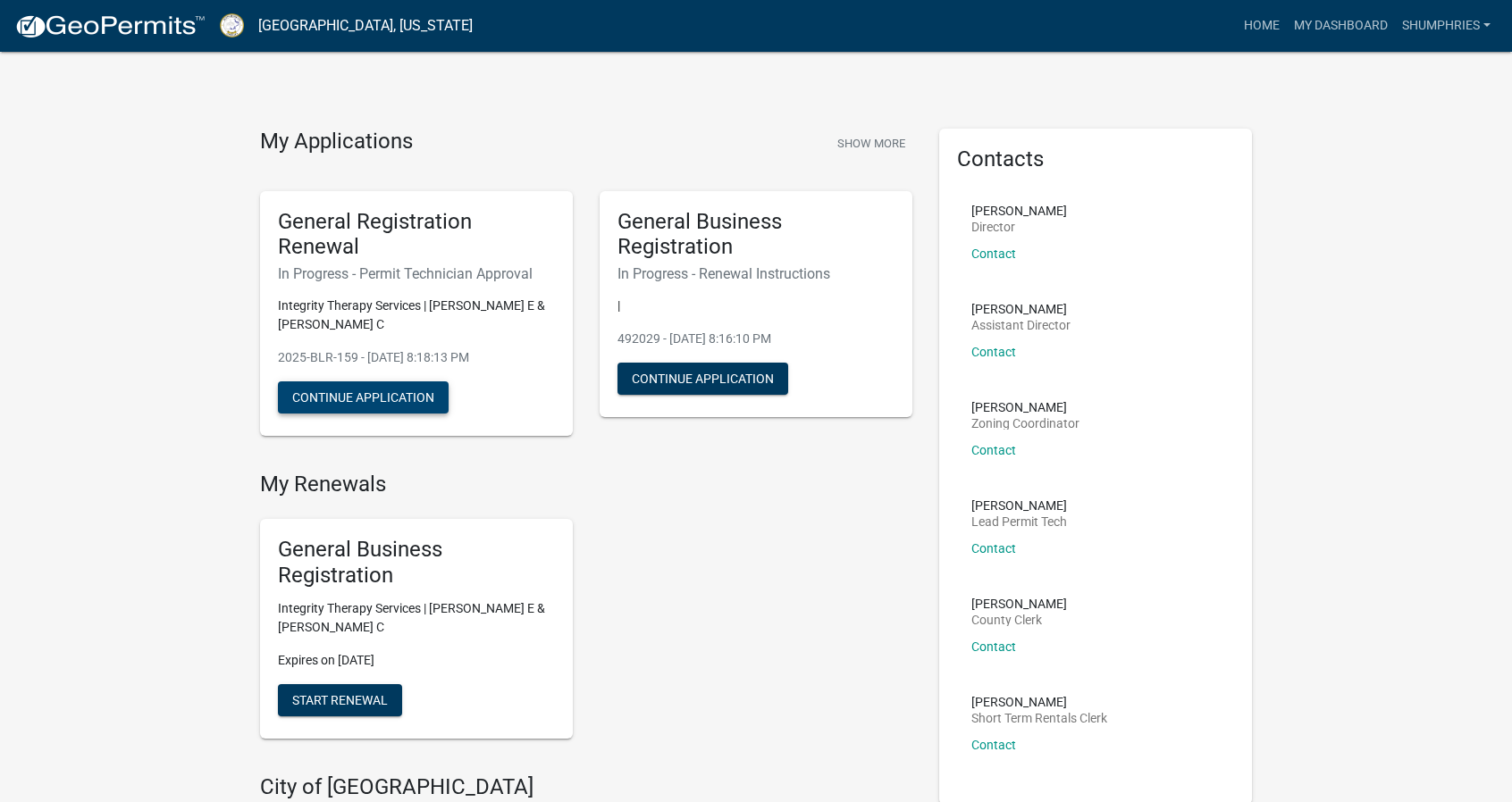
click at [392, 395] on button "Continue Application" at bounding box center [363, 397] width 171 height 32
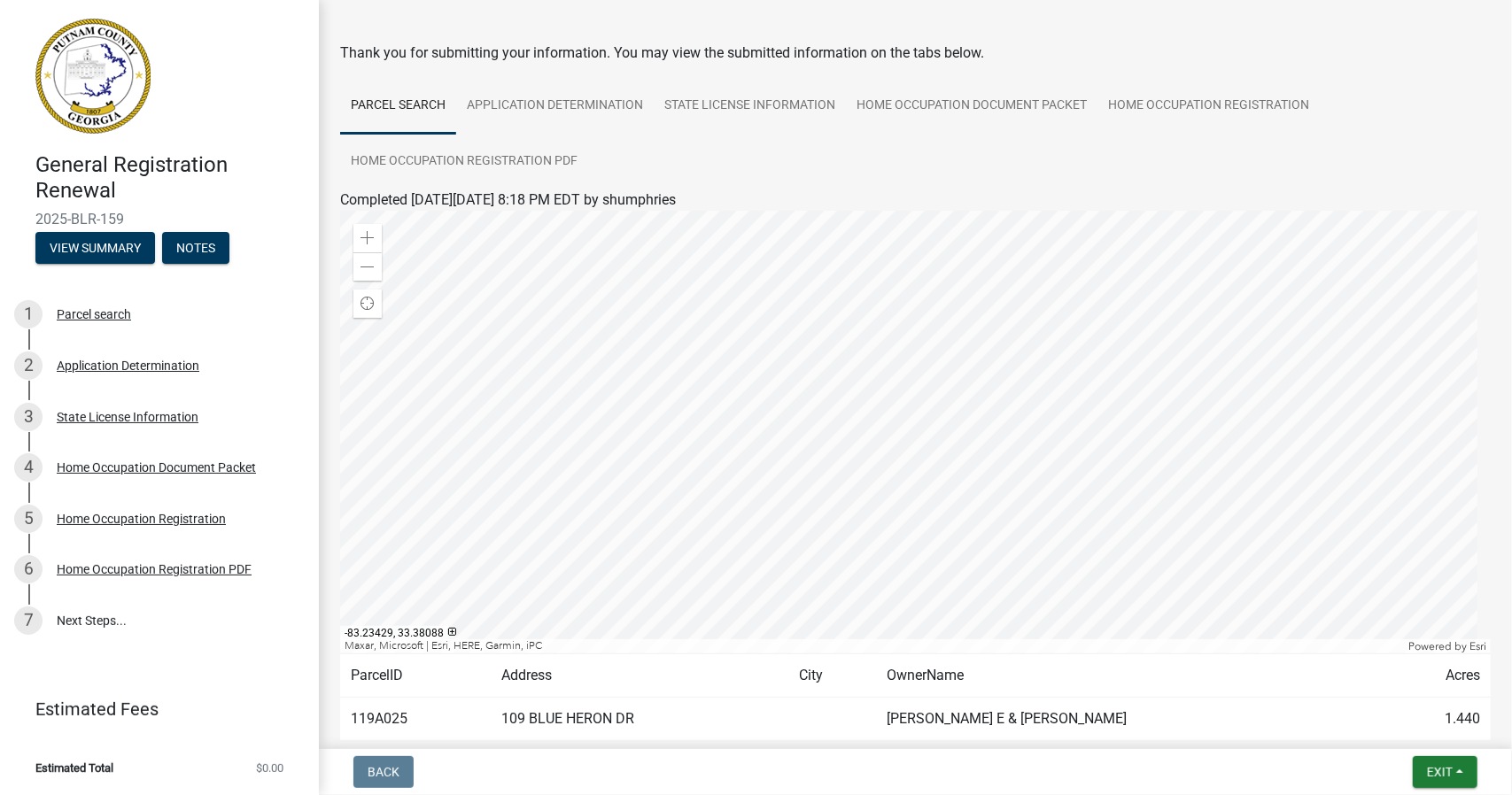
scroll to position [160, 0]
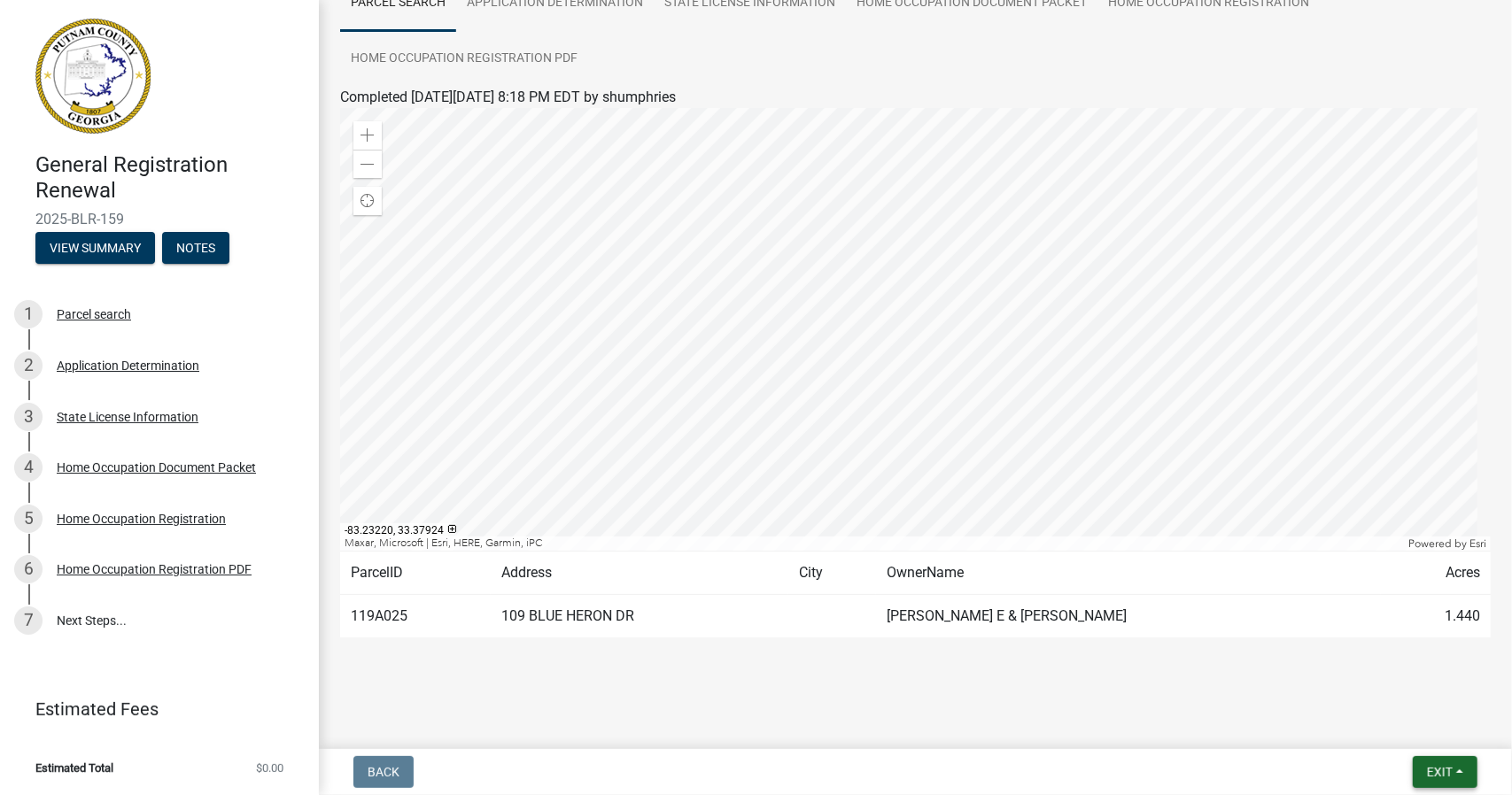
click at [1431, 777] on span "Exit" at bounding box center [1439, 772] width 26 height 14
click at [1371, 720] on button "Save & Exit" at bounding box center [1406, 726] width 141 height 42
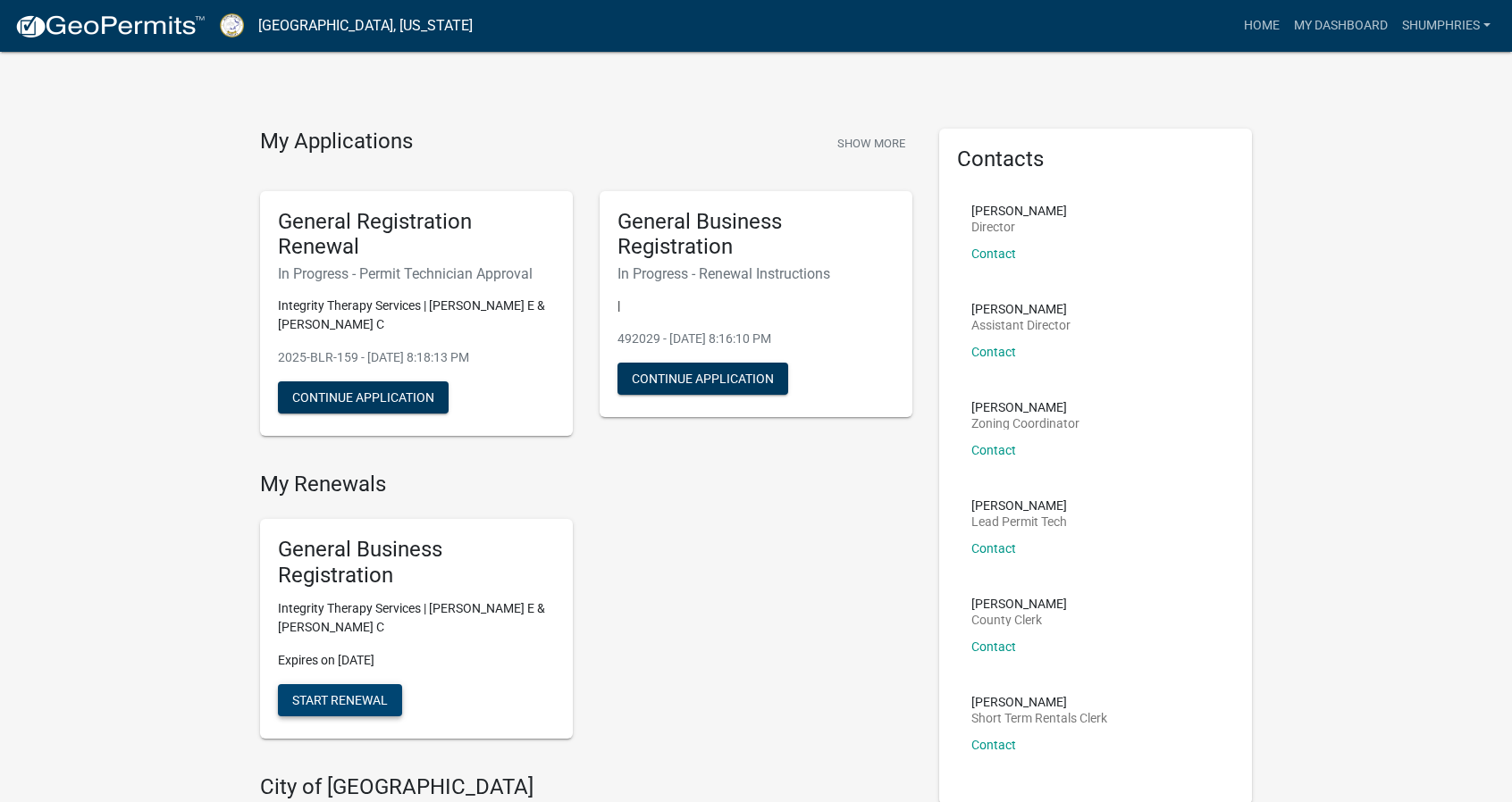
click at [352, 702] on span "Start Renewal" at bounding box center [340, 699] width 95 height 15
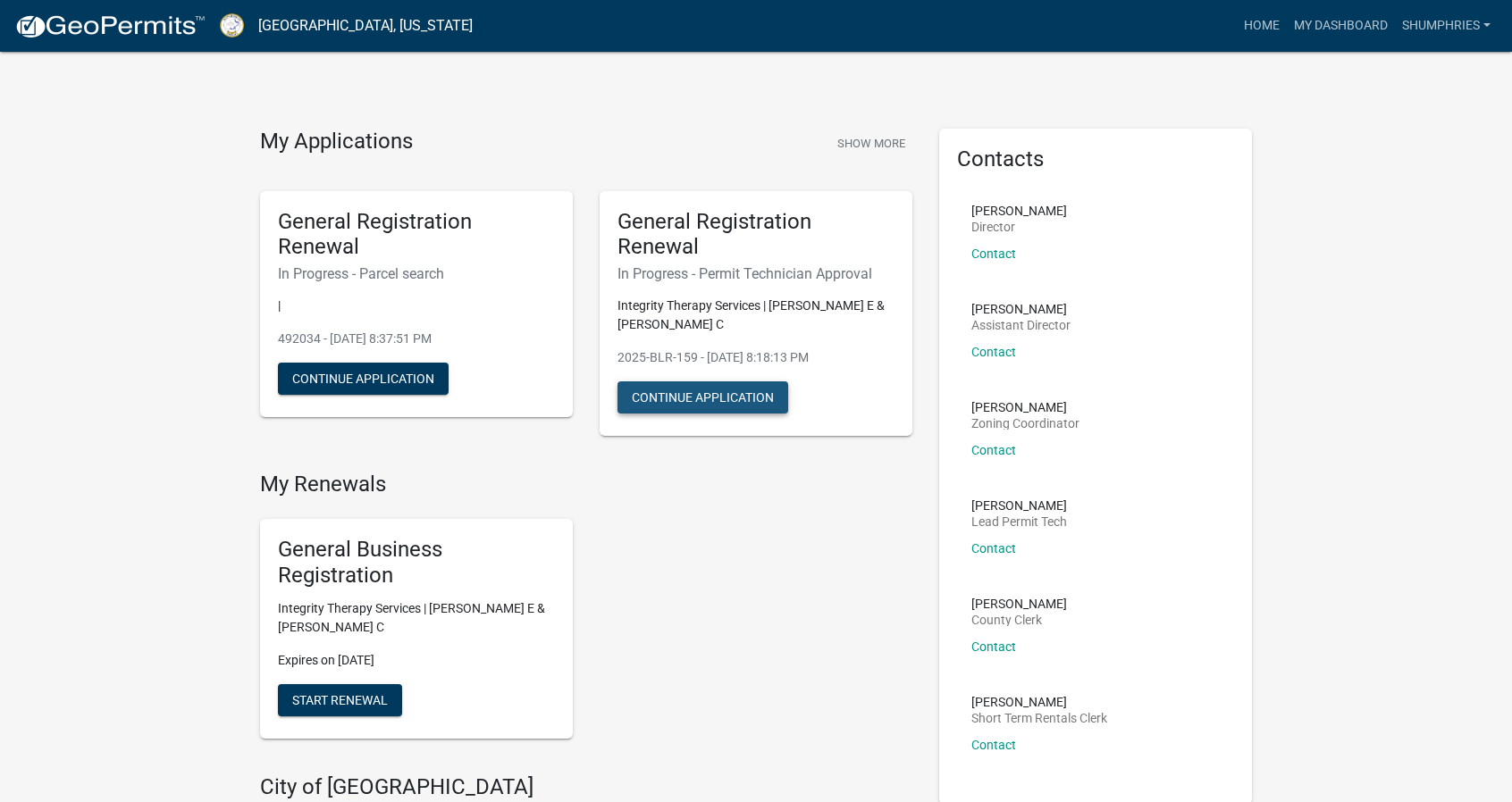
click at [682, 399] on button "Continue Application" at bounding box center [703, 397] width 171 height 32
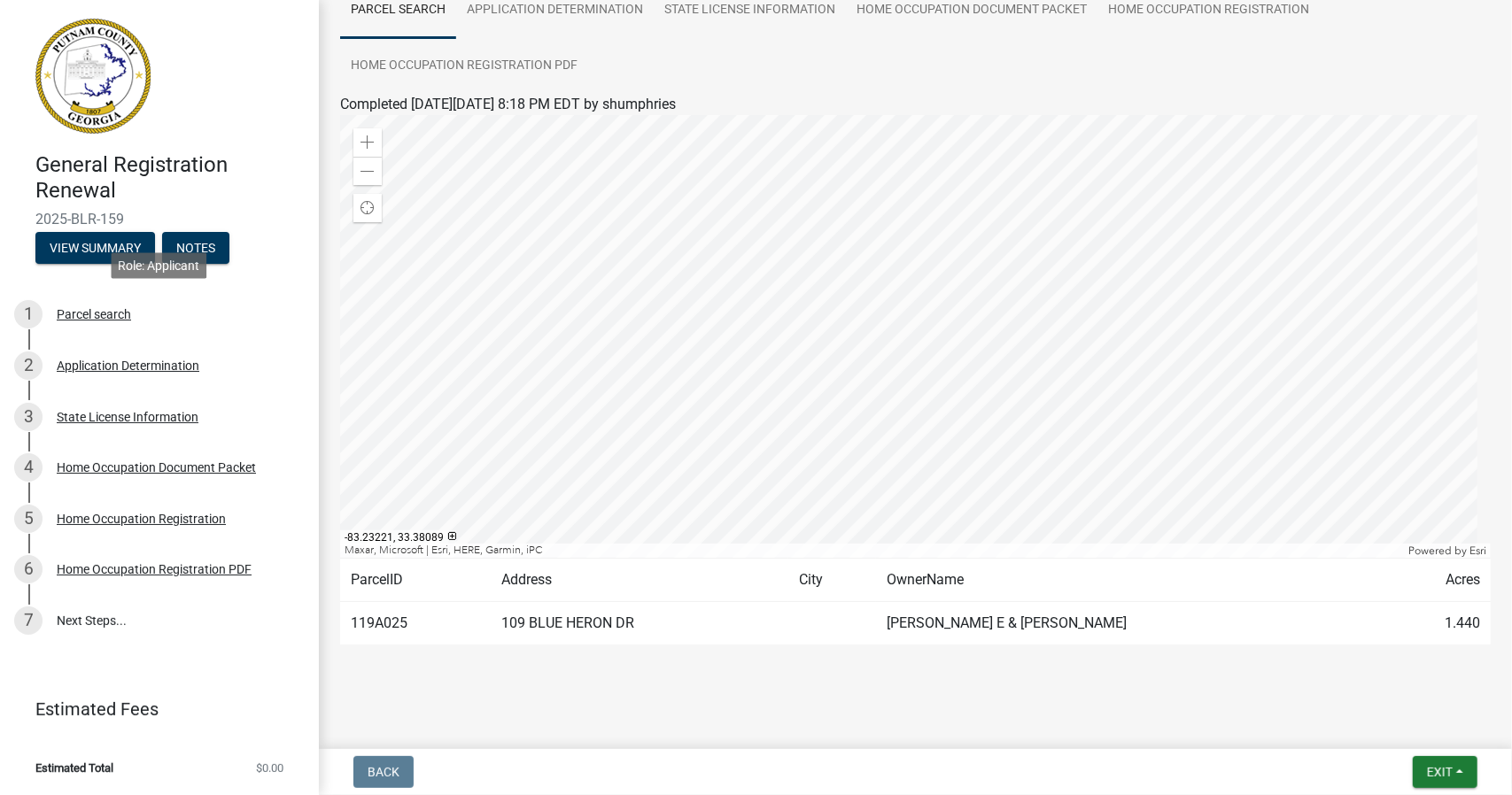
scroll to position [152, 0]
click at [1429, 777] on span "Exit" at bounding box center [1439, 772] width 26 height 14
click at [1390, 726] on button "Save & Exit" at bounding box center [1406, 726] width 141 height 42
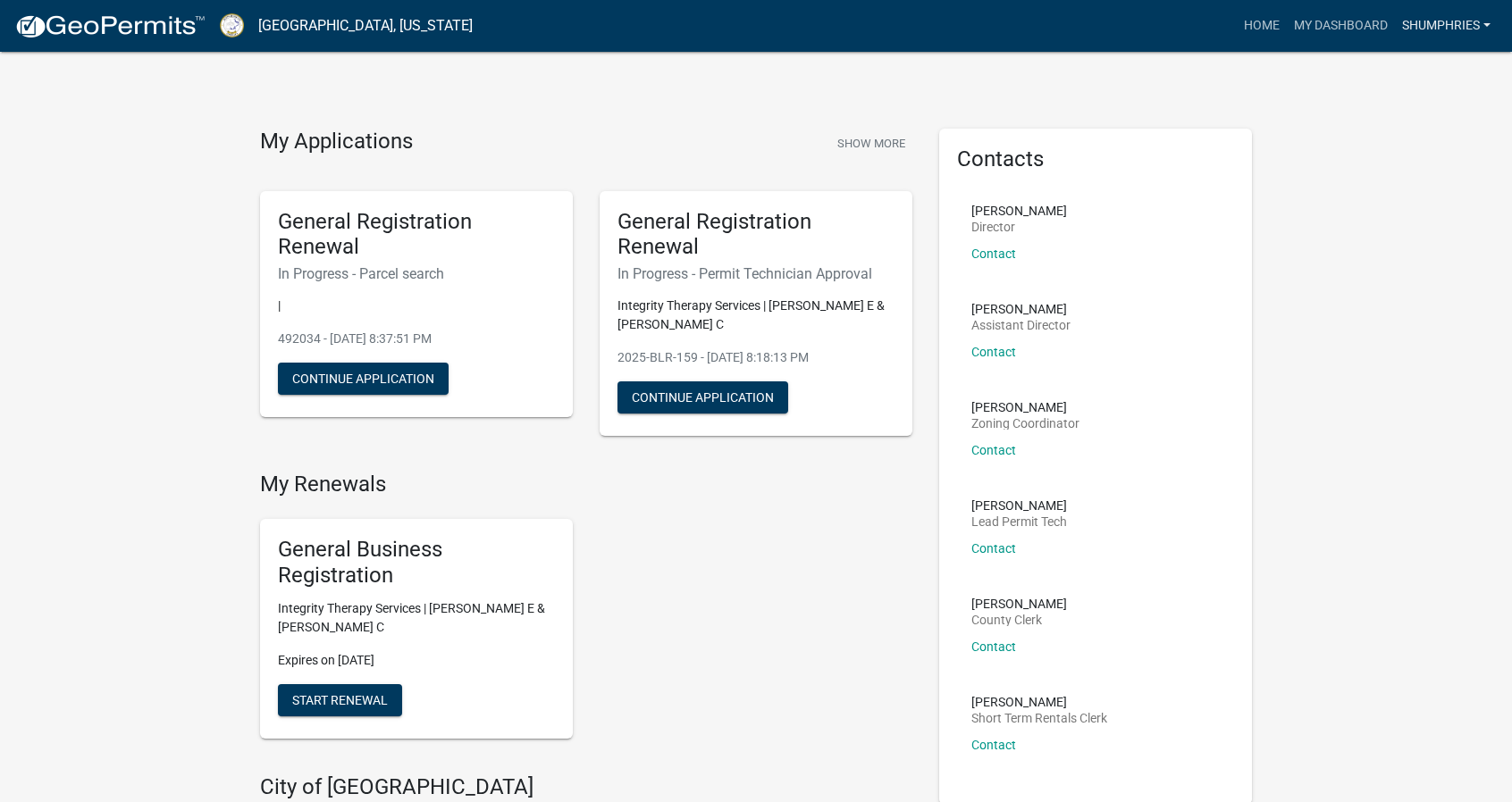
click at [1489, 31] on link "shumphries" at bounding box center [1446, 25] width 103 height 34
click at [1394, 139] on link "Logout" at bounding box center [1426, 131] width 143 height 43
